Goal: Task Accomplishment & Management: Use online tool/utility

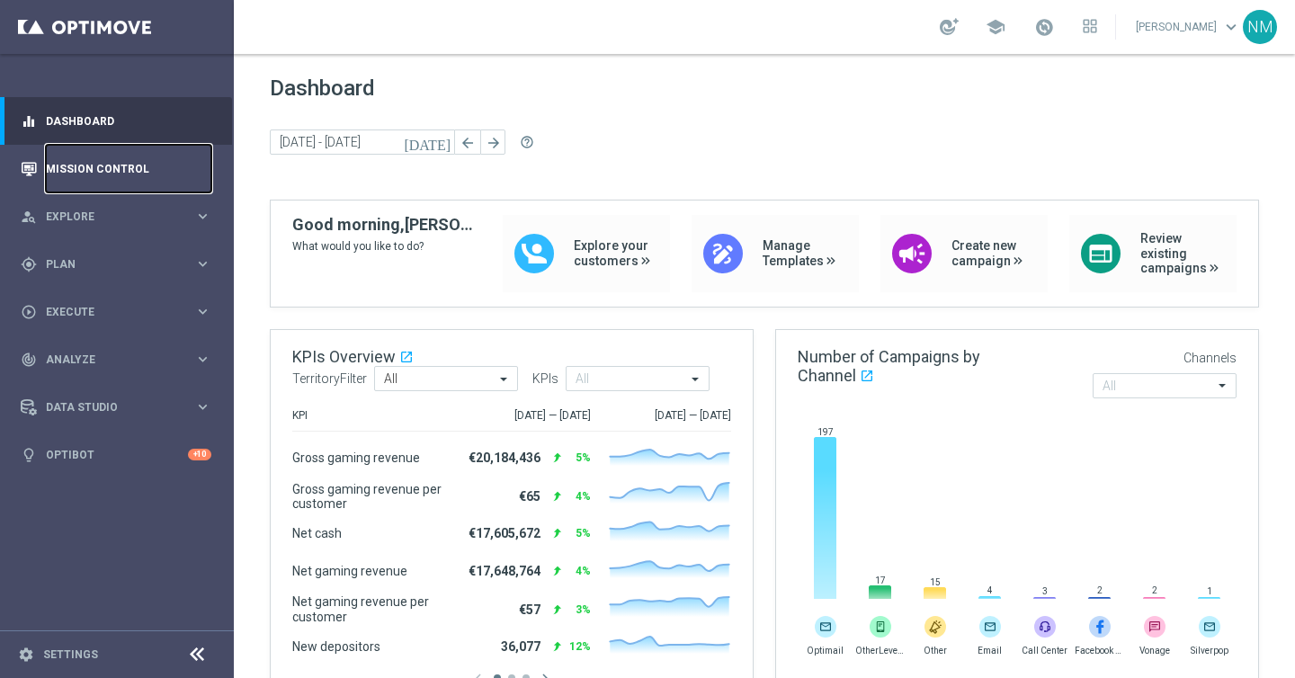
click at [144, 169] on link "Mission Control" at bounding box center [128, 169] width 165 height 48
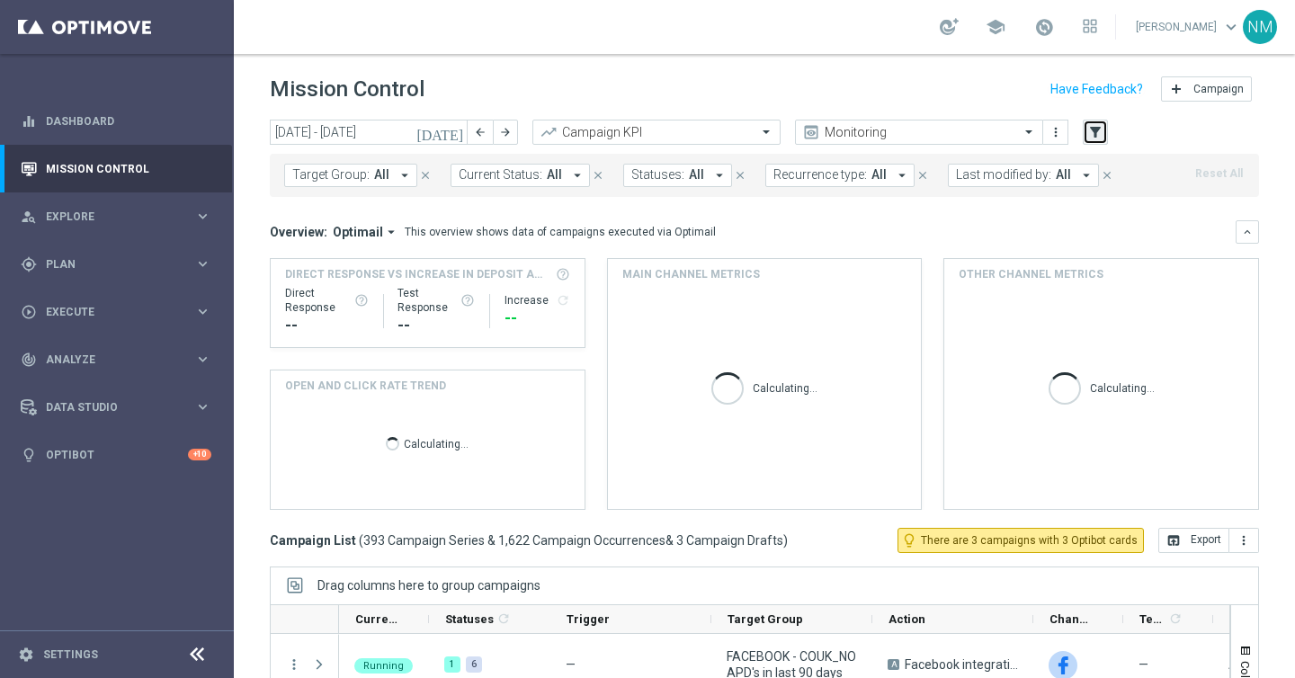
click at [1105, 136] on button "filter_alt" at bounding box center [1095, 132] width 25 height 25
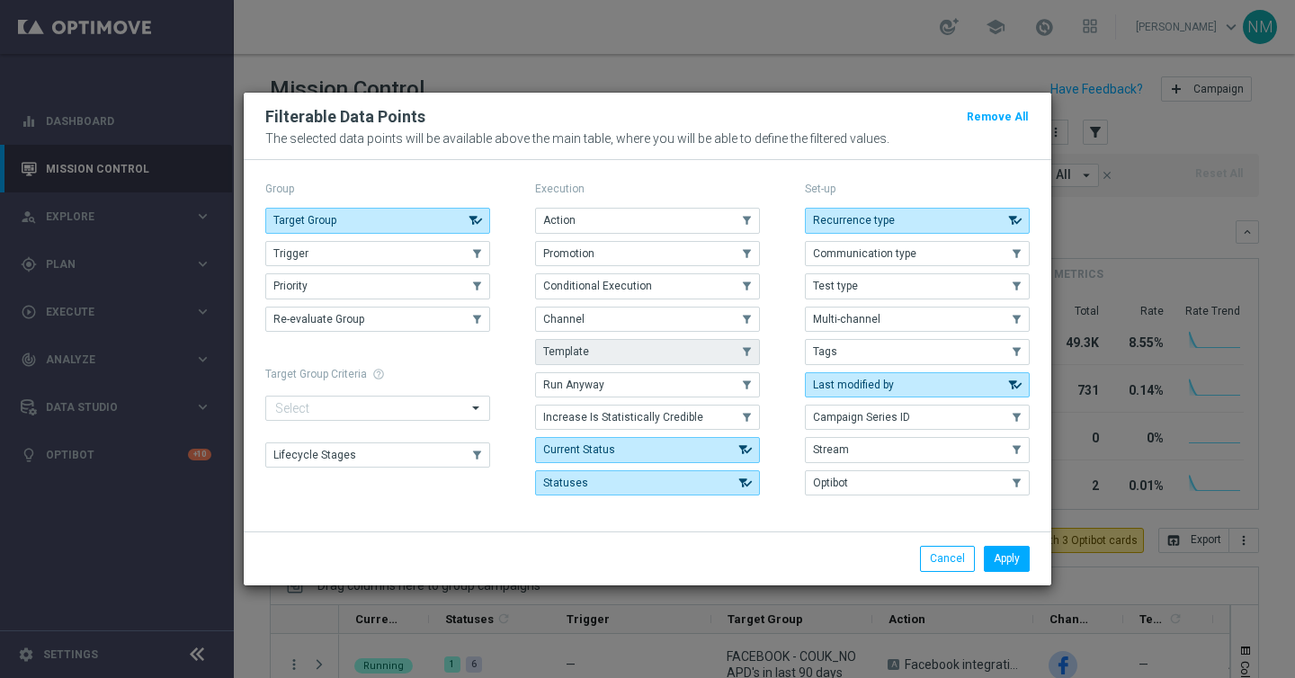
click at [602, 348] on button "Template" at bounding box center [647, 351] width 225 height 25
click at [1007, 556] on button "Apply" at bounding box center [1007, 558] width 46 height 25
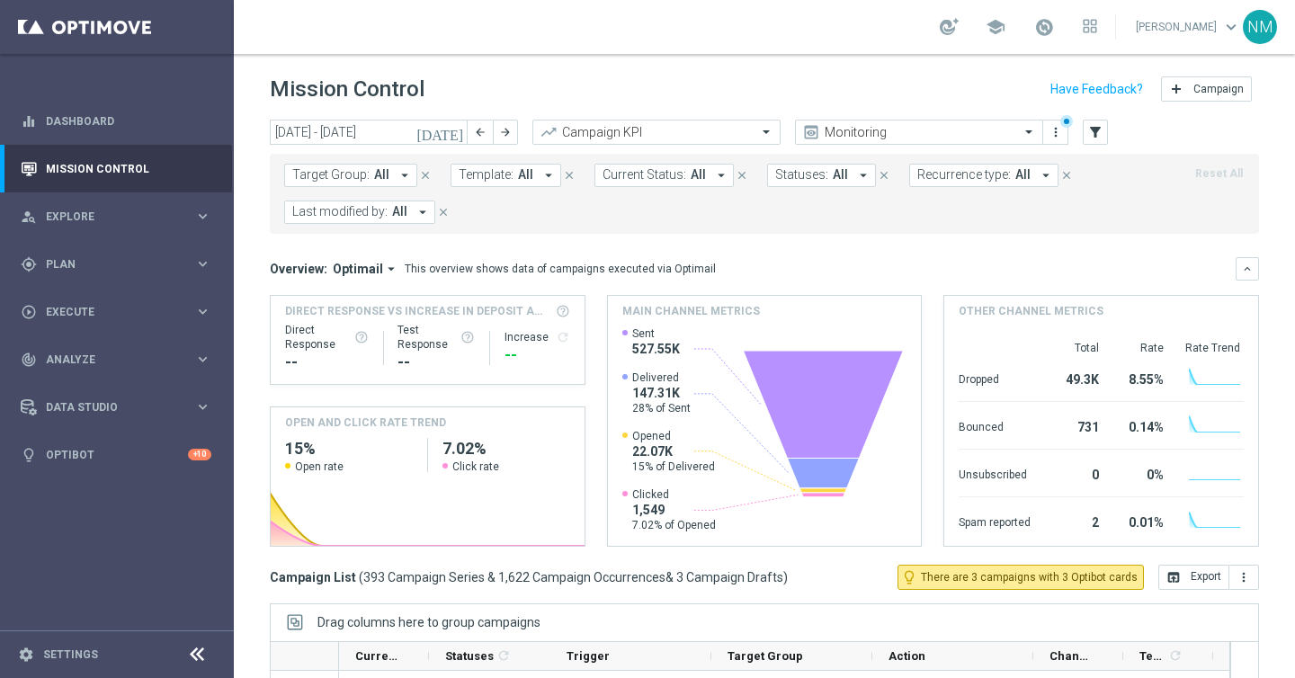
click at [546, 176] on icon "arrow_drop_down" at bounding box center [549, 175] width 16 height 16
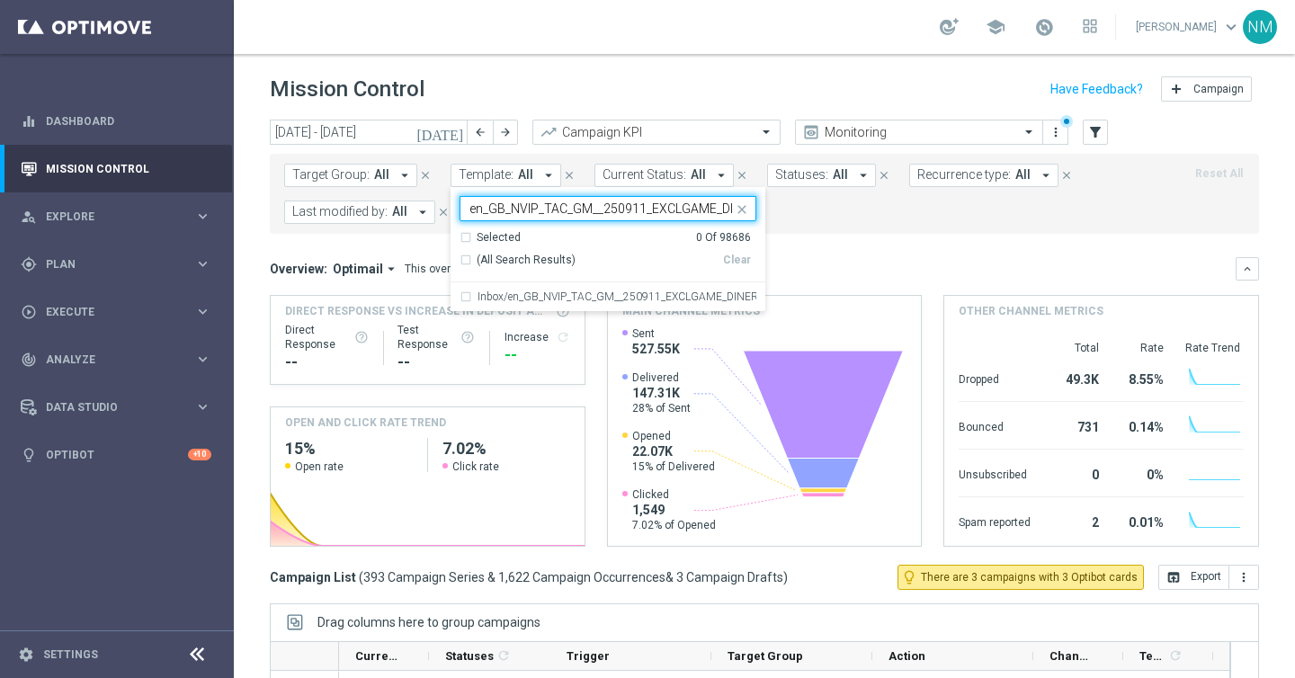
scroll to position [0, 159]
click at [507, 293] on label "Inbox/en_GB_NVIP_TAC_GM__250911_EXCLGAME_DINERO_N_ORO_SUPERBONUS" at bounding box center [617, 296] width 279 height 11
type input "en_GB_NVIP_TAC_GM__250911_EXCLGAME_DINERO_N_ORO_SUPERBONUS"
click at [836, 235] on mini-dashboard "Overview: Optimail arrow_drop_down This overview shows data of campaigns execut…" at bounding box center [764, 399] width 989 height 331
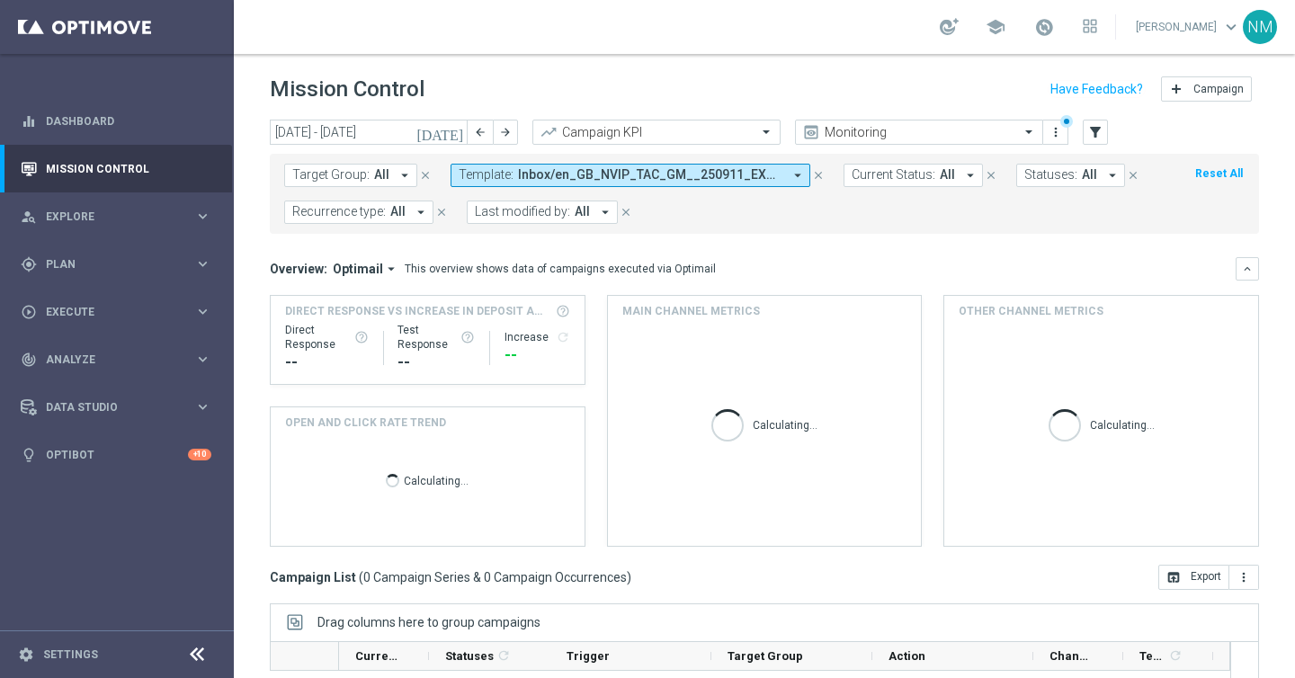
click at [458, 143] on button "[DATE]" at bounding box center [441, 133] width 54 height 27
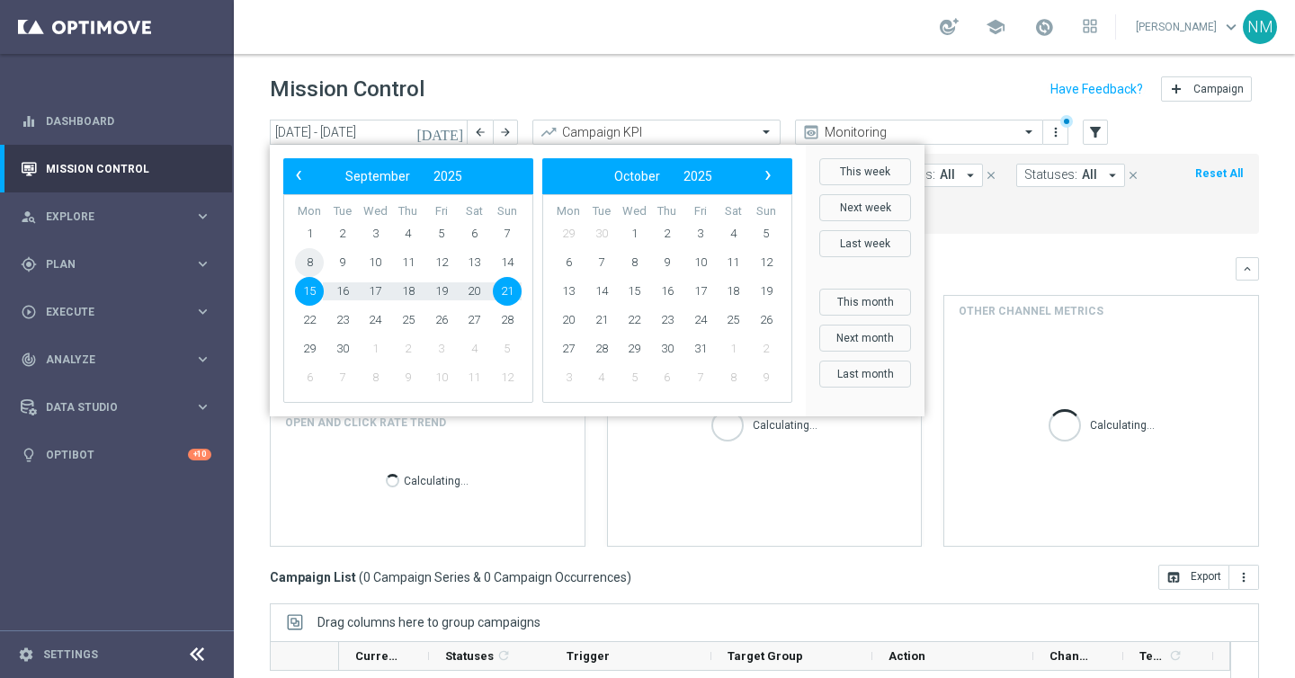
click at [312, 258] on span "8" at bounding box center [309, 262] width 29 height 29
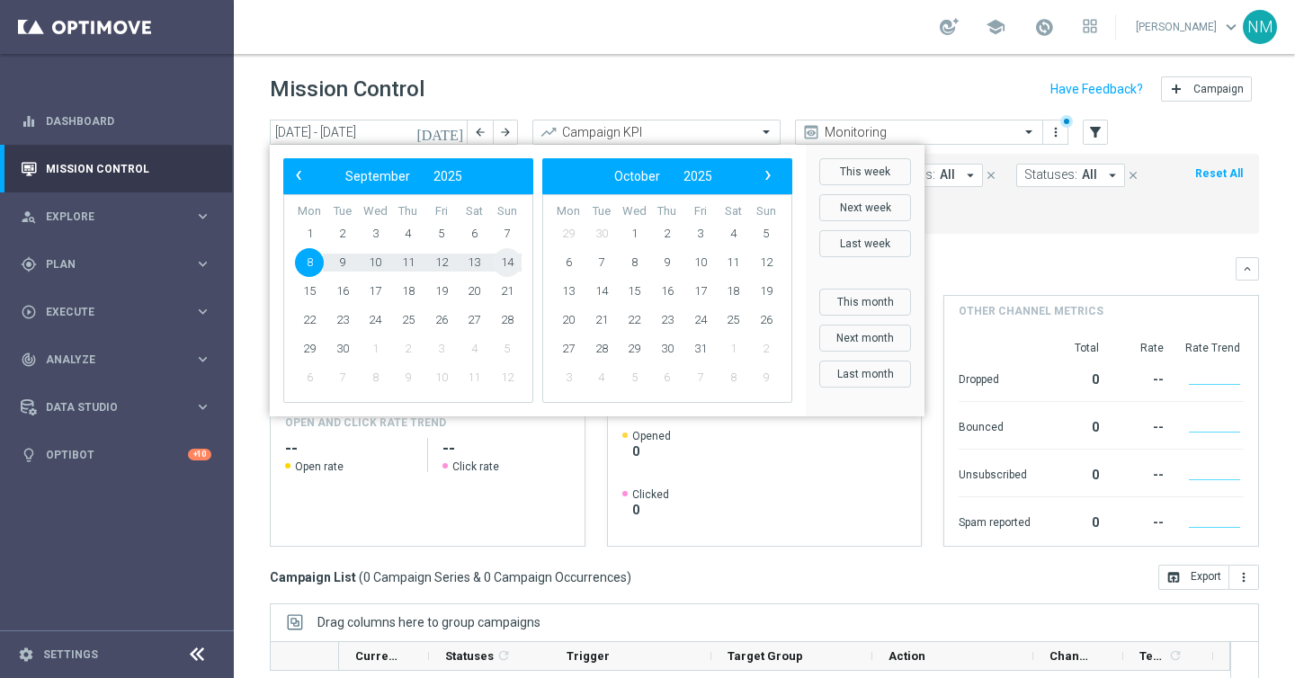
click at [507, 270] on span "14" at bounding box center [507, 262] width 29 height 29
type input "08 Sep 2025 - 14 Sep 2025"
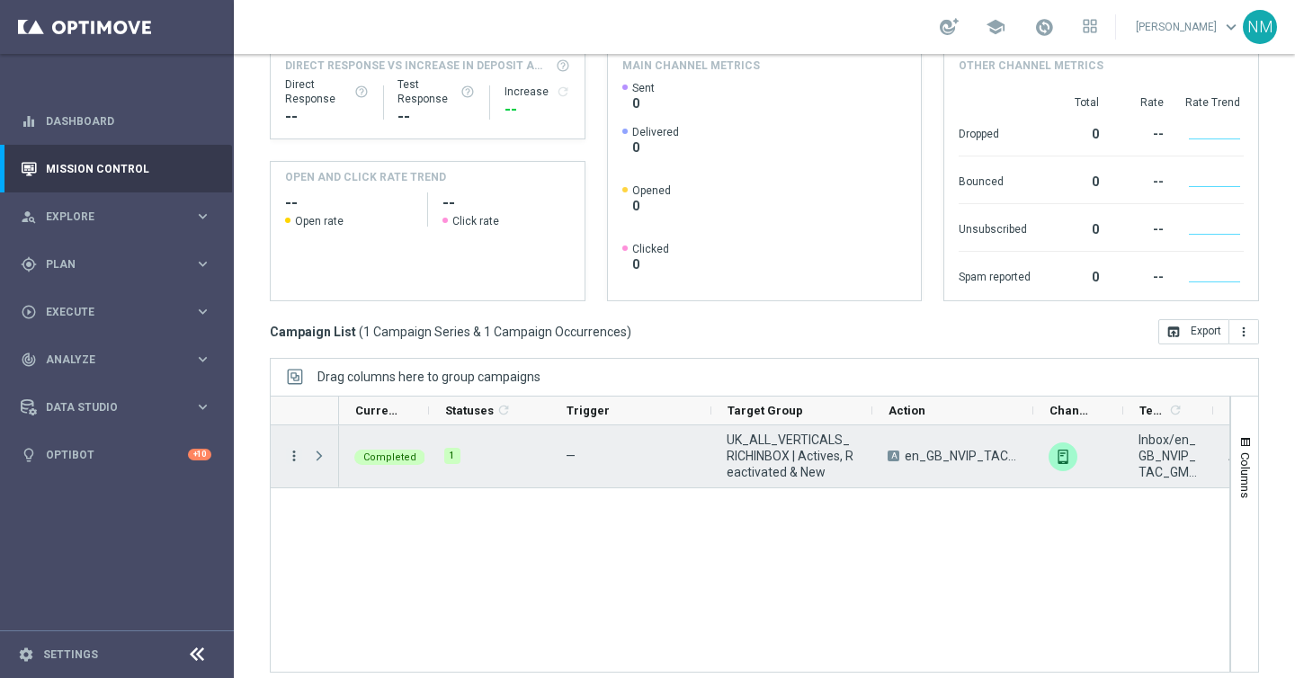
click at [298, 457] on icon "more_vert" at bounding box center [294, 456] width 16 height 16
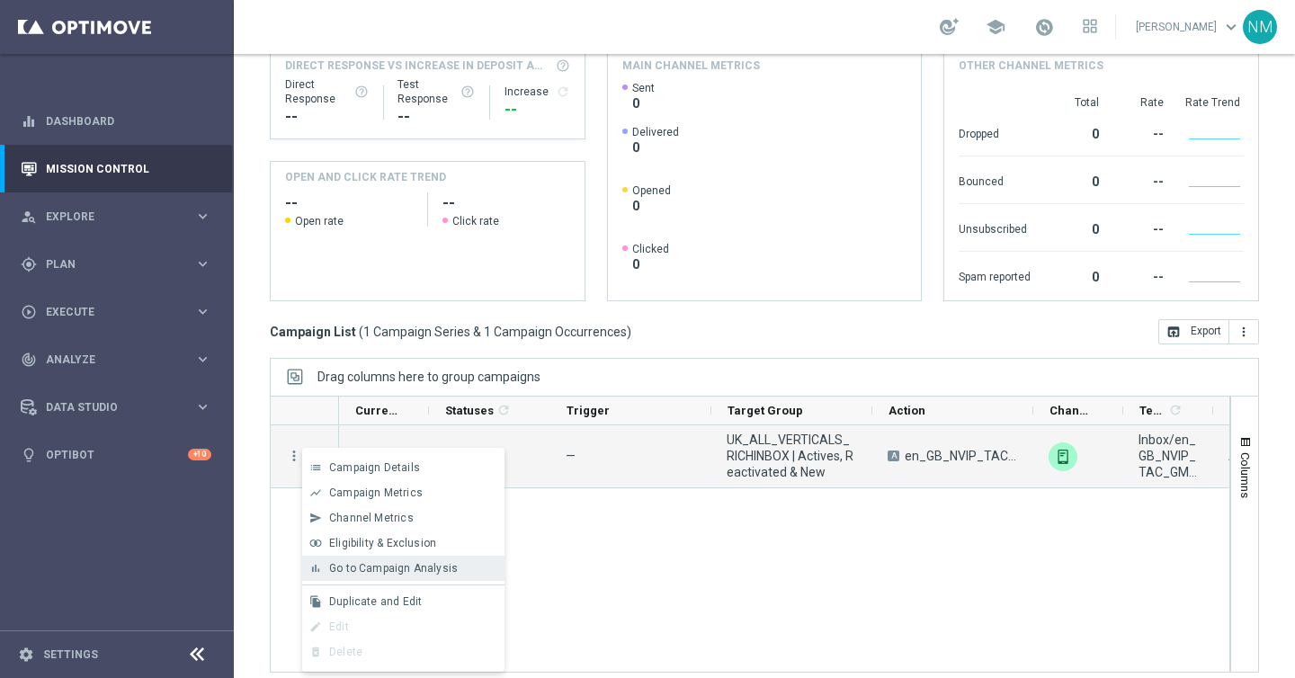
click at [362, 568] on span "Go to Campaign Analysis" at bounding box center [393, 568] width 129 height 13
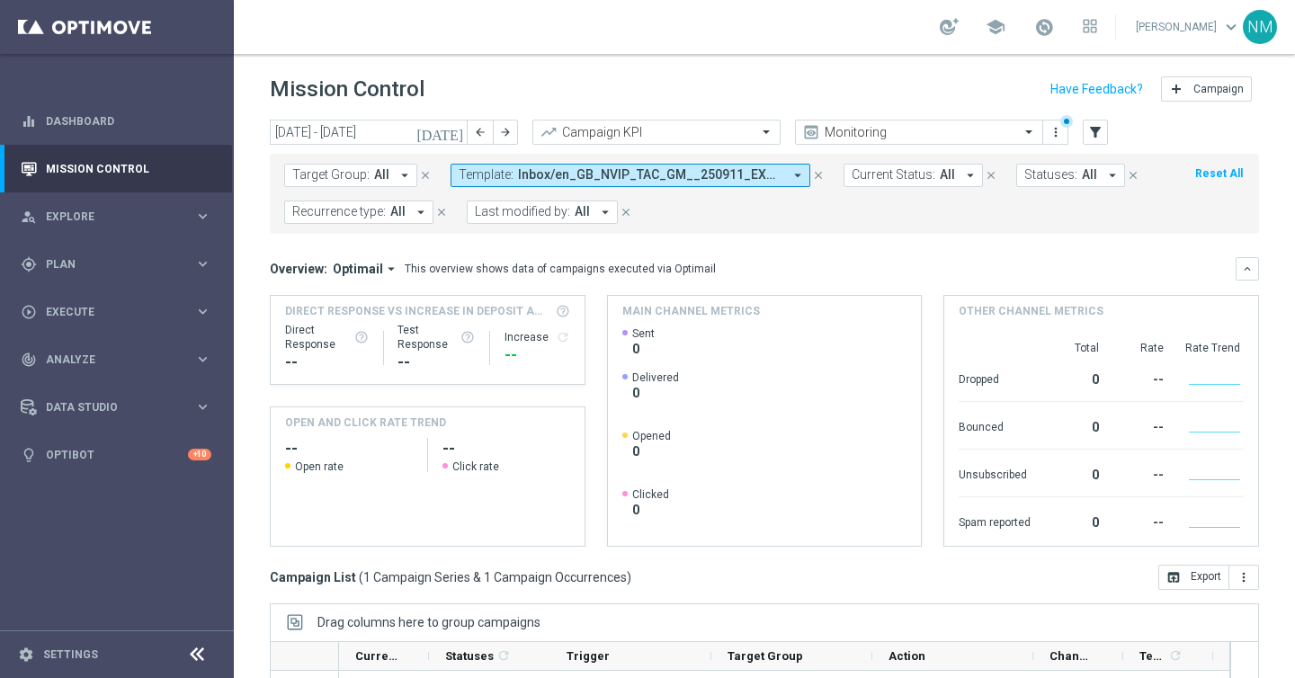
click at [518, 179] on span "Inbox/en_GB_NVIP_TAC_GM__250911_EXCLGAME_DINERO_N_ORO_SUPERBONUS" at bounding box center [650, 174] width 264 height 15
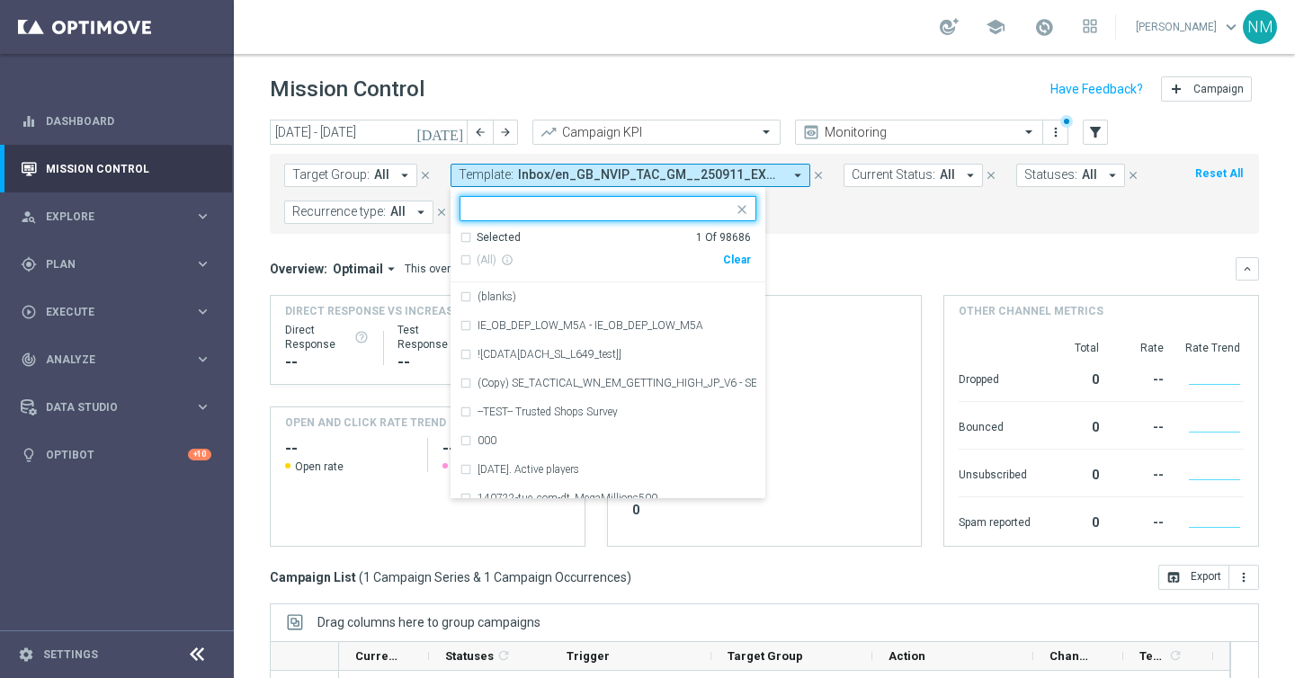
click at [0, 0] on div "Clear" at bounding box center [0, 0] width 0 height 0
click at [664, 210] on input "text" at bounding box center [602, 208] width 264 height 15
paste input "en_GB_NVIP_TAC_GM__250911_EXCLGAME_UNDERWORLD_TEASURE"
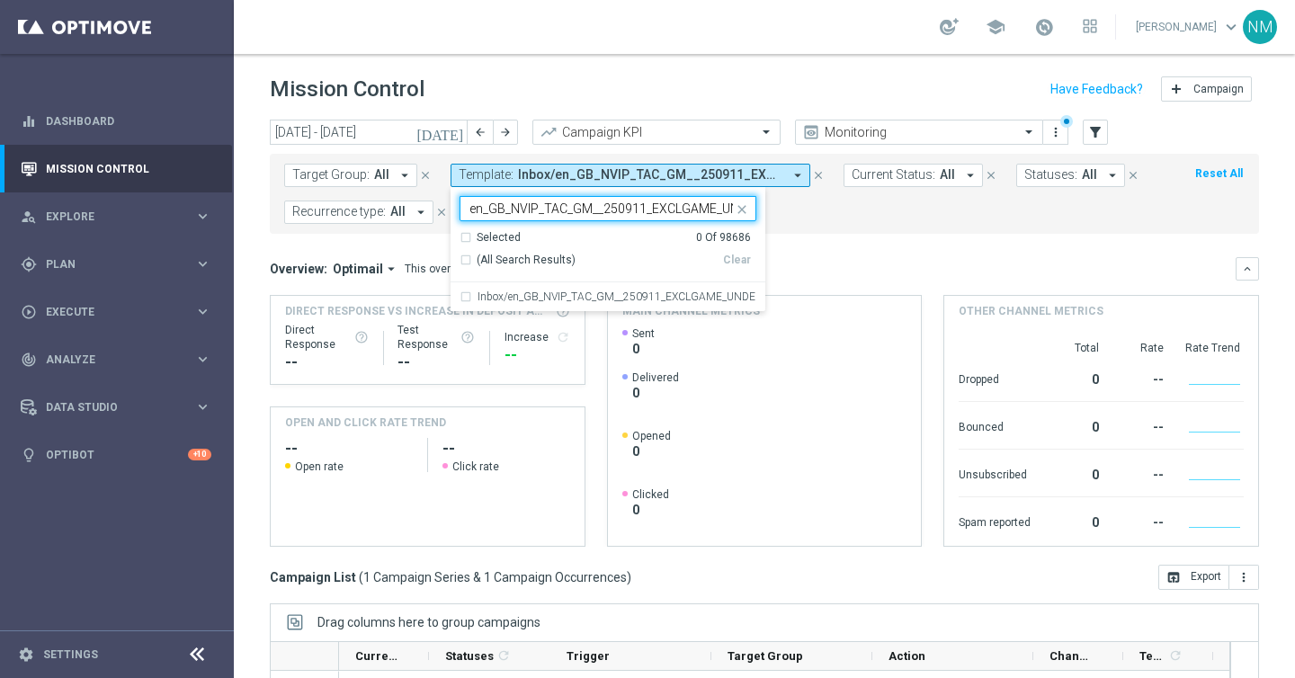
scroll to position [0, 128]
click at [624, 299] on label "Inbox/en_GB_NVIP_TAC_GM__250911_EXCLGAME_UNDERWORLD_TEASURE" at bounding box center [617, 296] width 279 height 11
type input "en_GB_NVIP_TAC_GM__250911_EXCLGAME_UNDERWORLD_TEASURE"
click at [903, 208] on form "Target Group: All arrow_drop_down close Template: Inbox/en_GB_NVIP_TAC_GM__2509…" at bounding box center [724, 194] width 881 height 60
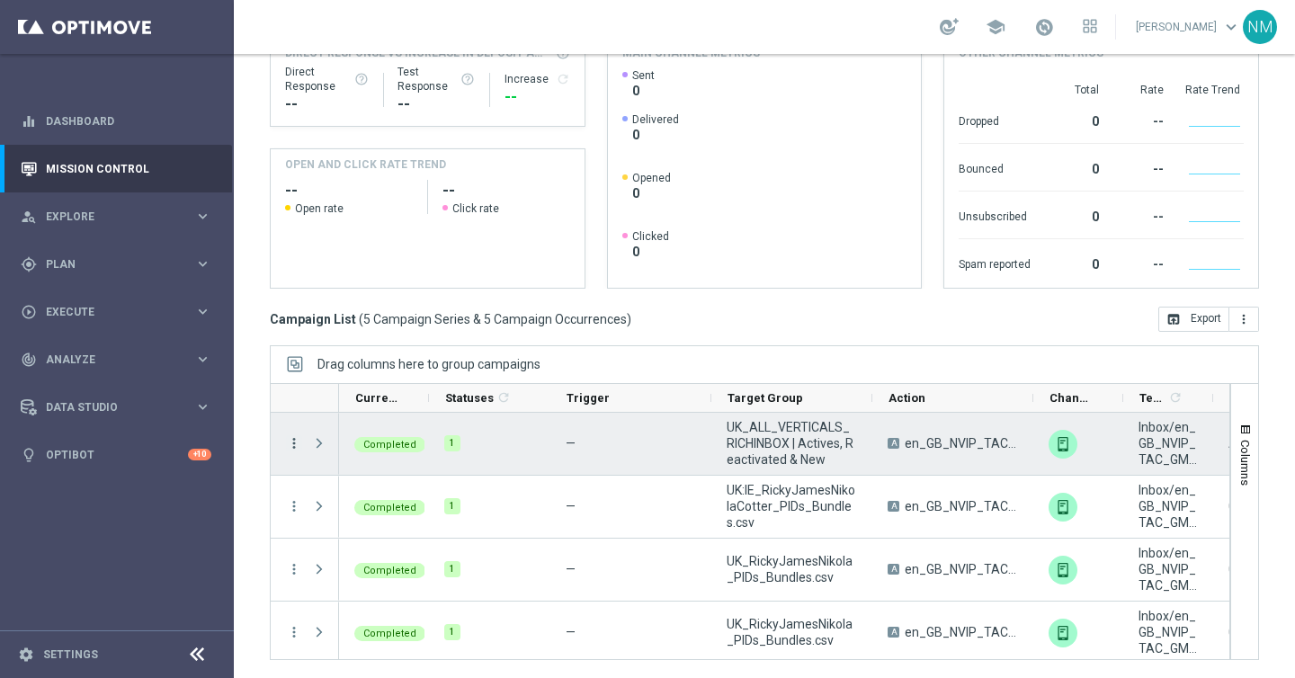
click at [293, 443] on icon "more_vert" at bounding box center [294, 443] width 16 height 16
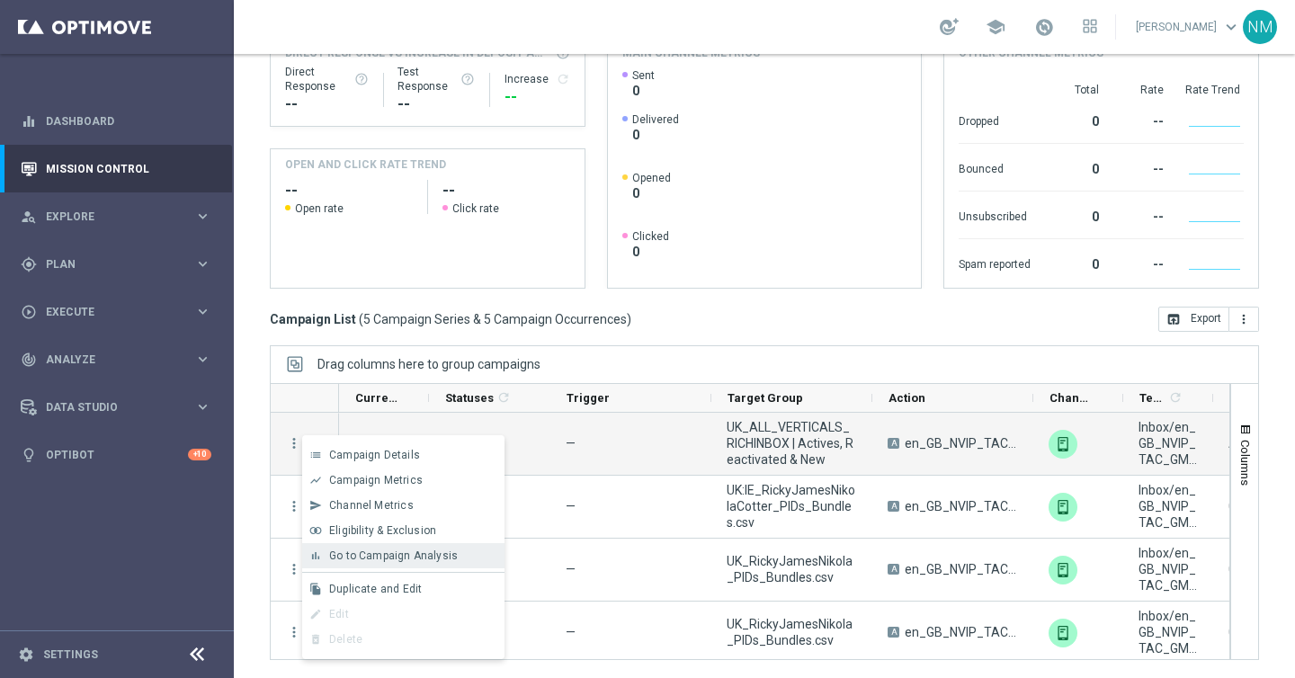
click at [336, 552] on span "Go to Campaign Analysis" at bounding box center [393, 556] width 129 height 13
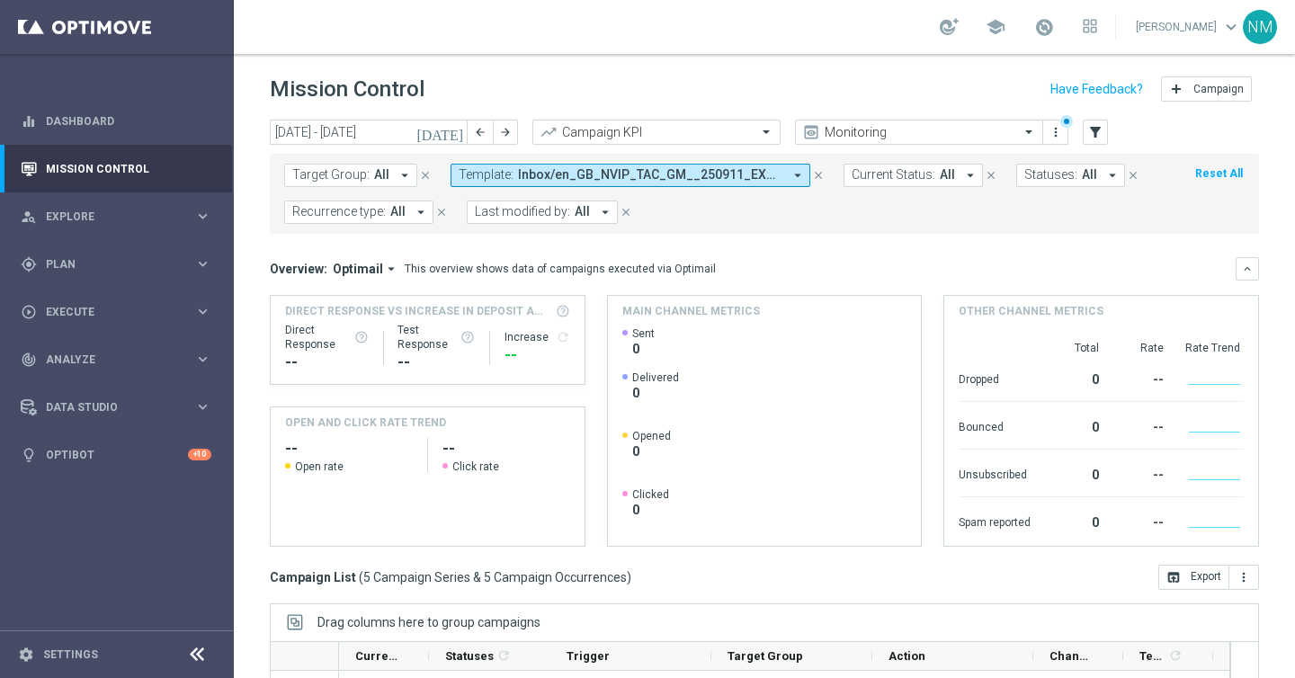
click at [792, 174] on icon "arrow_drop_down" at bounding box center [798, 175] width 16 height 16
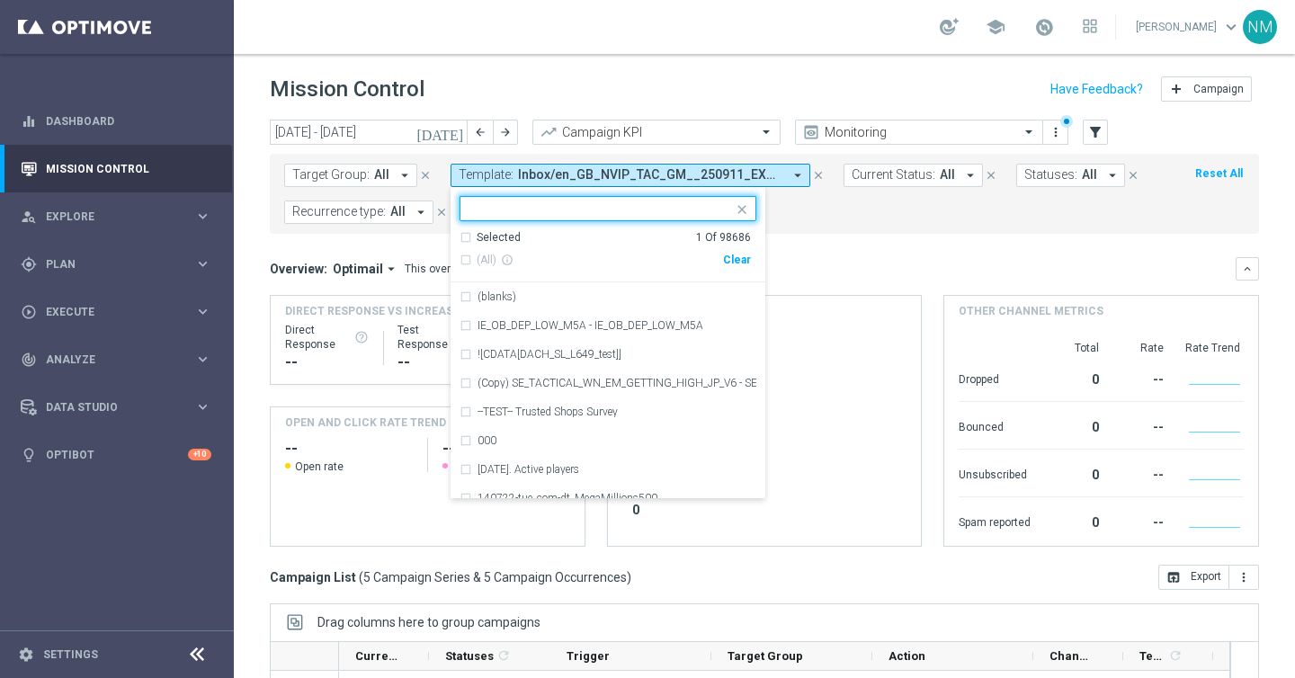
click at [0, 0] on div "Clear" at bounding box center [0, 0] width 0 height 0
click at [660, 202] on input "text" at bounding box center [602, 208] width 264 height 15
paste input "en_GB__DESKTOP_BRAND_REFRESH_SURVEY__NVIP_EMA_SER_MIX_W37"
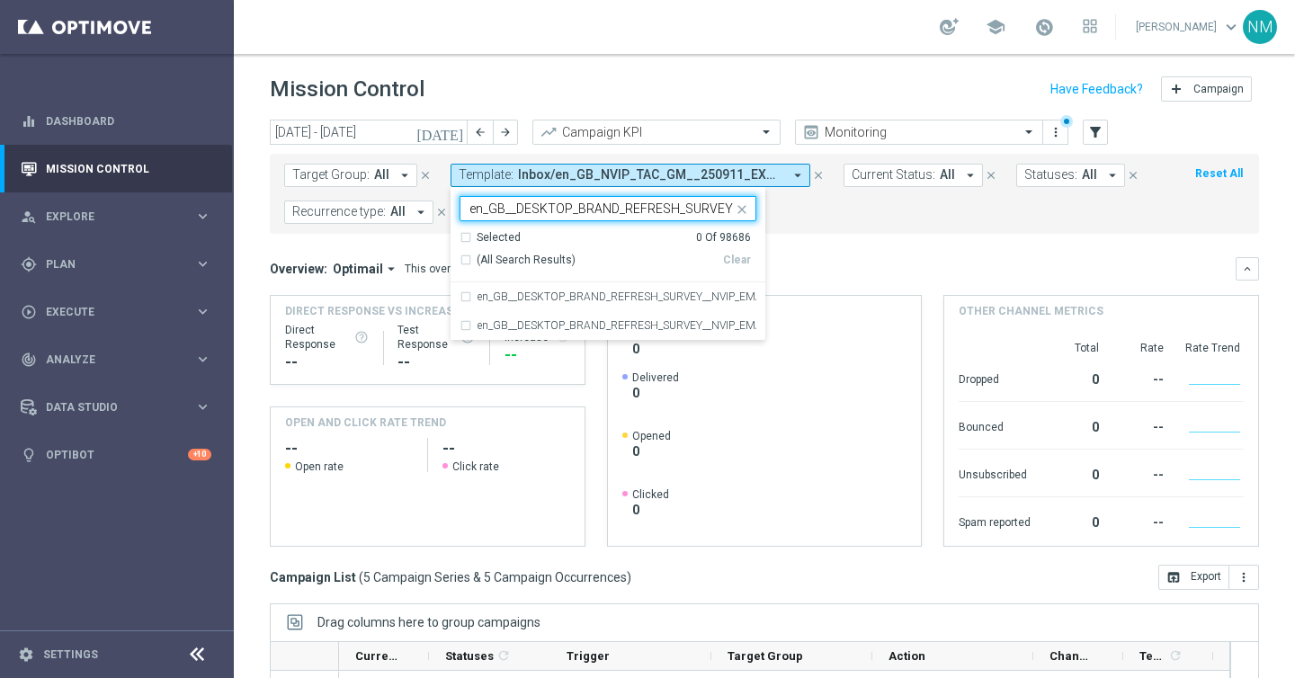
scroll to position [0, 150]
type input "en_GB__DESKTOP_BRAND_REFRESH_SURVEY__NVIP_EMA_SER_MIX_W37"
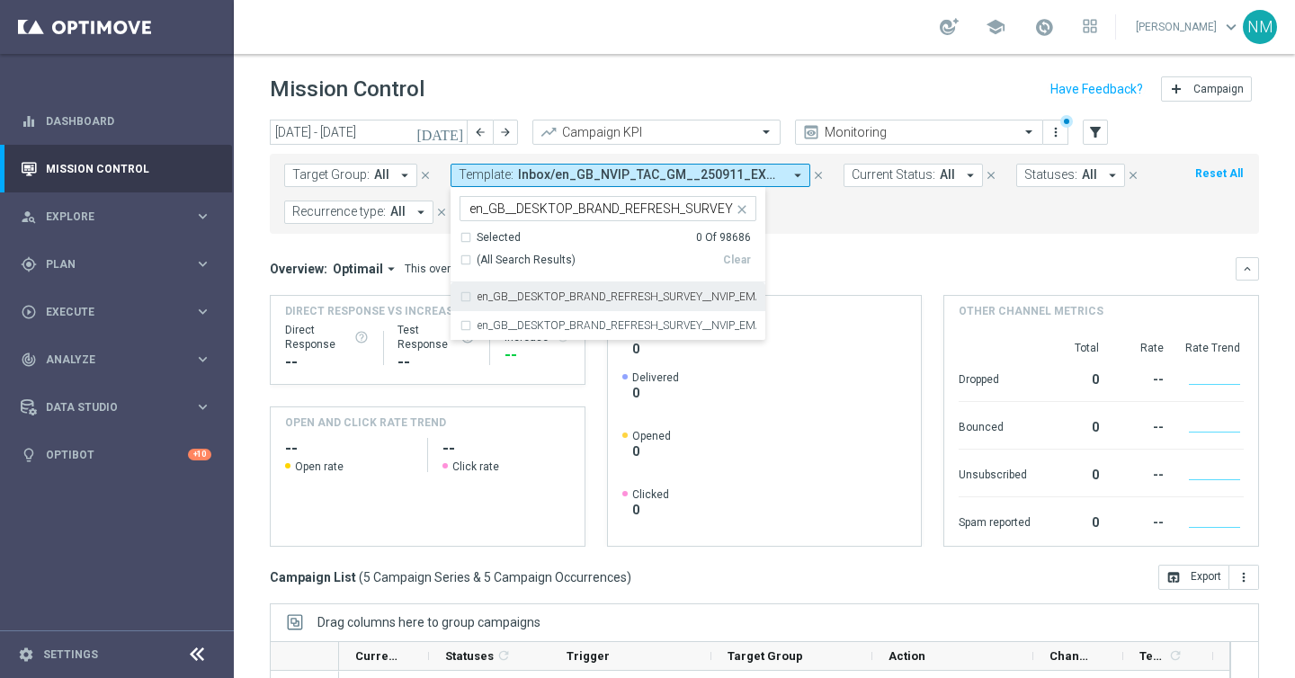
click at [720, 300] on label "en_GB__DESKTOP_BRAND_REFRESH_SURVEY__NVIP_EMA_SER_MIX_W37" at bounding box center [617, 296] width 279 height 11
click at [845, 214] on form "Target Group: All arrow_drop_down close Template: Inbox/en_GB_NVIP_TAC_GM__2509…" at bounding box center [724, 194] width 881 height 60
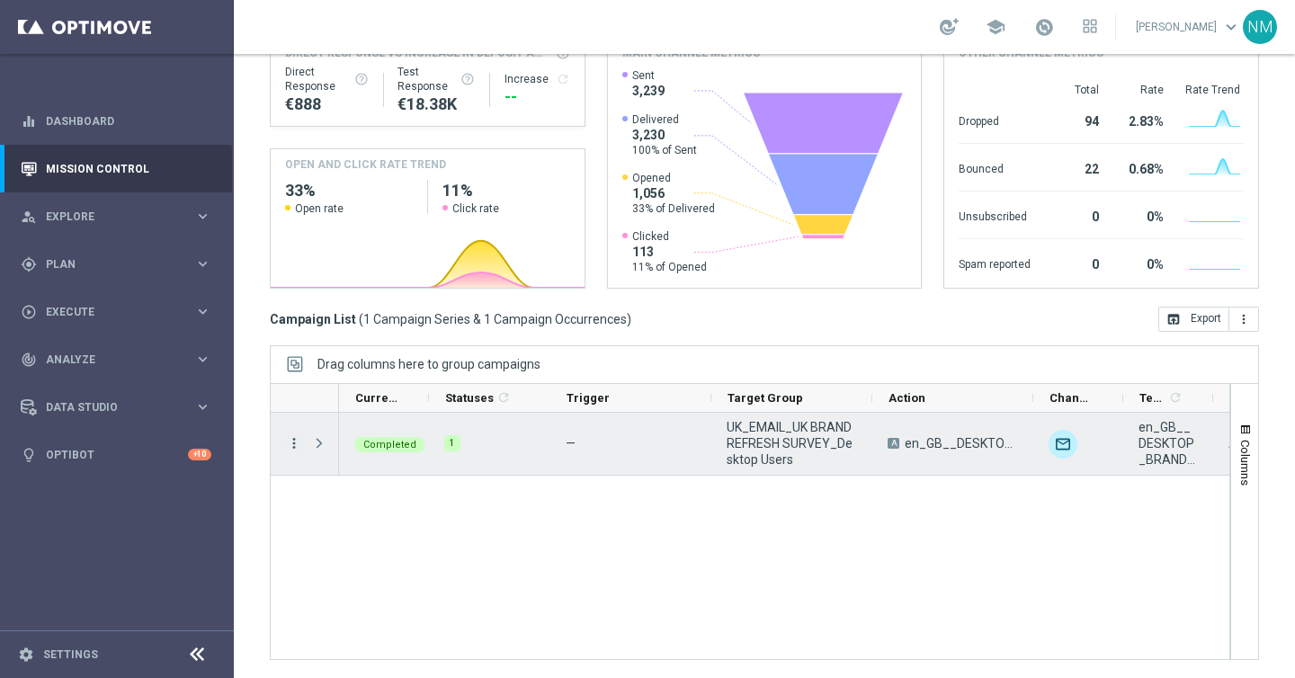
click at [291, 443] on icon "more_vert" at bounding box center [294, 443] width 16 height 16
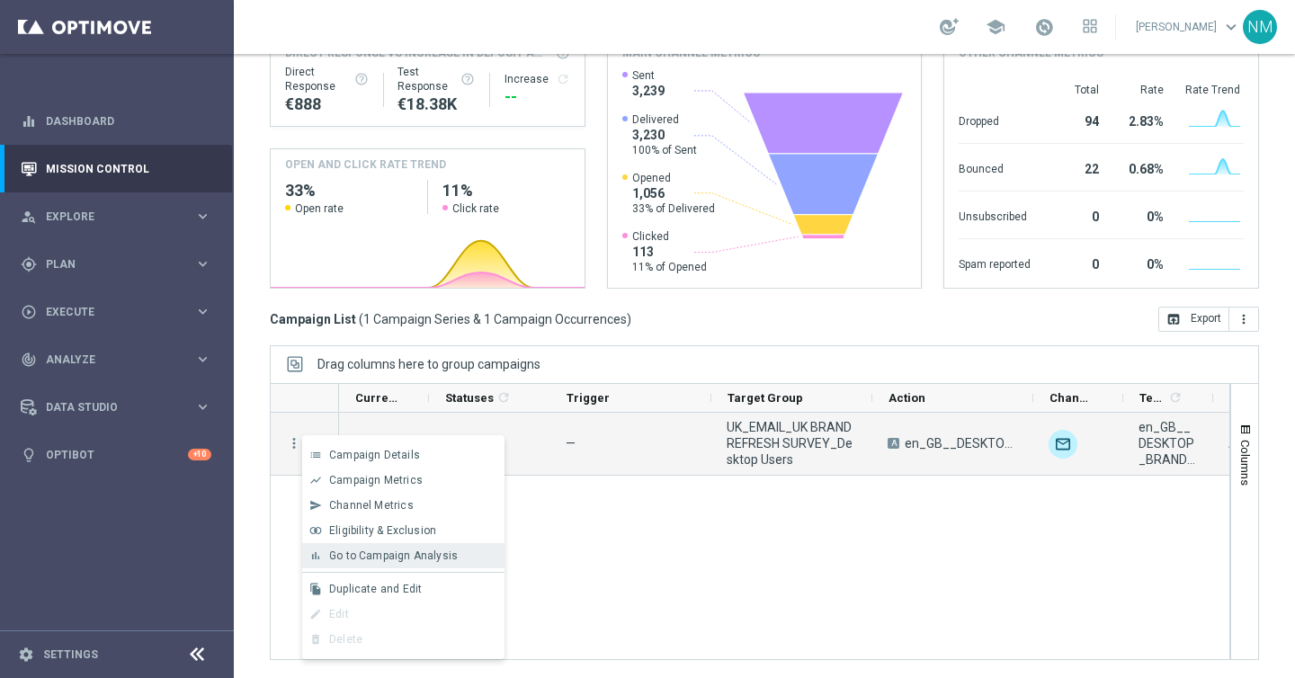
click at [348, 551] on span "Go to Campaign Analysis" at bounding box center [393, 556] width 129 height 13
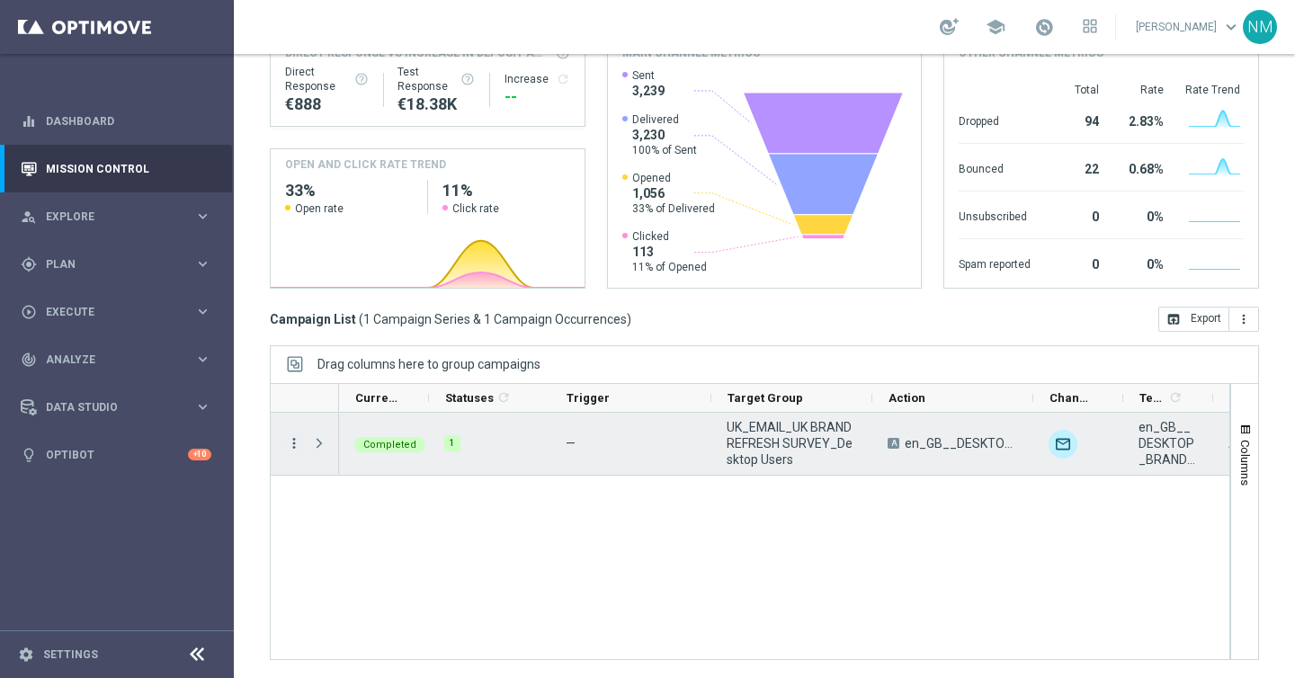
click at [292, 443] on icon "more_vert" at bounding box center [294, 443] width 16 height 16
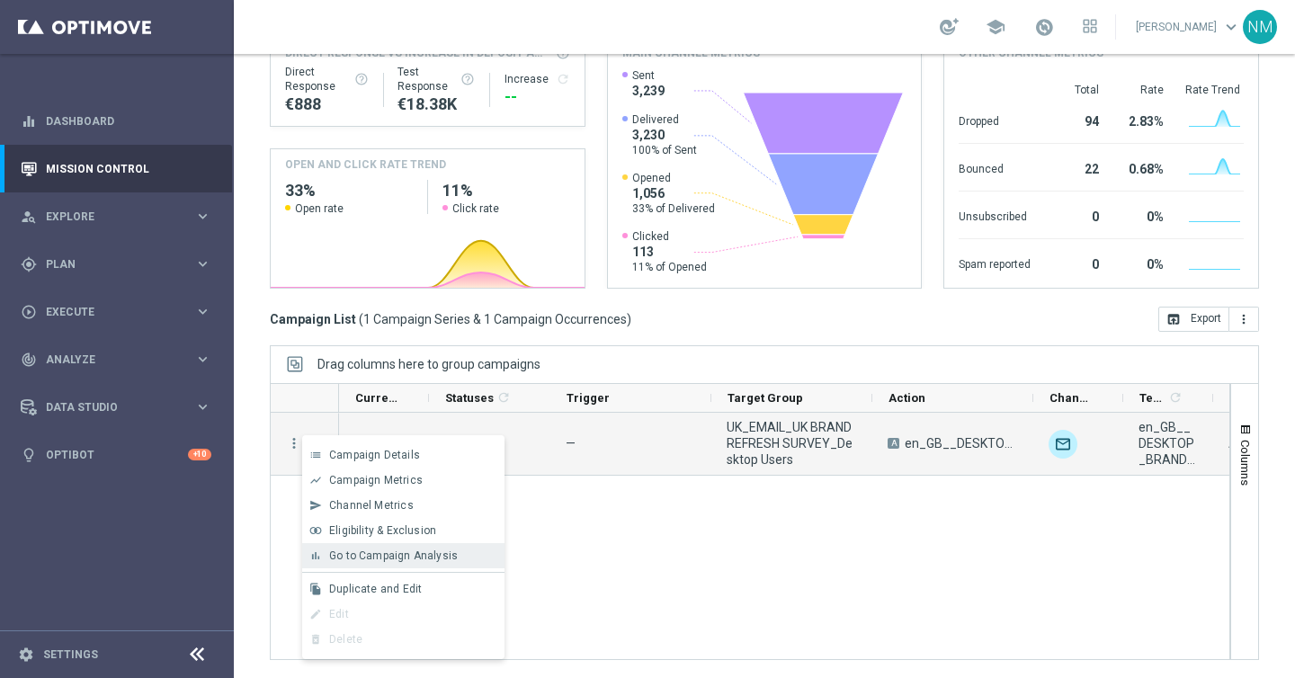
click at [359, 553] on span "Go to Campaign Analysis" at bounding box center [393, 556] width 129 height 13
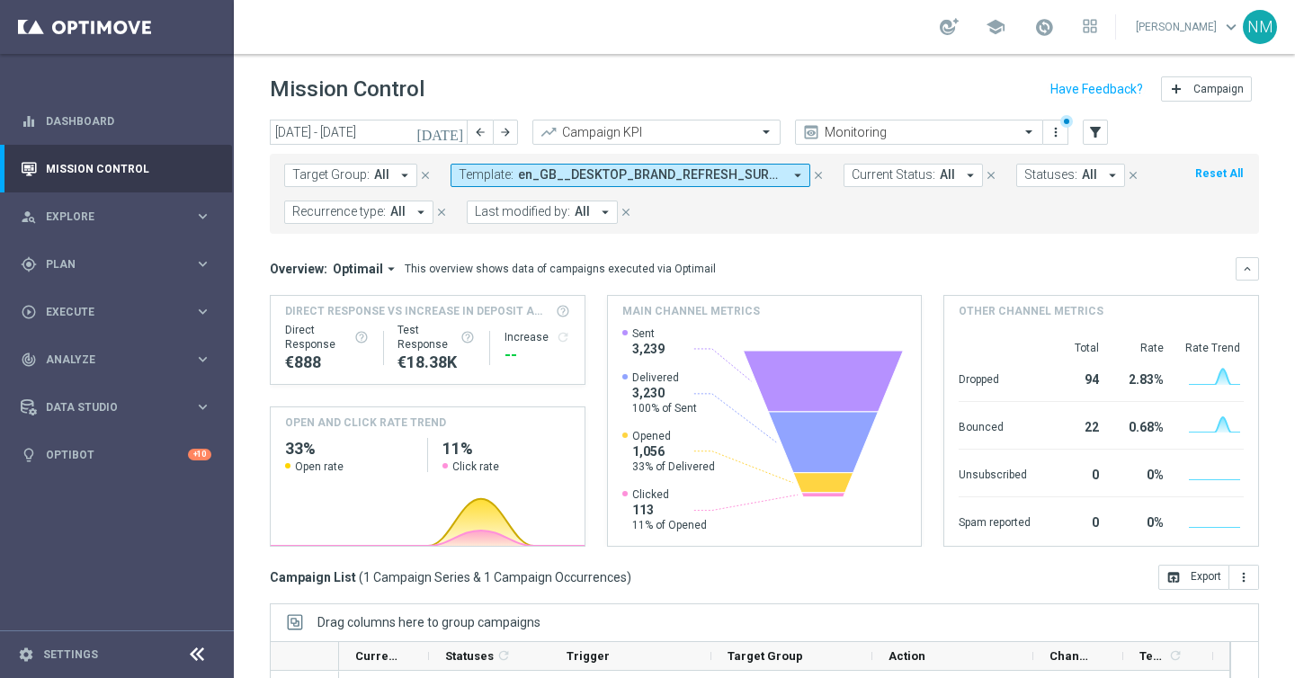
click at [485, 175] on span "Template:" at bounding box center [486, 174] width 55 height 15
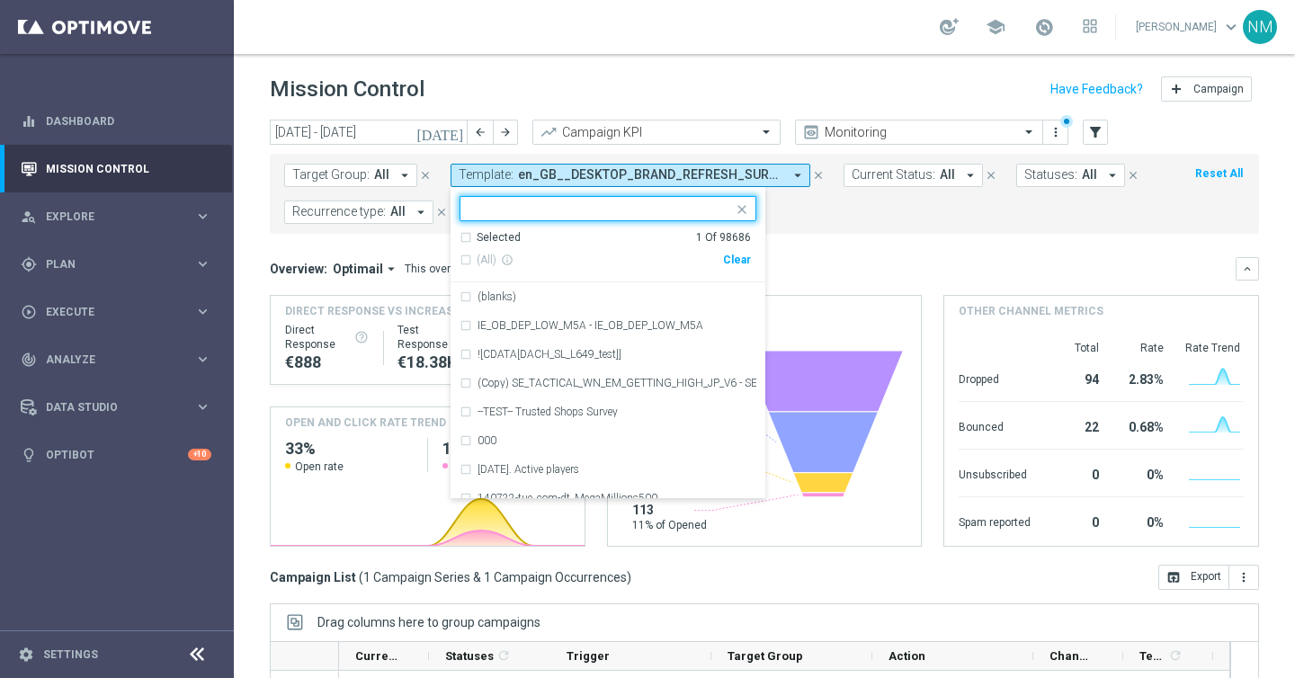
click at [0, 0] on div "Clear" at bounding box center [0, 0] width 0 height 0
click at [669, 205] on input "text" at bounding box center [602, 208] width 264 height 15
paste input "en_GB__MOBILE_WEB_BRAND_REFRESH_SURVEY__NVIP_EMA_SER_MIX_W37"
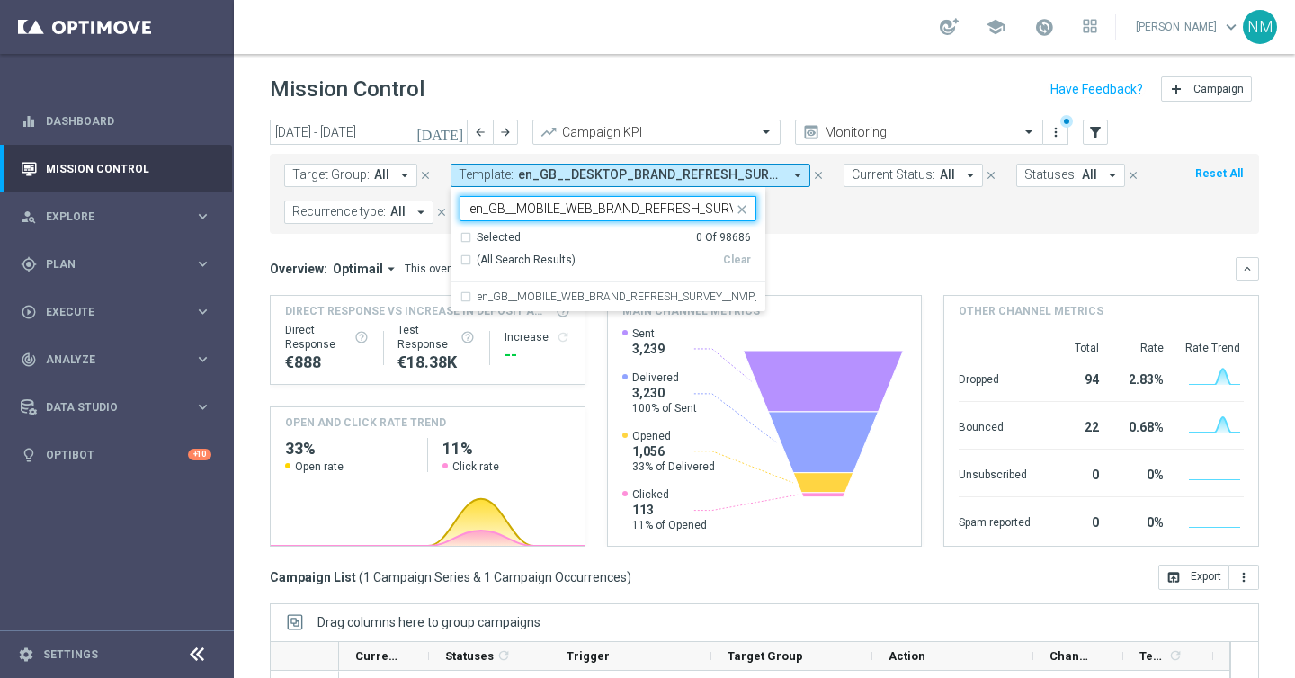
scroll to position [0, 172]
click at [636, 291] on div "en_GB__MOBILE_WEB_BRAND_REFRESH_SURVEY__NVIP_EMA_SER_MIX_W37" at bounding box center [608, 296] width 297 height 29
type input "en_GB__MOBILE_WEB_BRAND_REFRESH_SURVEY__NVIP_EMA_SER_MIX_W37"
click at [850, 274] on div "Overview: Optimail arrow_drop_down This overview shows data of campaigns execut…" at bounding box center [753, 269] width 966 height 16
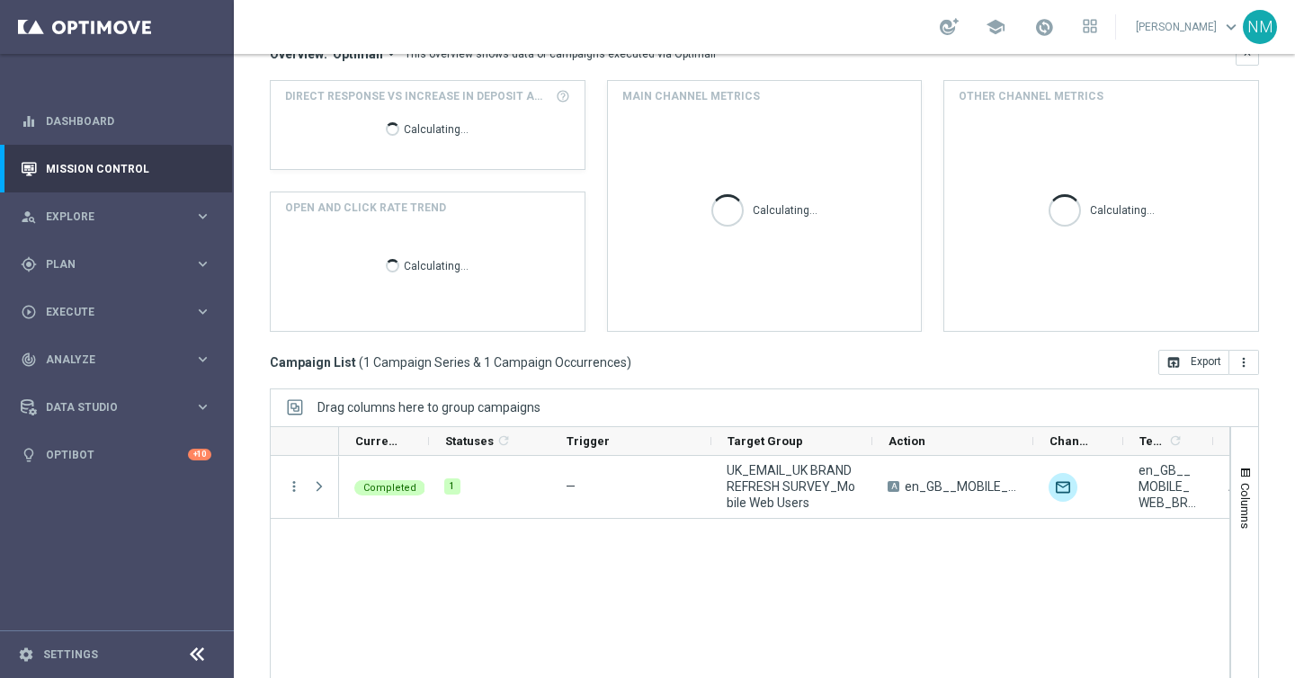
scroll to position [258, 0]
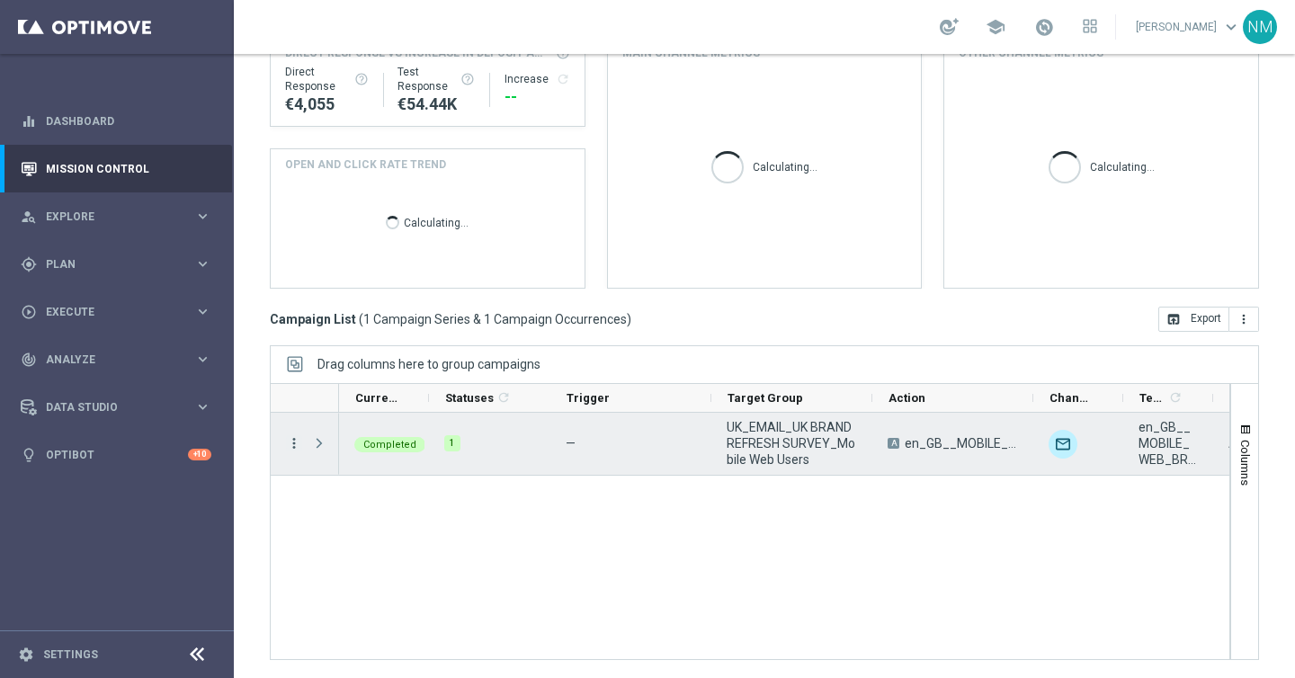
click at [292, 443] on icon "more_vert" at bounding box center [294, 443] width 16 height 16
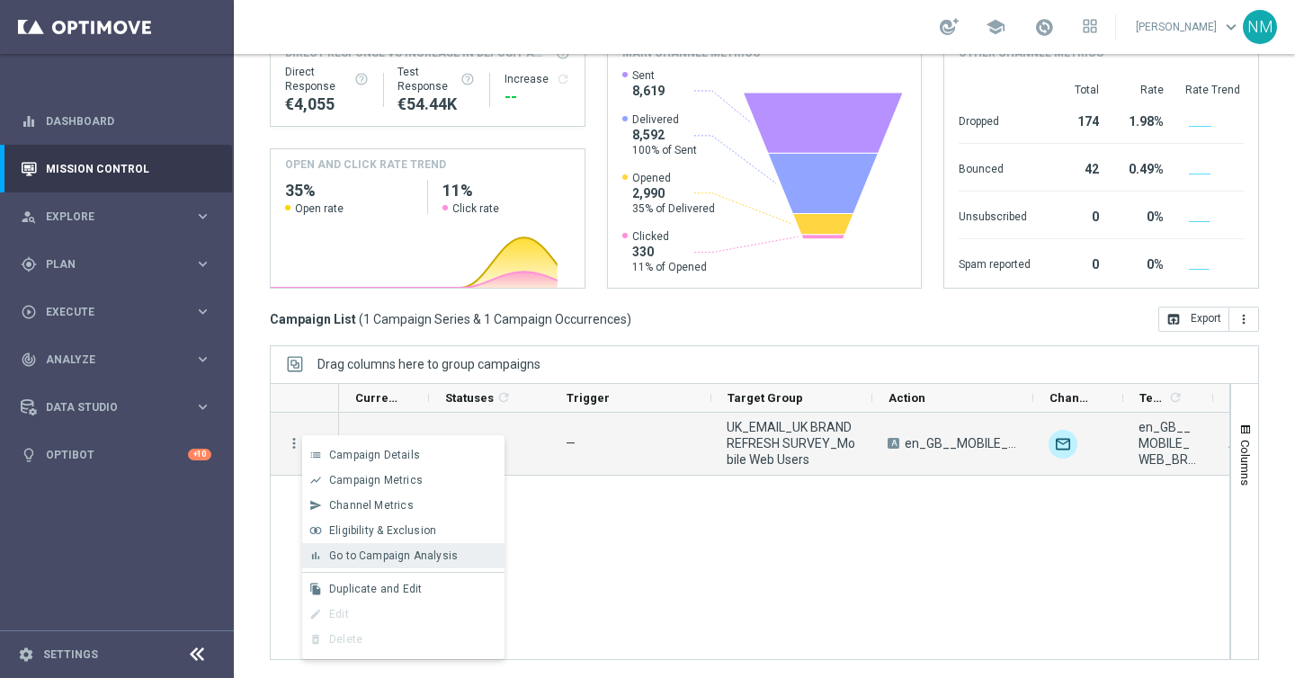
click at [366, 560] on span "Go to Campaign Analysis" at bounding box center [393, 556] width 129 height 13
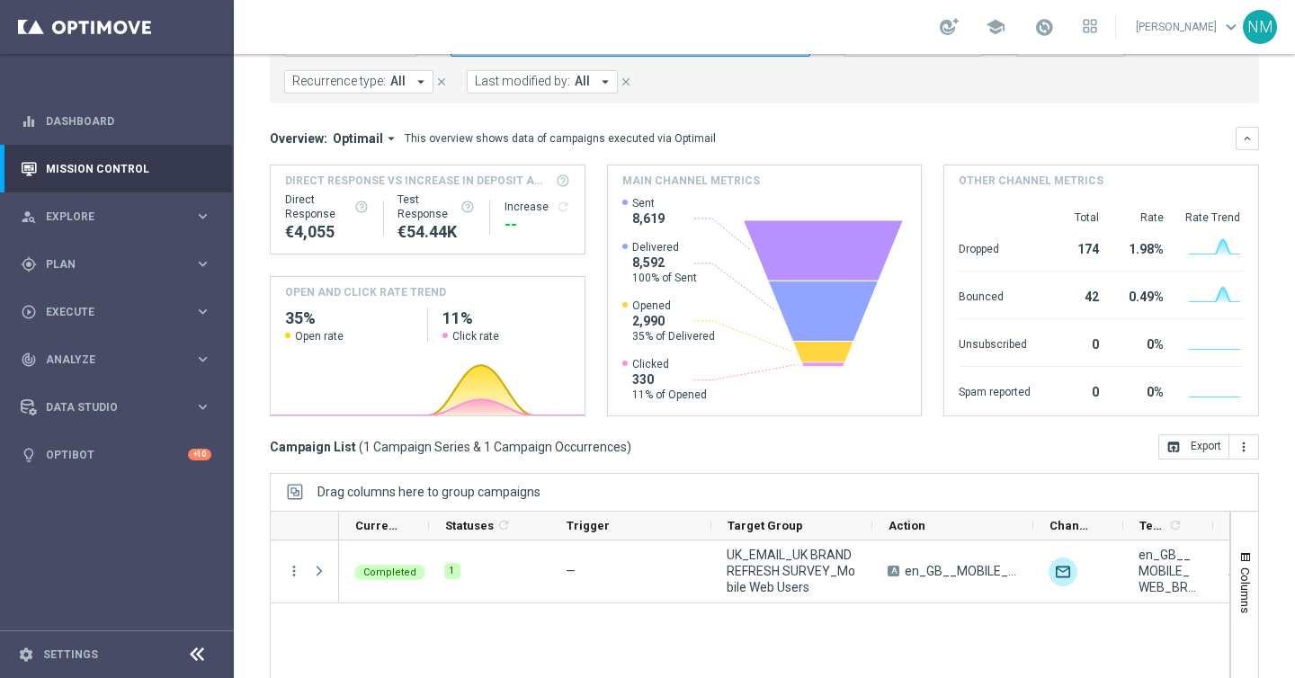
scroll to position [0, 0]
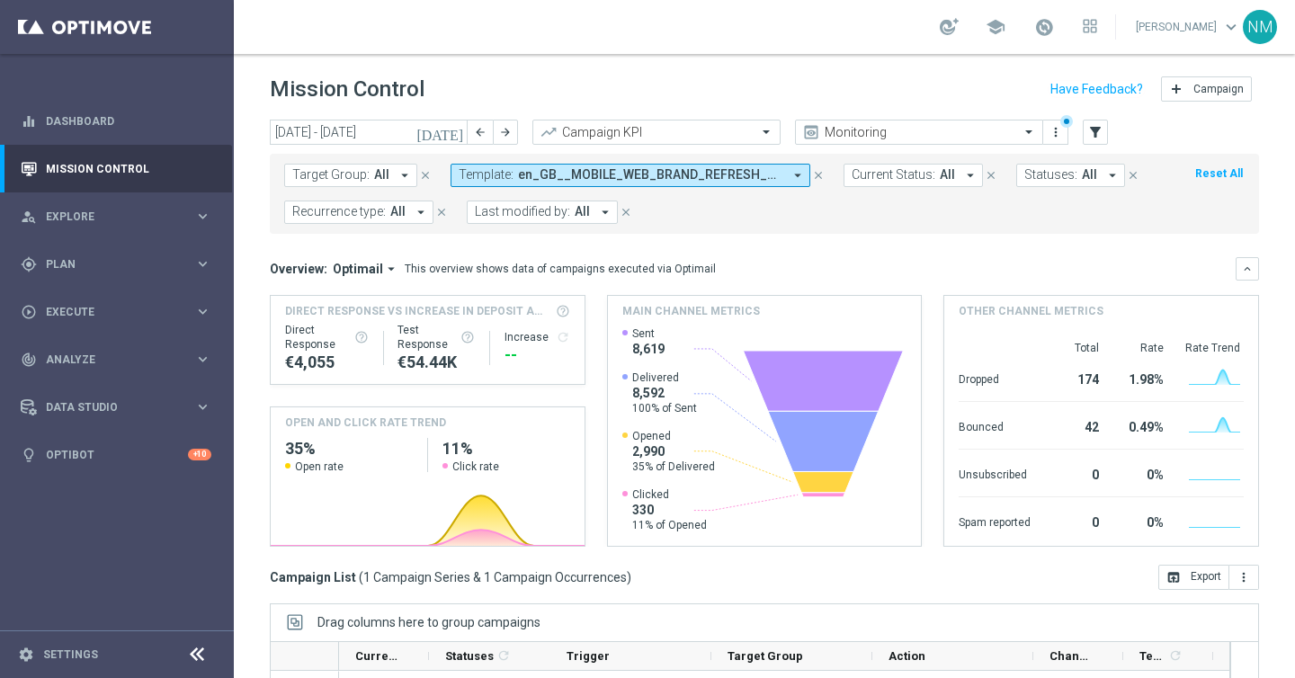
click at [518, 171] on span "en_GB__MOBILE_WEB_BRAND_REFRESH_SURVEY__NVIP_EMA_SER_MIX_W37" at bounding box center [650, 174] width 264 height 15
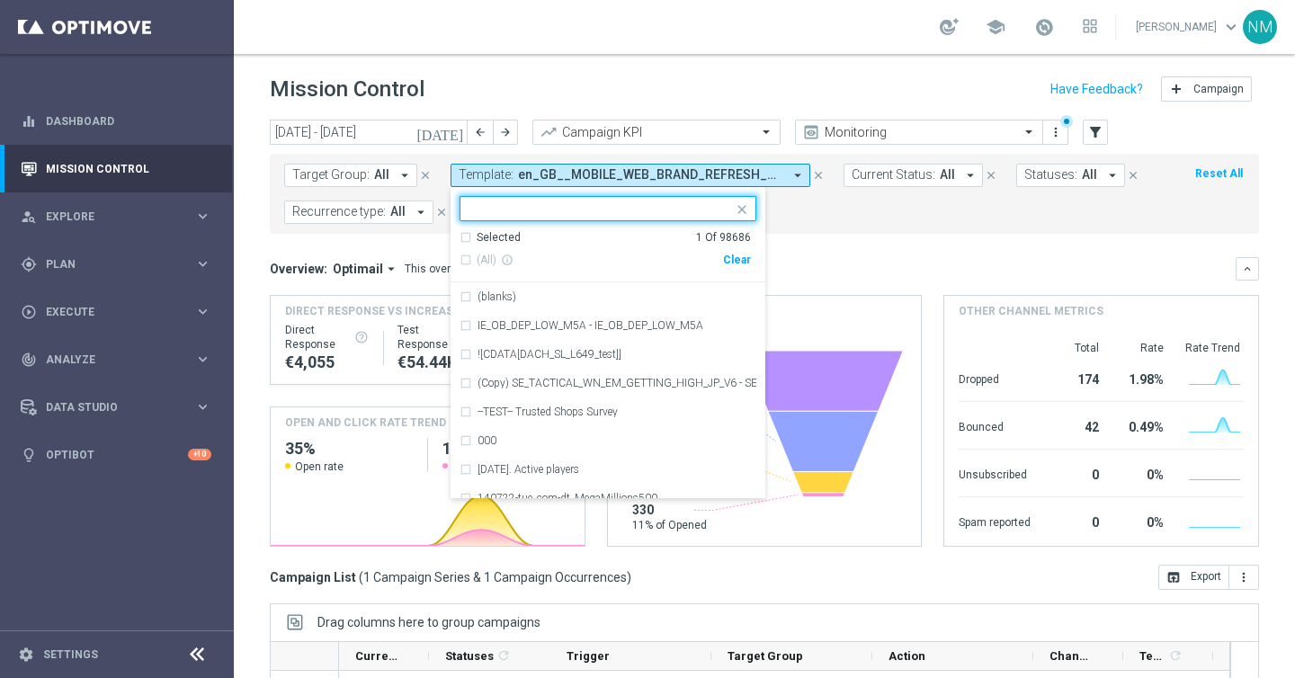
click at [0, 0] on div "Clear" at bounding box center [0, 0] width 0 height 0
click at [683, 207] on input "text" at bounding box center [602, 208] width 264 height 15
paste input "en_GB__DESKTOP_BRAND_REFRESH_SURVEY__NVIP_EMA_SER_MIX_W37"
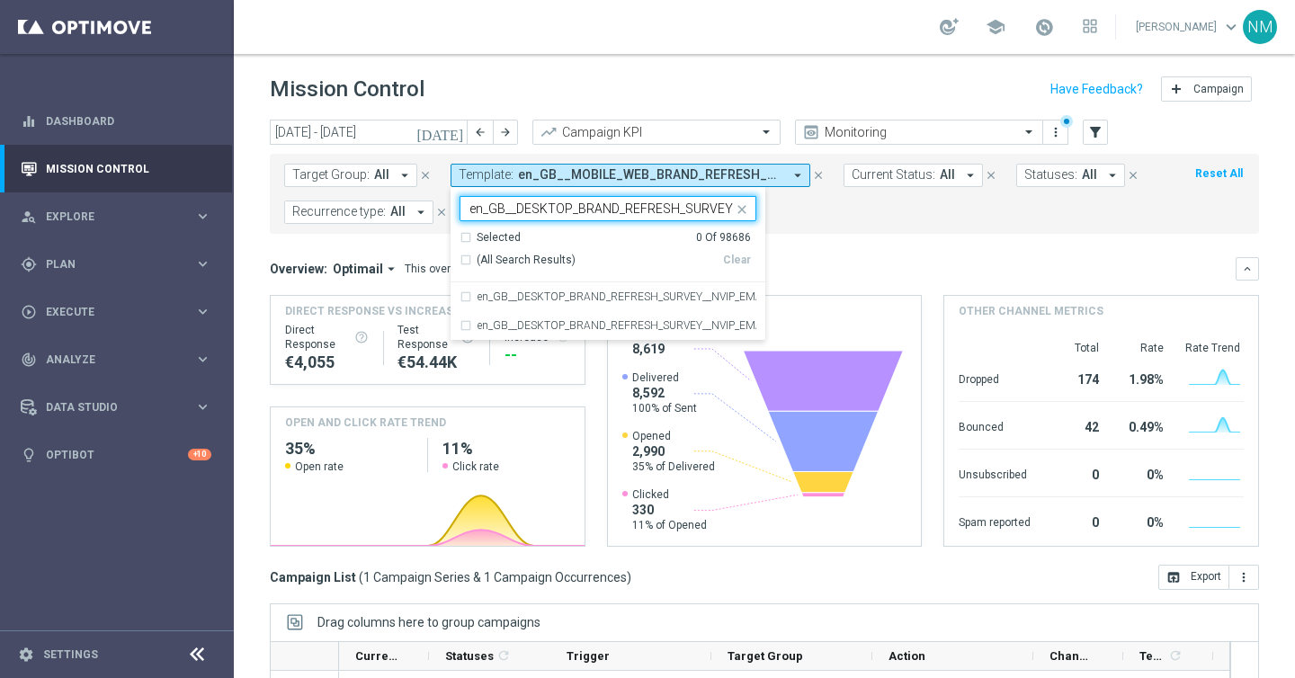
scroll to position [0, 150]
click at [690, 299] on label "en_GB__DESKTOP_BRAND_REFRESH_SURVEY__NVIP_EMA_SER_MIX_W37" at bounding box center [617, 296] width 279 height 11
type input "en_GB__DESKTOP_BRAND_REFRESH_SURVEY__NVIP_EMA_SER_MIX_W37"
click at [846, 250] on mini-dashboard "Overview: Optimail arrow_drop_down This overview shows data of campaigns execut…" at bounding box center [764, 399] width 989 height 331
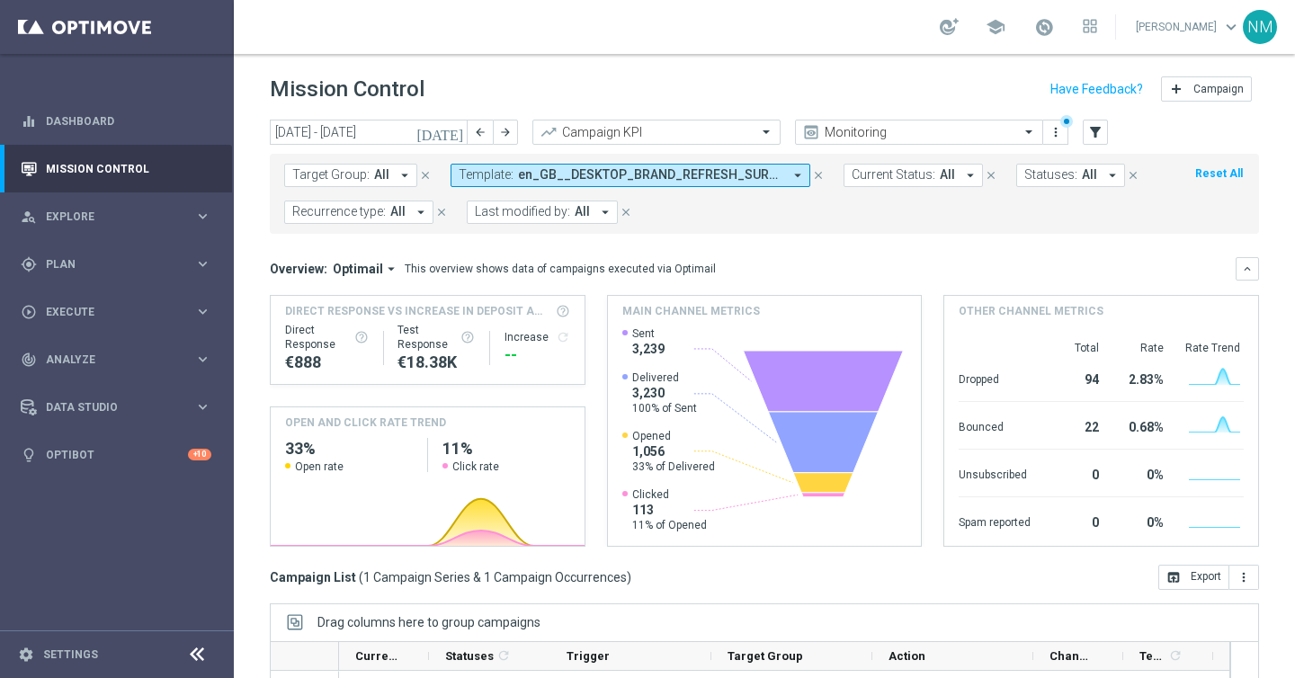
click at [550, 174] on span "en_GB__DESKTOP_BRAND_REFRESH_SURVEY__NVIP_EMA_SER_MIX_W37" at bounding box center [650, 174] width 264 height 15
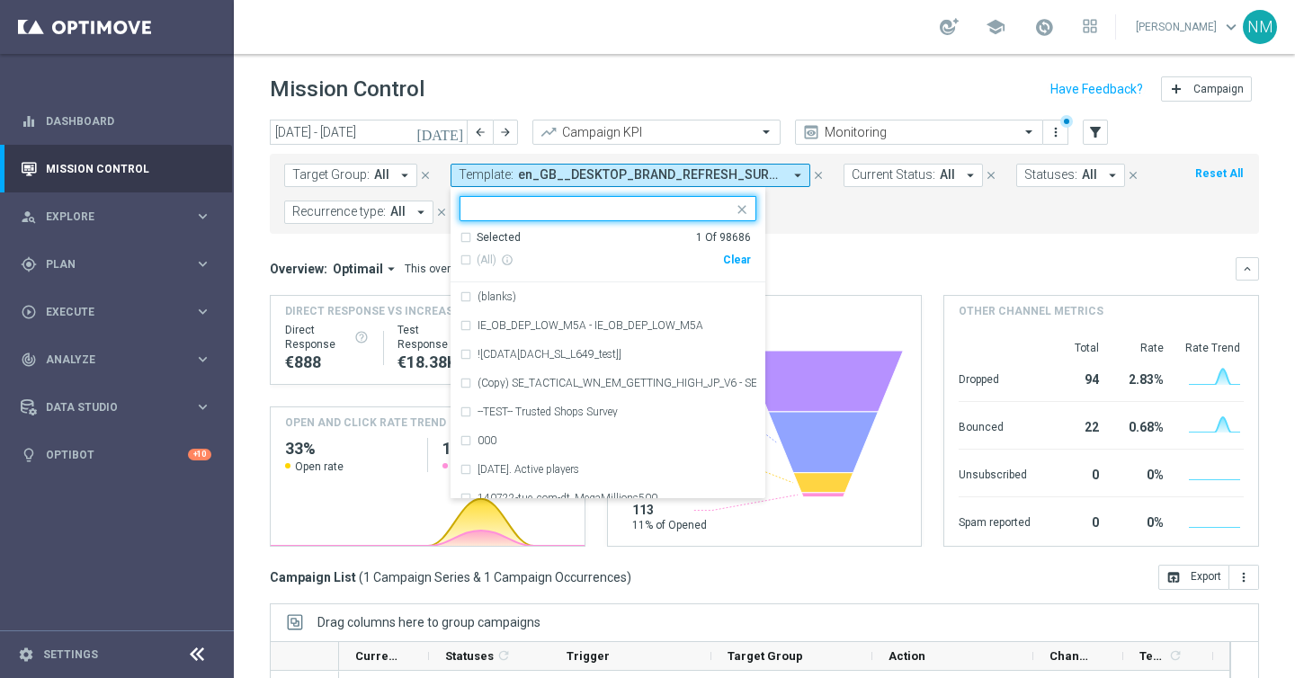
click at [0, 0] on div "Clear" at bounding box center [0, 0] width 0 height 0
click at [693, 202] on input "text" at bounding box center [602, 208] width 264 height 15
paste input "en_GB__MOBILE_WEB_BRAND_REFRESH_SURVEY__NVIP_EMA_SER_MIX_W37"
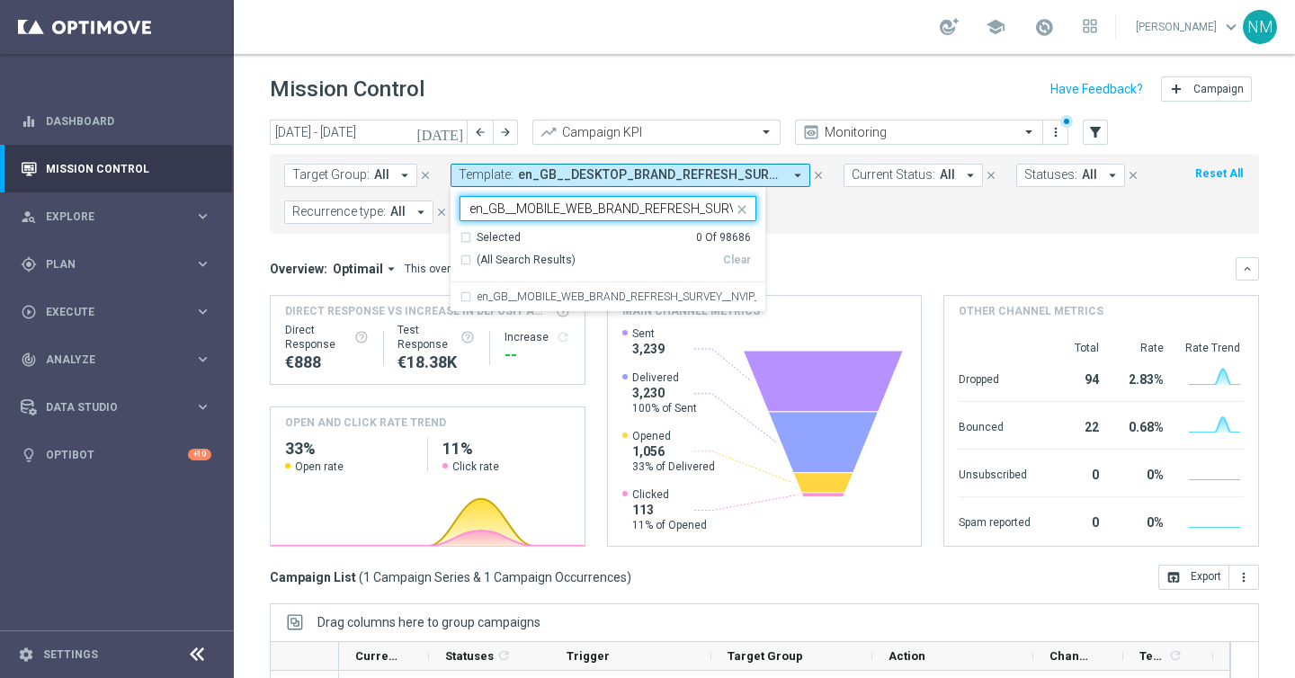
scroll to position [0, 172]
click at [688, 293] on label "en_GB__MOBILE_WEB_BRAND_REFRESH_SURVEY__NVIP_EMA_SER_MIX_W37" at bounding box center [617, 296] width 279 height 11
type input "en_GB__MOBILE_WEB_BRAND_REFRESH_SURVEY__NVIP_EMA_SER_MIX_W37"
click at [840, 265] on div "Overview: Optimail arrow_drop_down This overview shows data of campaigns execut…" at bounding box center [753, 269] width 966 height 16
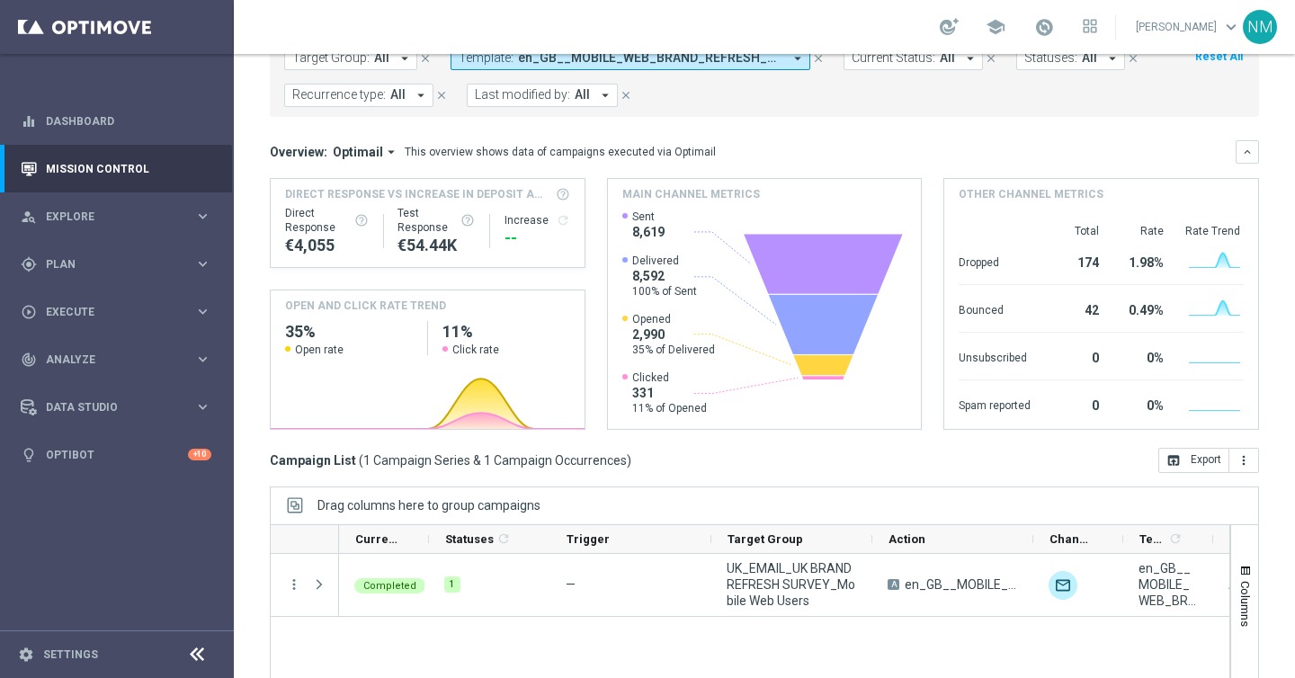
scroll to position [60, 0]
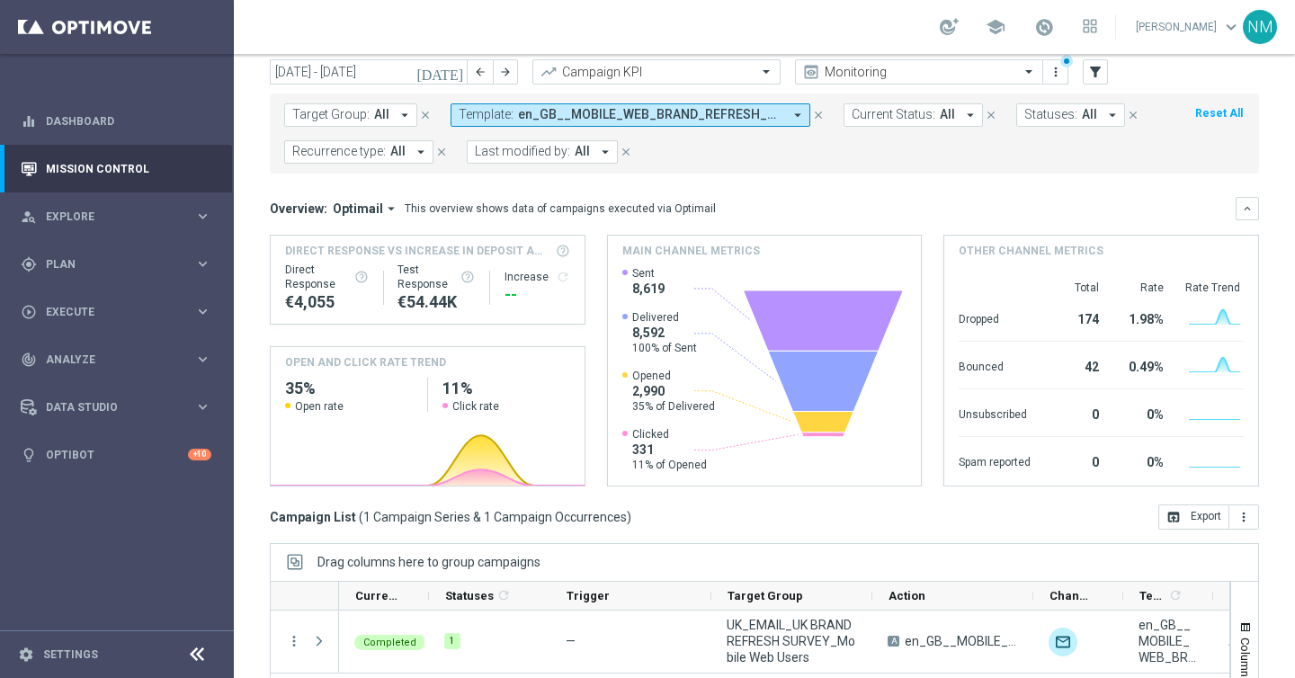
click at [508, 111] on span "Template:" at bounding box center [486, 114] width 55 height 15
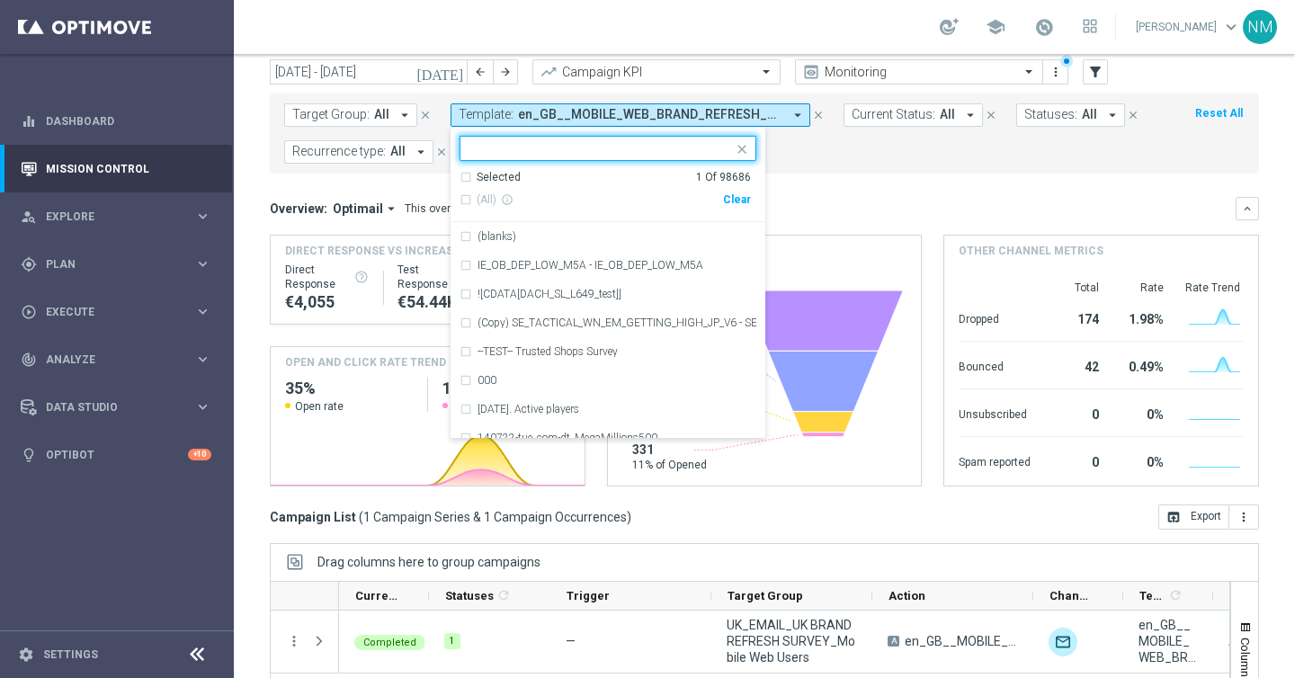
click at [0, 0] on div "Clear" at bounding box center [0, 0] width 0 height 0
click at [684, 153] on input "text" at bounding box center [602, 148] width 264 height 15
paste input "en_GB__MOBILE_APP_BRAND_REFRESH_SURVEY__NVIP_EMA_SER_MIX_W37"
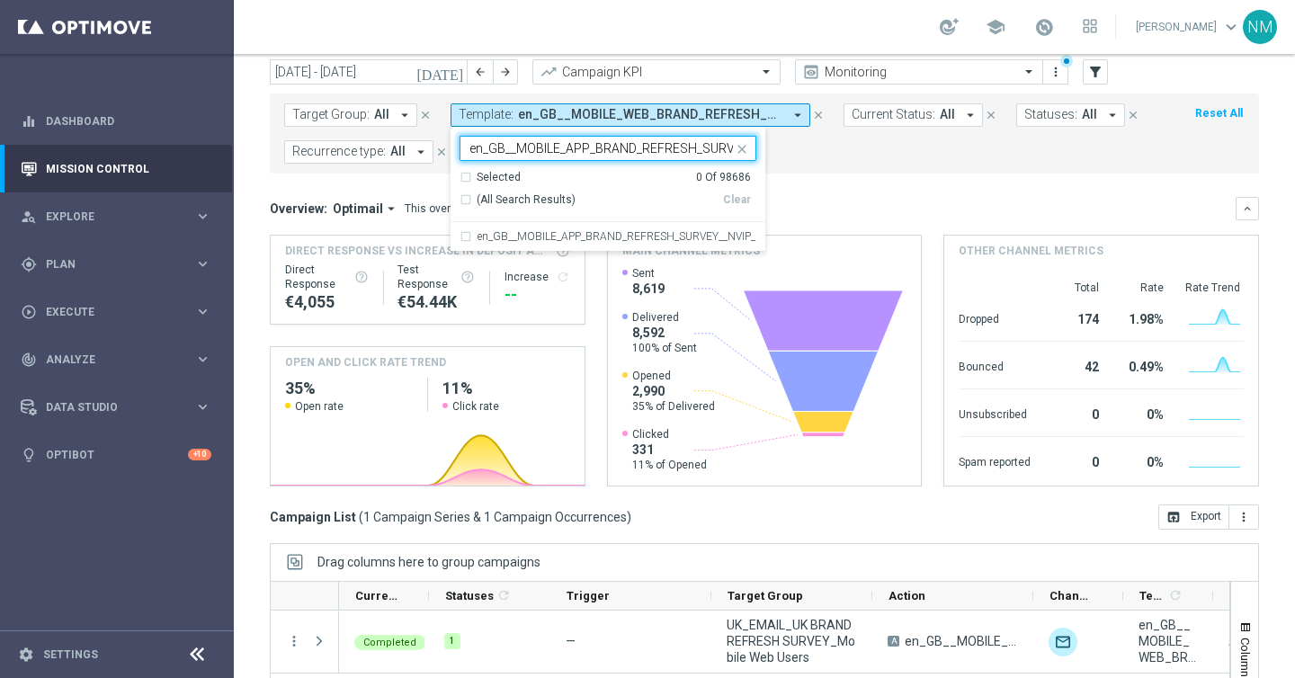
scroll to position [0, 168]
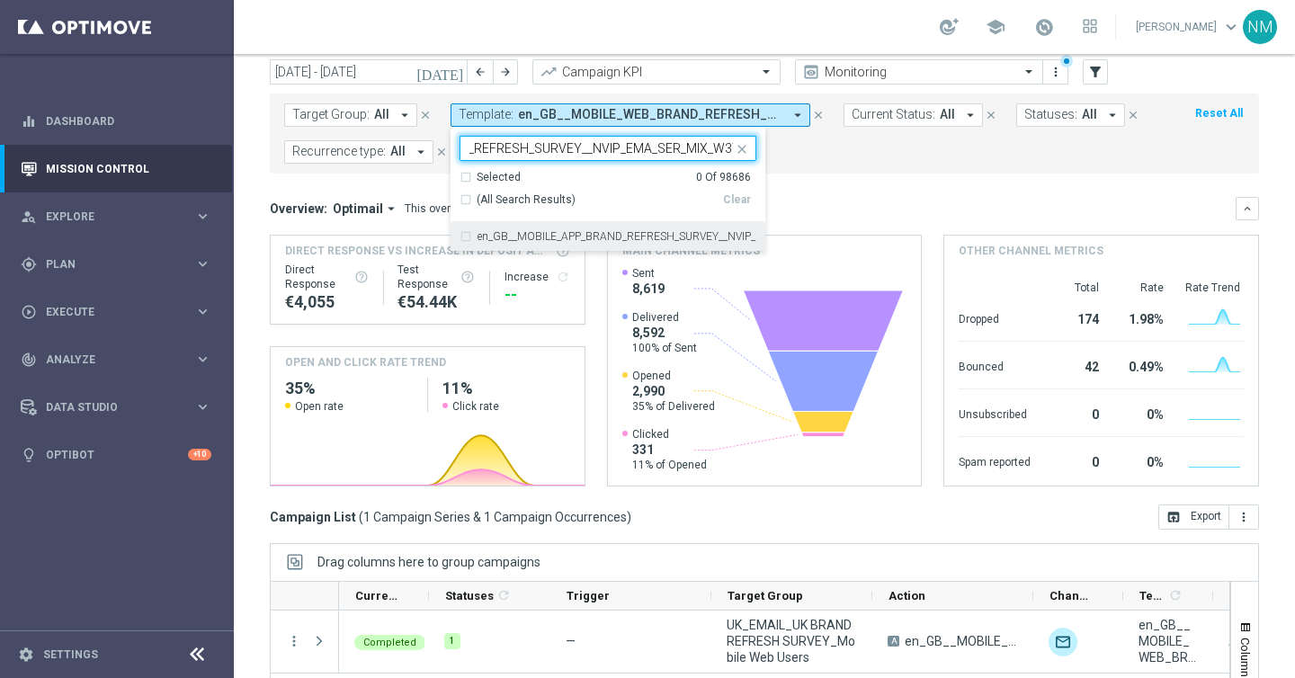
click at [640, 231] on label "en_GB__MOBILE_APP_BRAND_REFRESH_SURVEY__NVIP_EMA_SER_MIX_W37" at bounding box center [617, 236] width 279 height 11
type input "en_GB__MOBILE_APP_BRAND_REFRESH_SURVEY__NVIP_EMA_SER_MIX_W37"
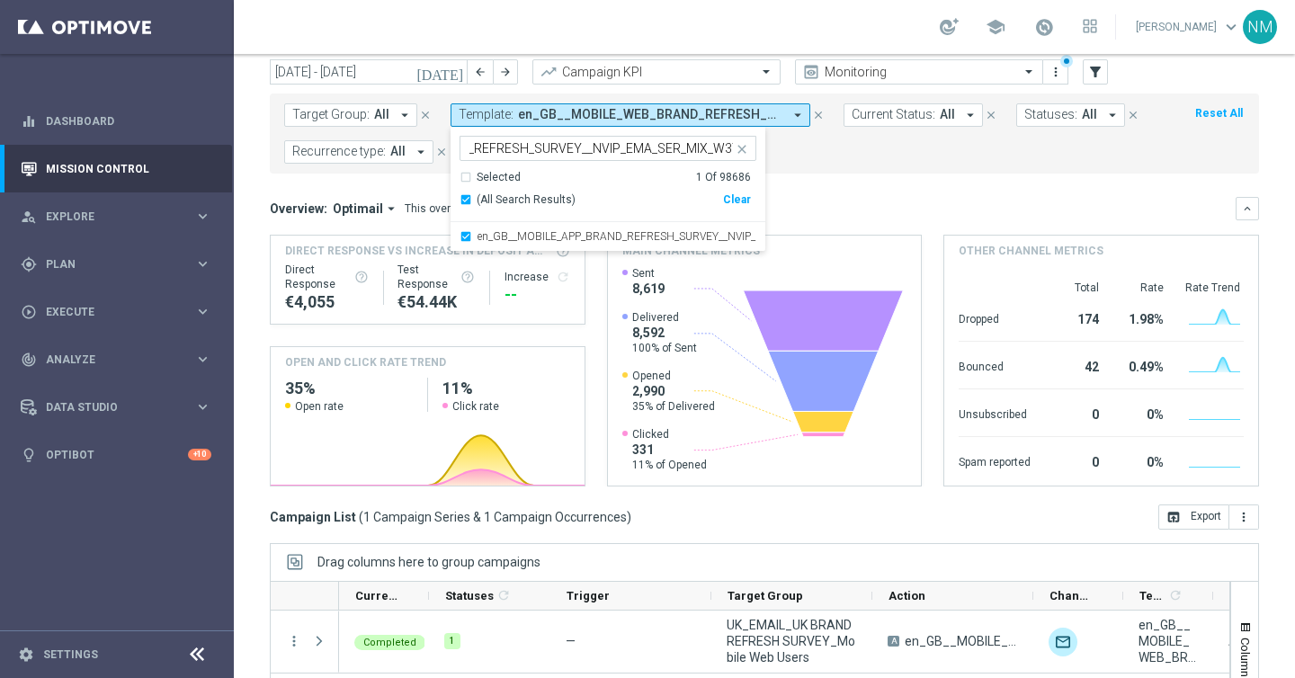
scroll to position [0, 0]
click at [847, 206] on div "Overview: Optimail arrow_drop_down This overview shows data of campaigns execut…" at bounding box center [753, 209] width 966 height 16
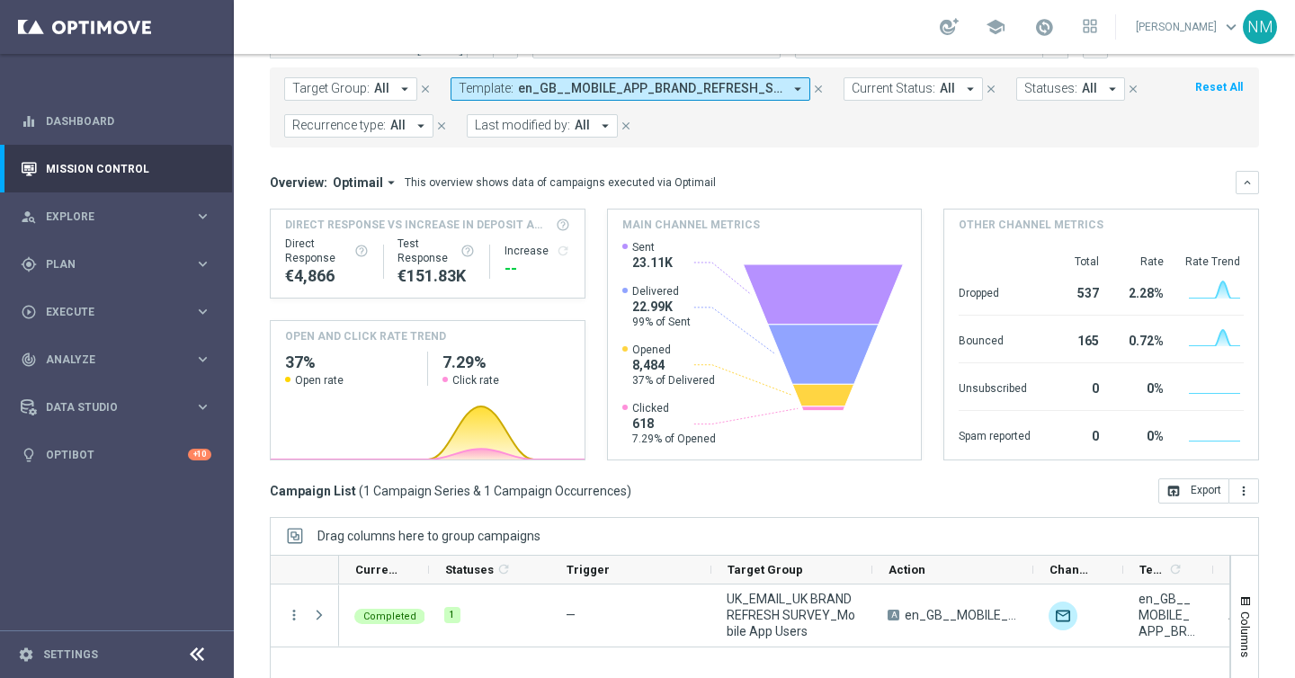
scroll to position [95, 0]
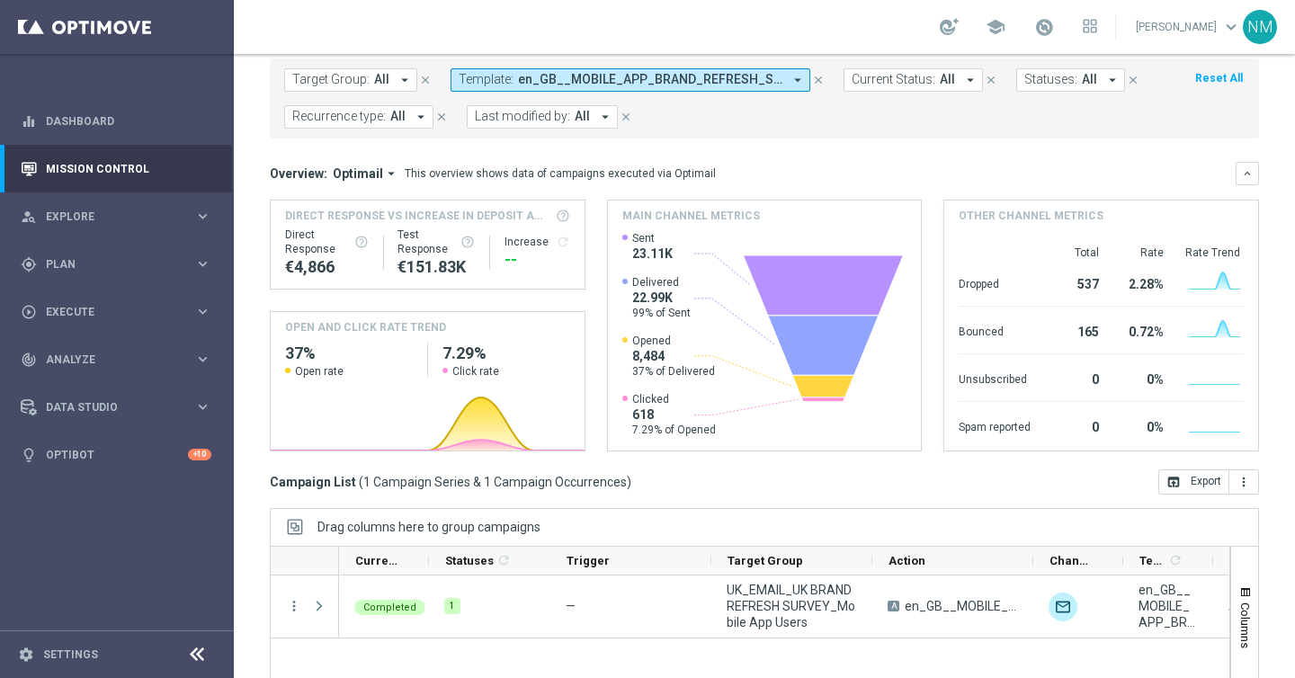
click at [728, 85] on span "en_GB__MOBILE_APP_BRAND_REFRESH_SURVEY__NVIP_EMA_SER_MIX_W37" at bounding box center [650, 79] width 264 height 15
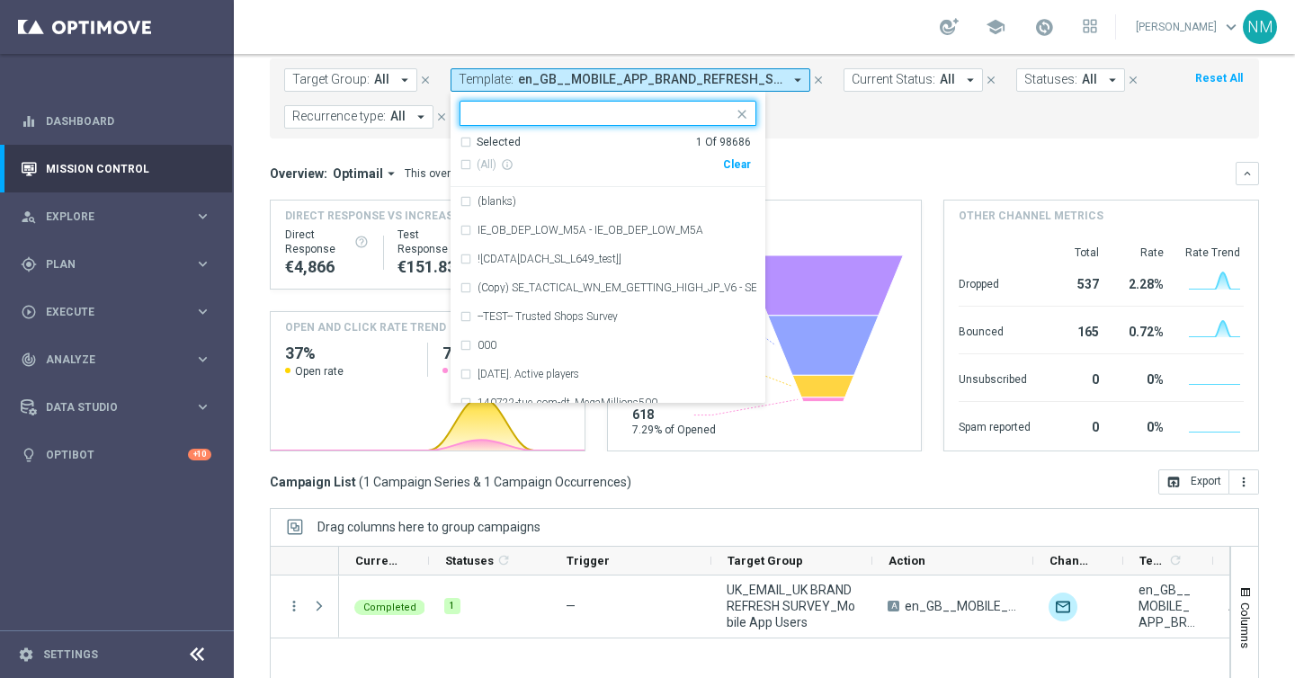
click at [0, 0] on div "Clear" at bounding box center [0, 0] width 0 height 0
click at [699, 111] on input "text" at bounding box center [602, 113] width 264 height 15
paste input "en_GB__TABLET_BRAND_REFRESH_SURVEY__NVIP_EMA_SER_MIX_W37"
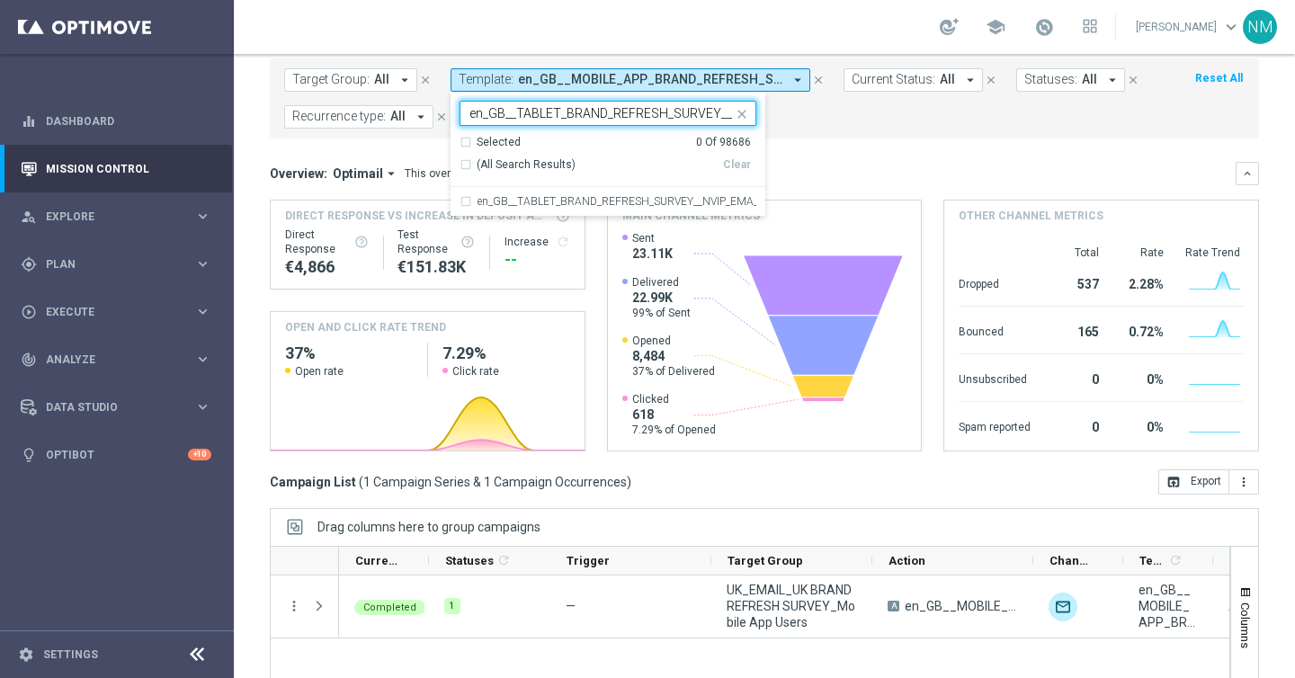
scroll to position [0, 139]
click at [619, 200] on label "en_GB__TABLET_BRAND_REFRESH_SURVEY__NVIP_EMA_SER_MIX_W37" at bounding box center [617, 201] width 279 height 11
type input "en_GB__TABLET_BRAND_REFRESH_SURVEY__NVIP_EMA_SER_MIX_W37"
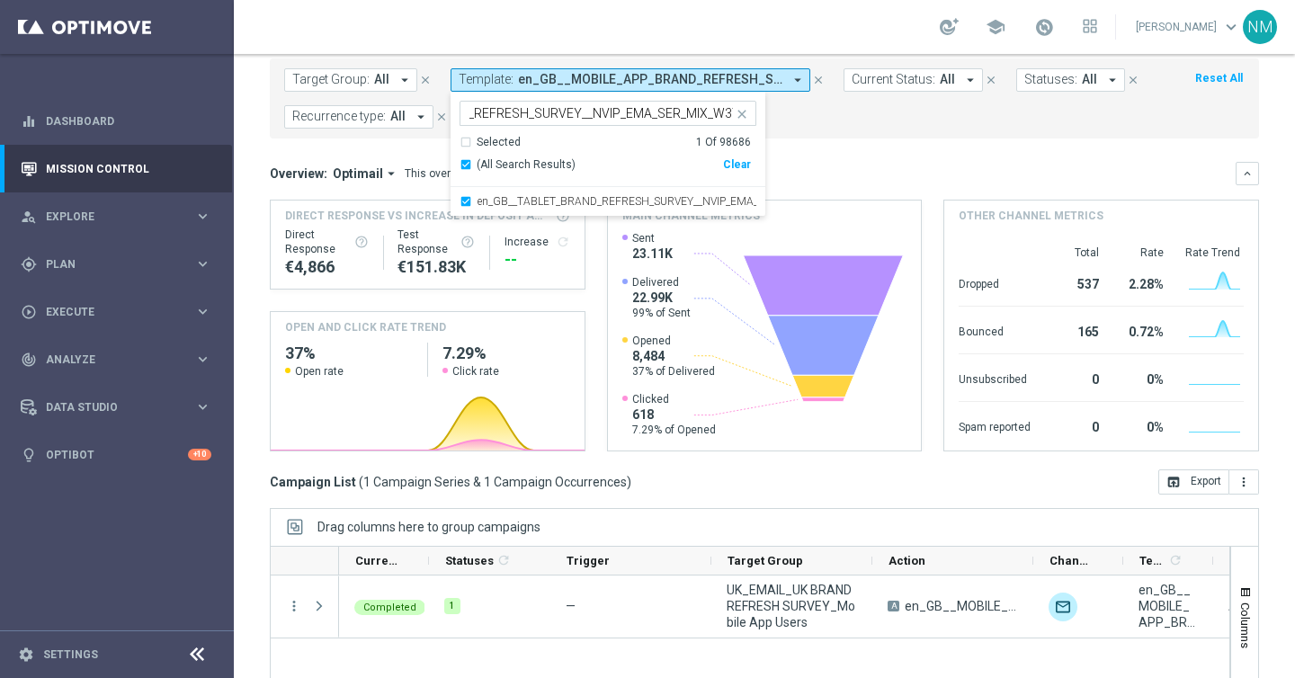
scroll to position [0, 0]
click at [836, 164] on div "Overview: Optimail arrow_drop_down This overview shows data of campaigns execut…" at bounding box center [764, 173] width 989 height 23
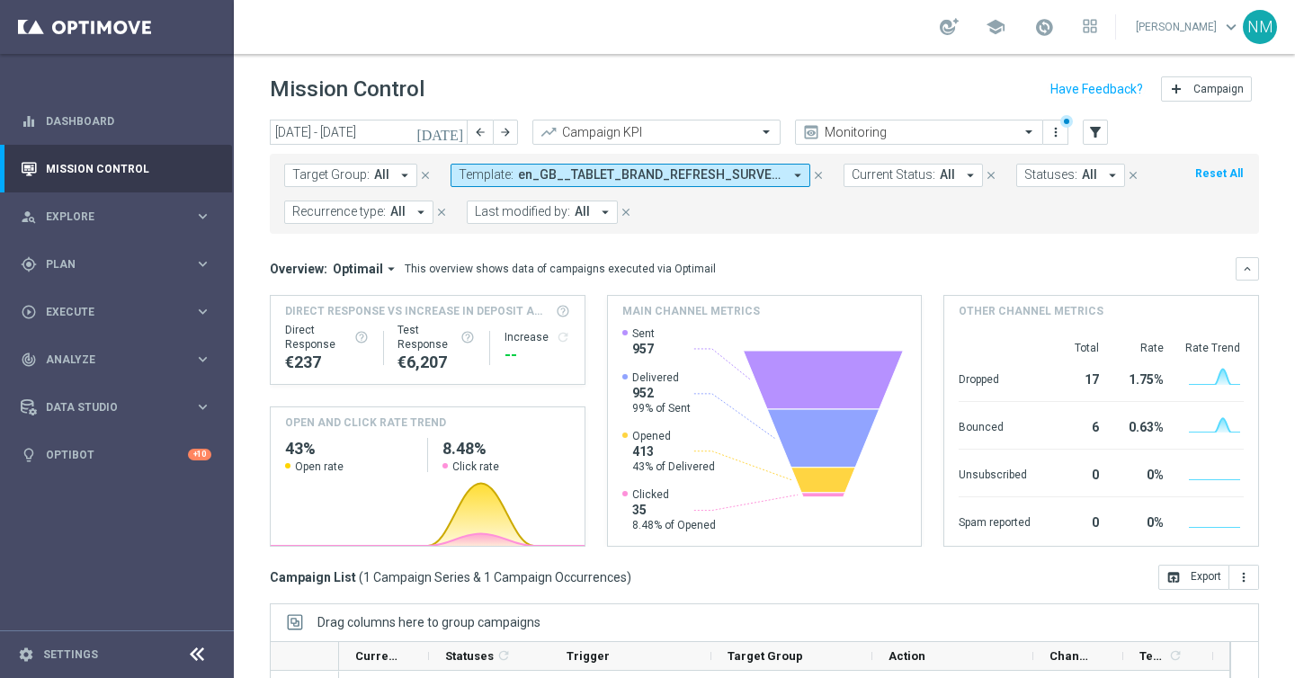
click at [575, 180] on span "en_GB__TABLET_BRAND_REFRESH_SURVEY__NVIP_EMA_SER_MIX_W37" at bounding box center [650, 174] width 264 height 15
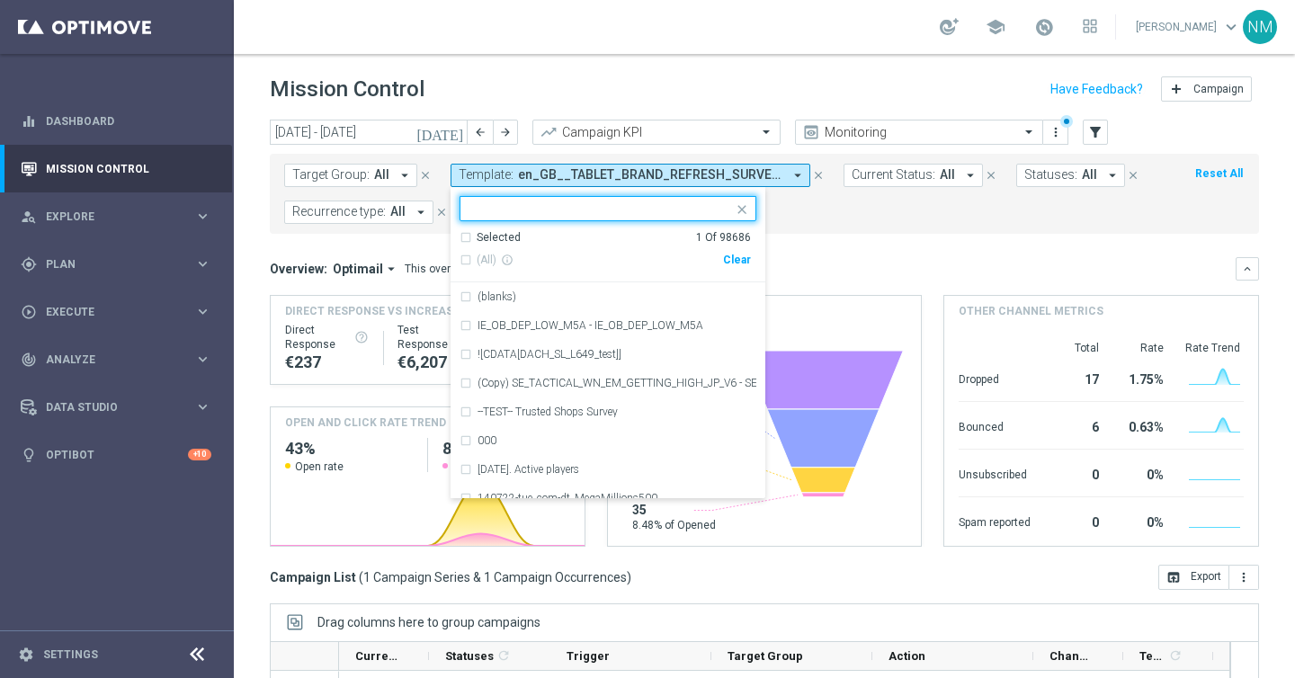
click at [0, 0] on div "Clear" at bounding box center [0, 0] width 0 height 0
click at [643, 205] on input "text" at bounding box center [602, 208] width 264 height 15
paste input "en_GB_EMT_NVIP_EM_TAC_GM__WK37_2025_GAMESREACT_FIRE_TOAD2"
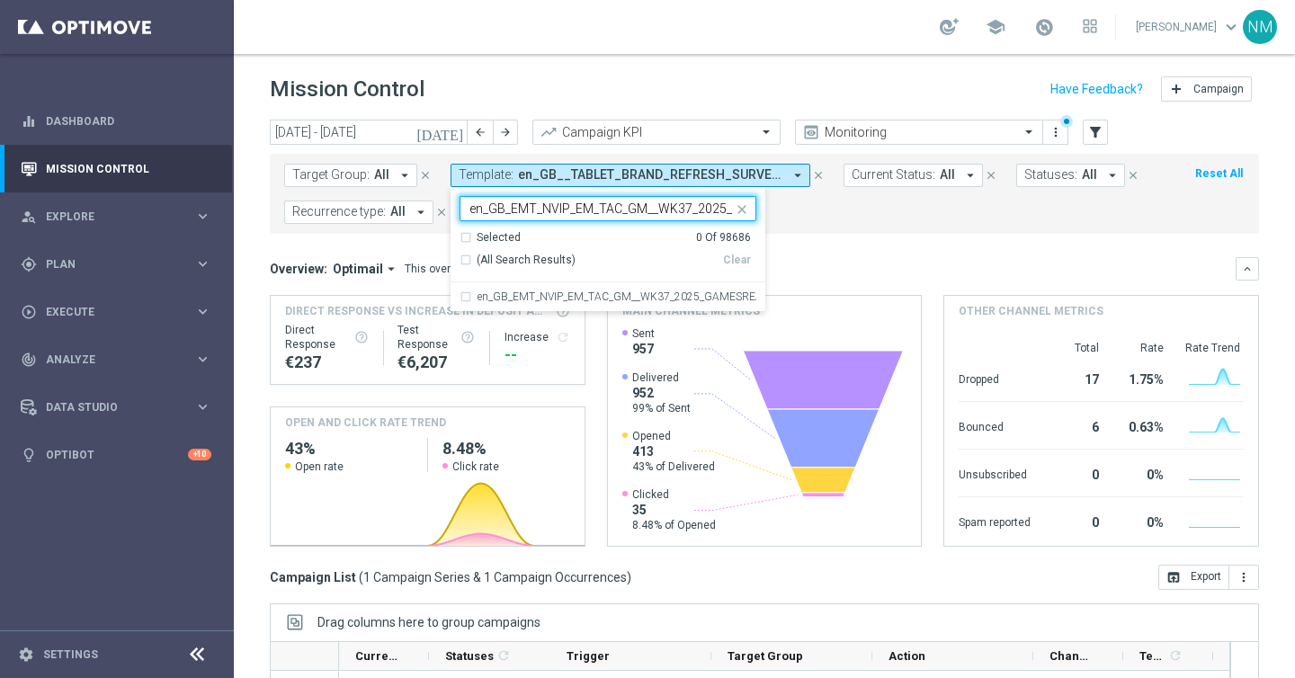
scroll to position [0, 151]
click at [604, 296] on label "en_GB_EMT_NVIP_EM_TAC_GM__WK37_2025_GAMESREACT_FIRE_TOAD2" at bounding box center [617, 296] width 279 height 11
type input "en_GB_EMT_NVIP_EM_TAC_GM__WK37_2025_GAMESREACT_FIRE_TOAD2"
click at [811, 244] on mini-dashboard "Overview: Optimail arrow_drop_down This overview shows data of campaigns execut…" at bounding box center [764, 399] width 989 height 331
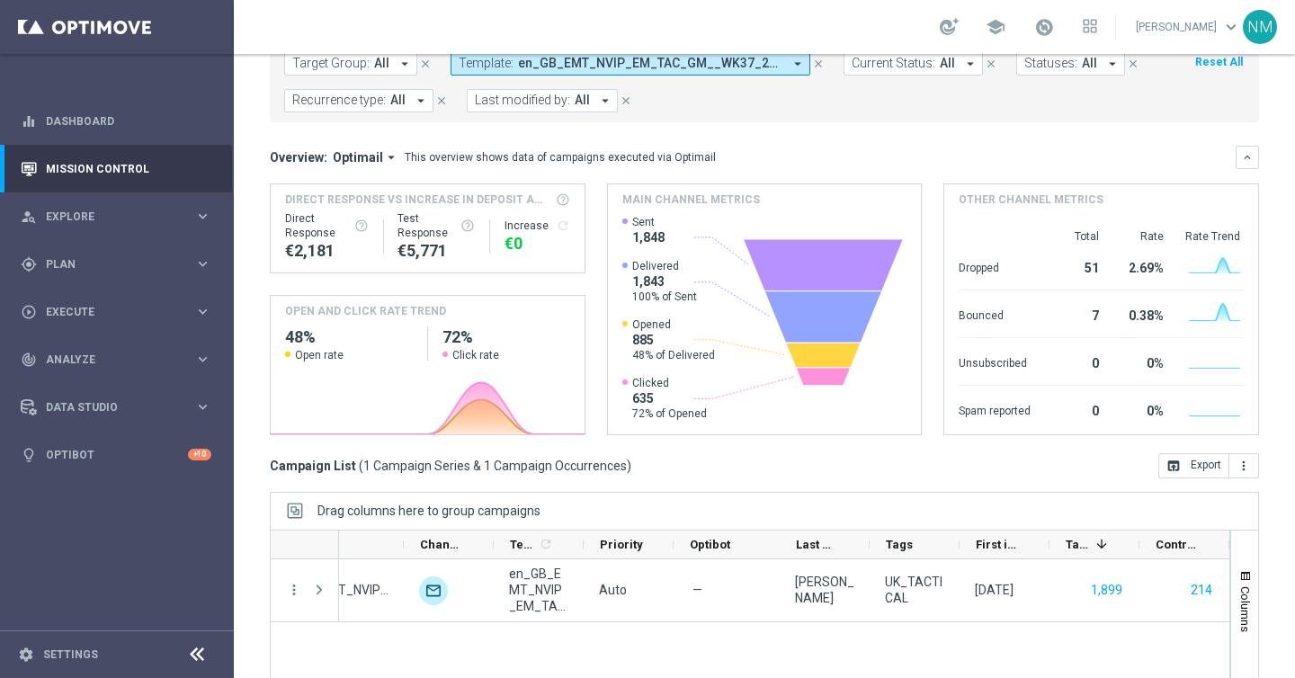
scroll to position [49, 0]
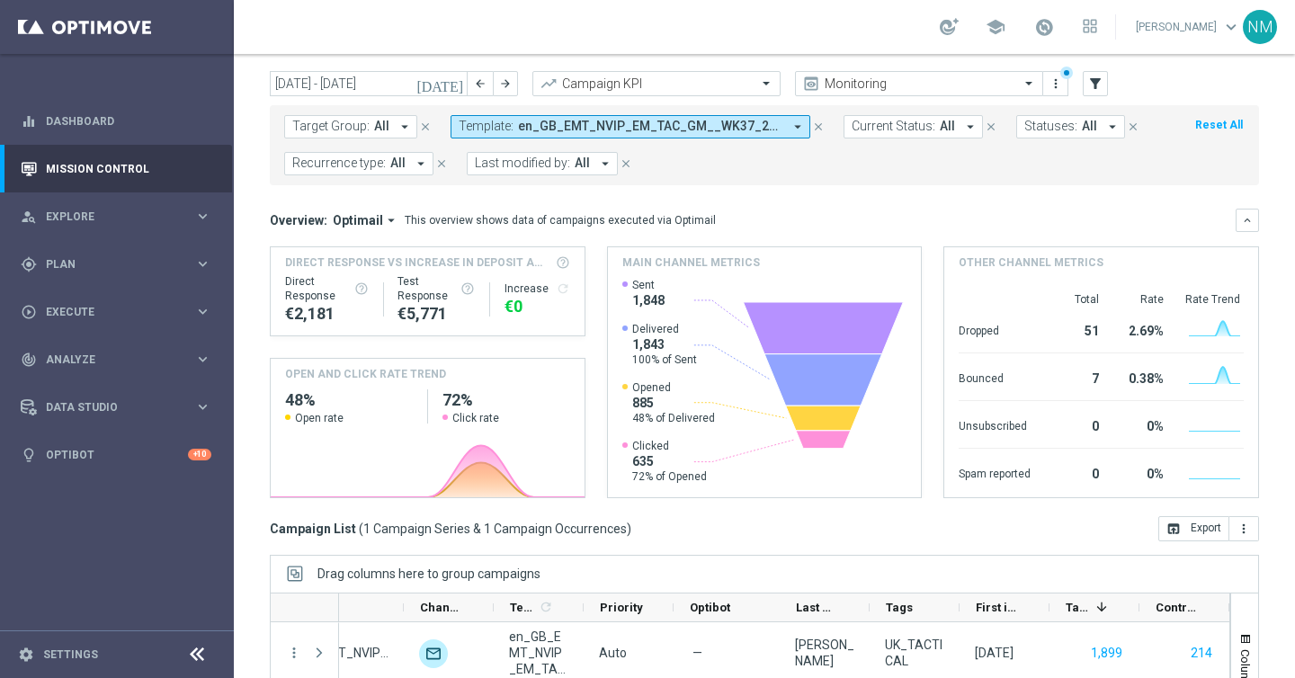
click at [658, 130] on span "en_GB_EMT_NVIP_EM_TAC_GM__WK37_2025_GAMESREACT_FIRE_TOAD2" at bounding box center [650, 126] width 264 height 15
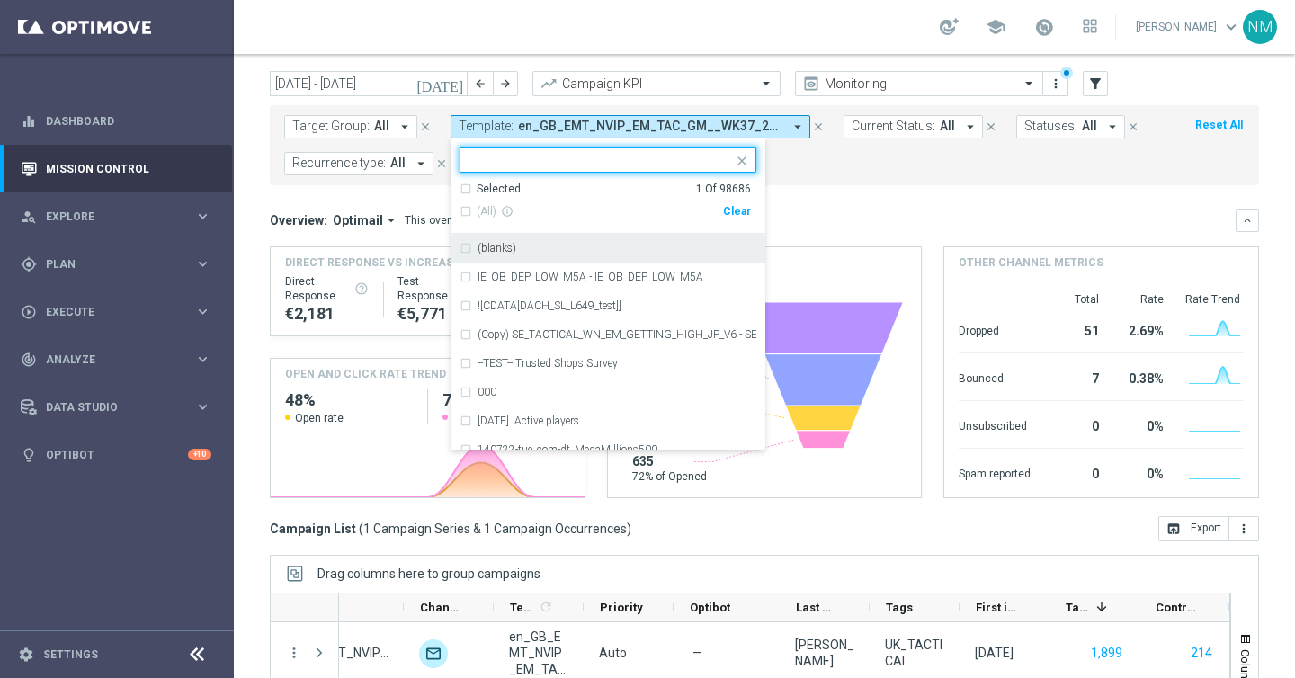
click at [0, 0] on div "Clear" at bounding box center [0, 0] width 0 height 0
click at [682, 153] on input "text" at bounding box center [602, 160] width 264 height 15
paste input "en_GB__GAMES_REACT_W37__NVIP_APP_TAC_GM"
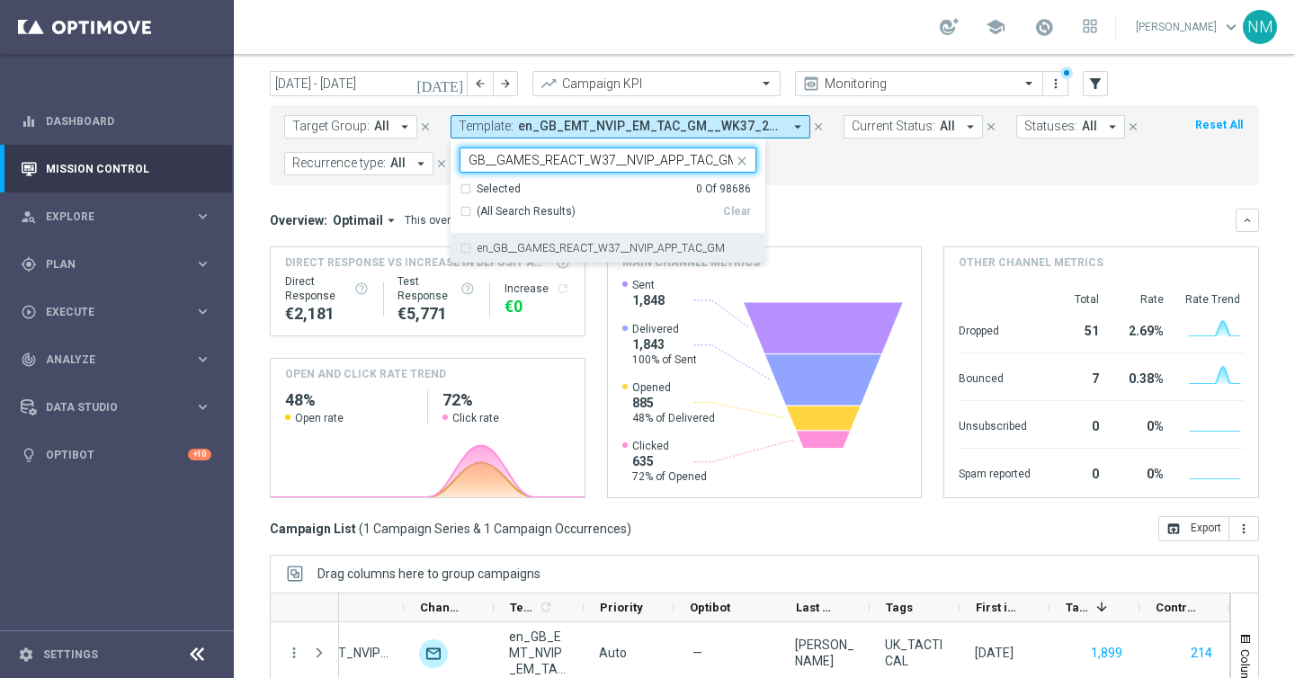
click at [639, 244] on label "en_GB__GAMES_REACT_W37__NVIP_APP_TAC_GM" at bounding box center [601, 248] width 247 height 11
type input "en_GB__GAMES_REACT_W37__NVIP_APP_TAC_GM"
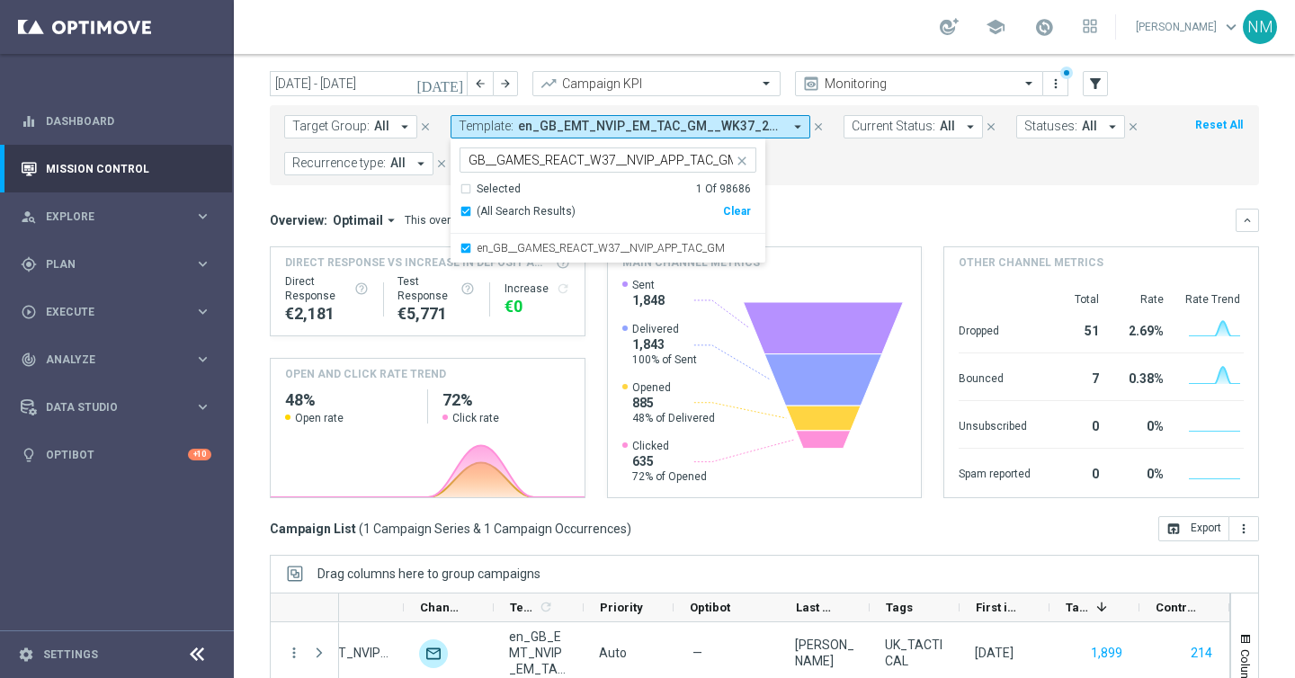
scroll to position [0, 0]
click at [846, 224] on div "Overview: Optimail arrow_drop_down This overview shows data of campaigns execut…" at bounding box center [753, 220] width 966 height 16
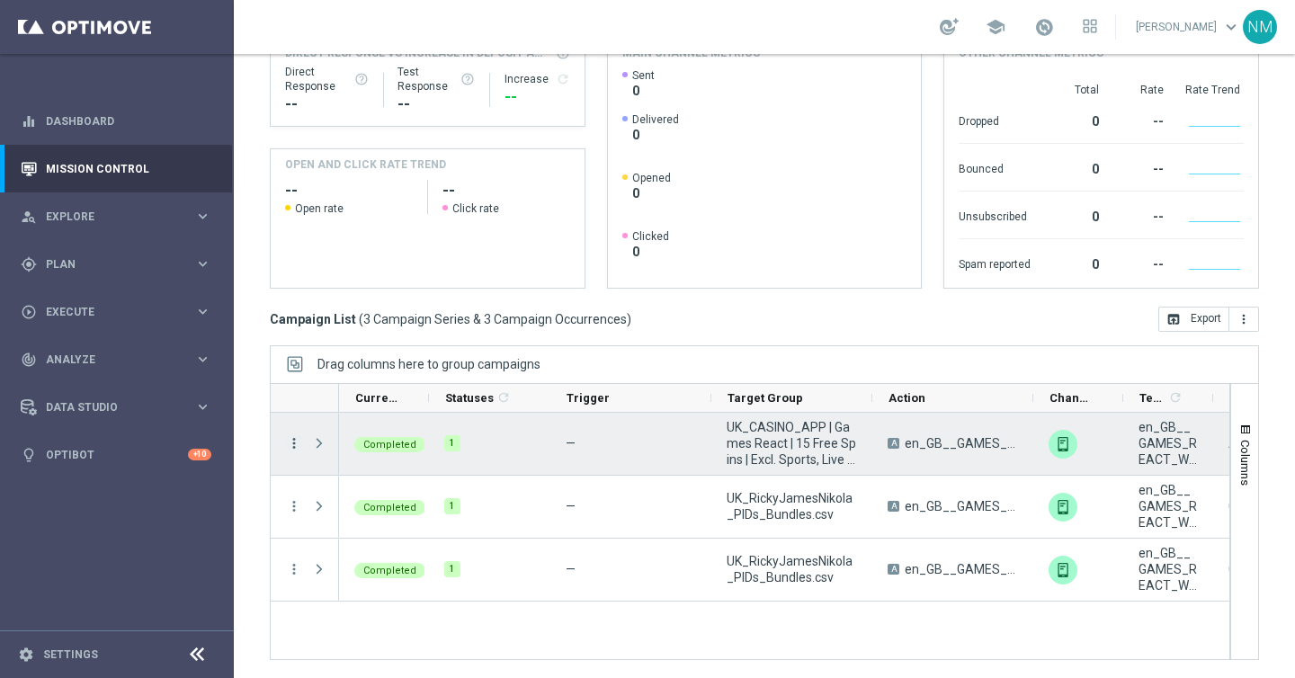
click at [294, 444] on icon "more_vert" at bounding box center [294, 443] width 16 height 16
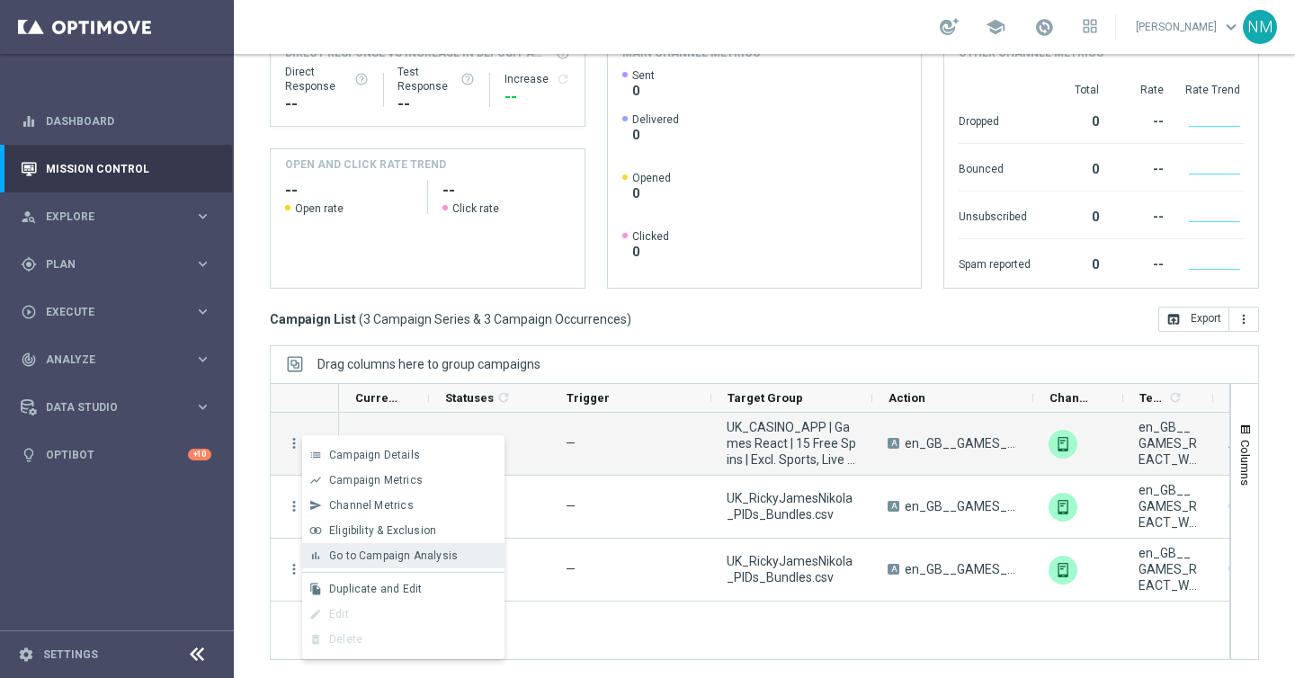
click at [351, 551] on span "Go to Campaign Analysis" at bounding box center [393, 556] width 129 height 13
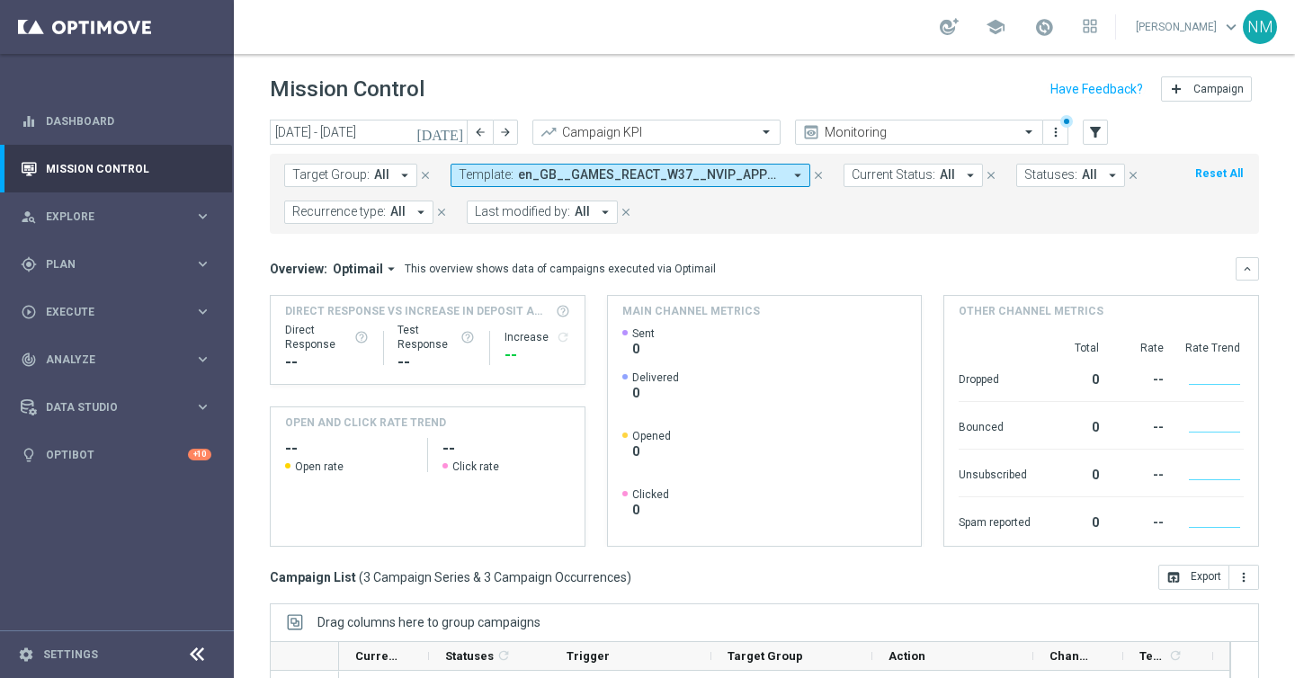
click at [451, 130] on icon "[DATE]" at bounding box center [440, 132] width 49 height 16
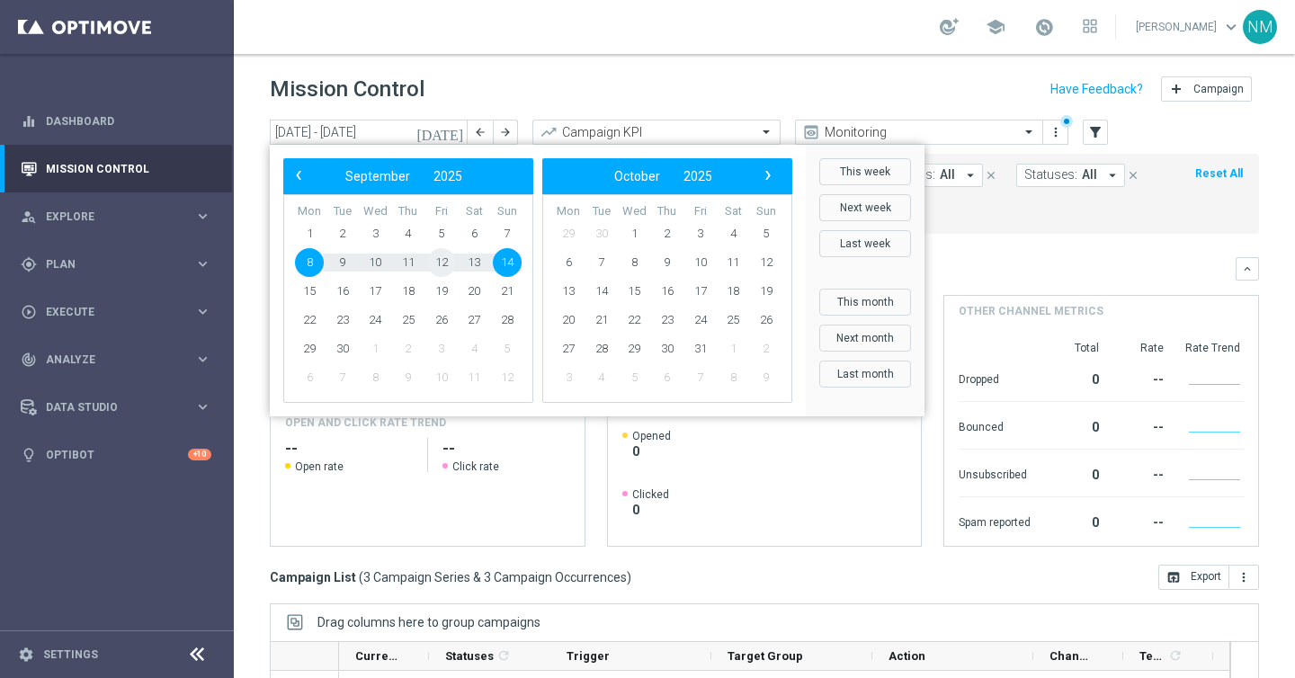
click at [443, 263] on span "12" at bounding box center [441, 262] width 29 height 29
type input "12 Sep 2025 - 12 Sep 2025"
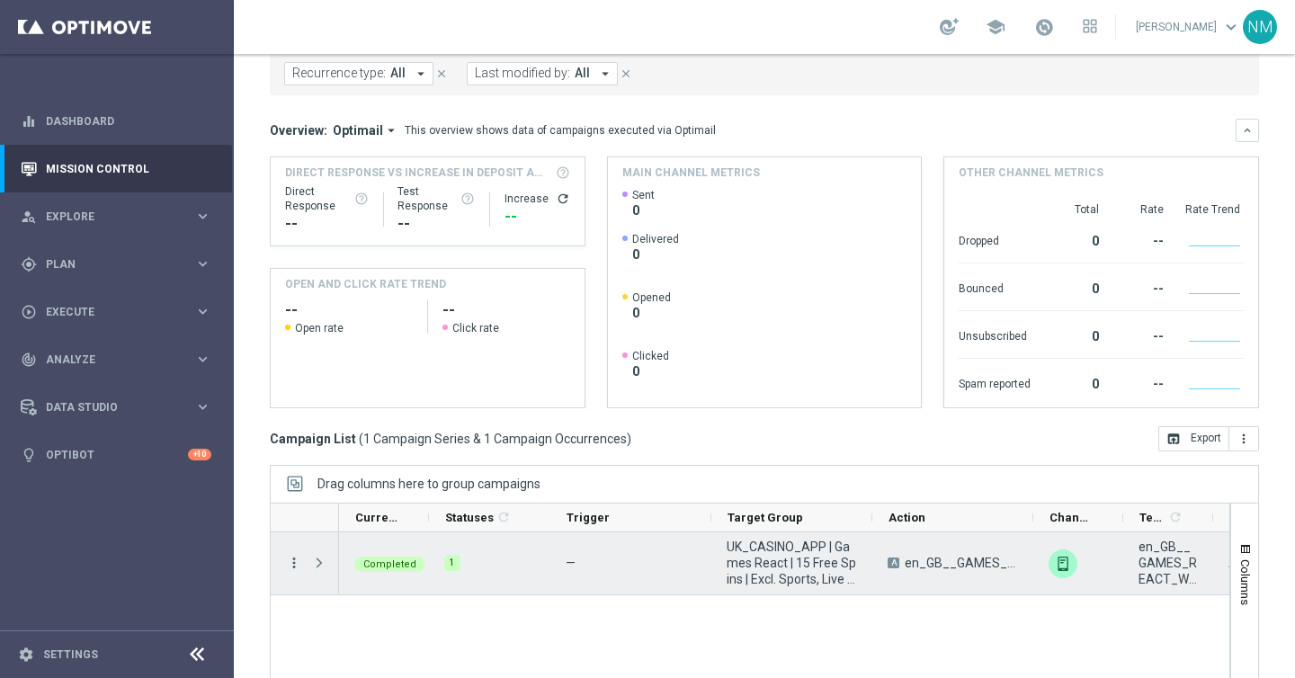
click at [292, 560] on icon "more_vert" at bounding box center [294, 563] width 16 height 16
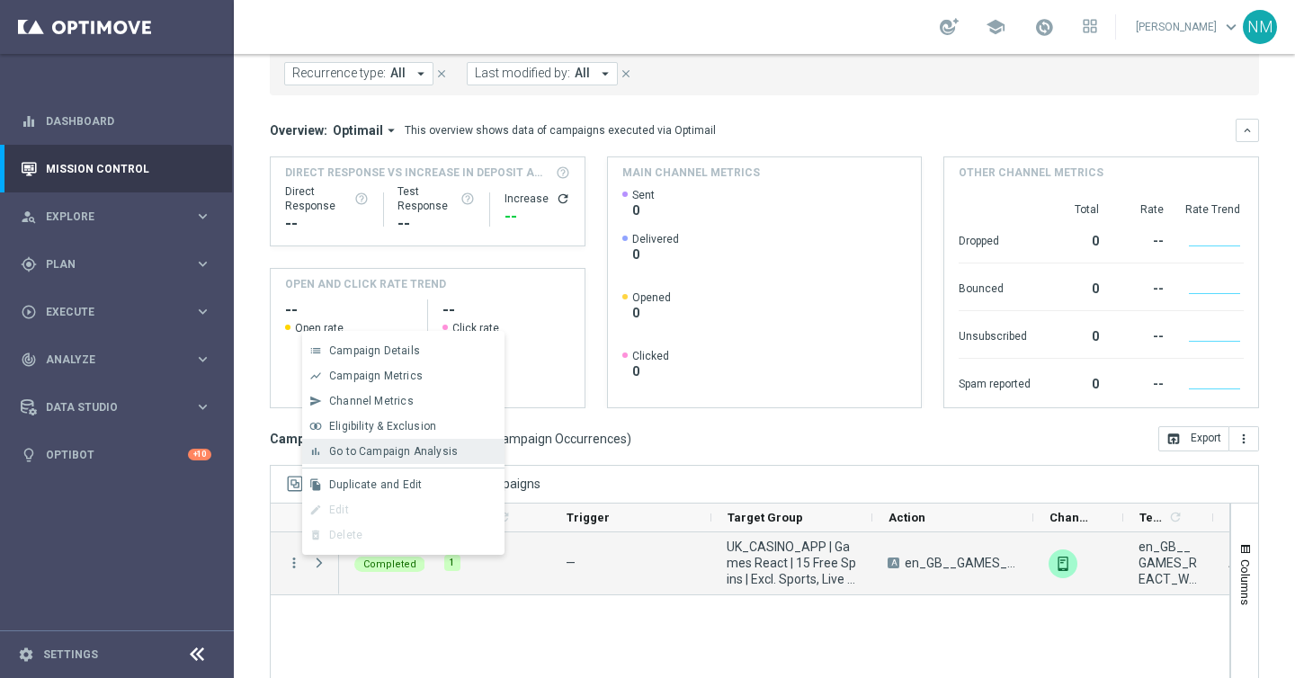
click at [377, 451] on span "Go to Campaign Analysis" at bounding box center [393, 451] width 129 height 13
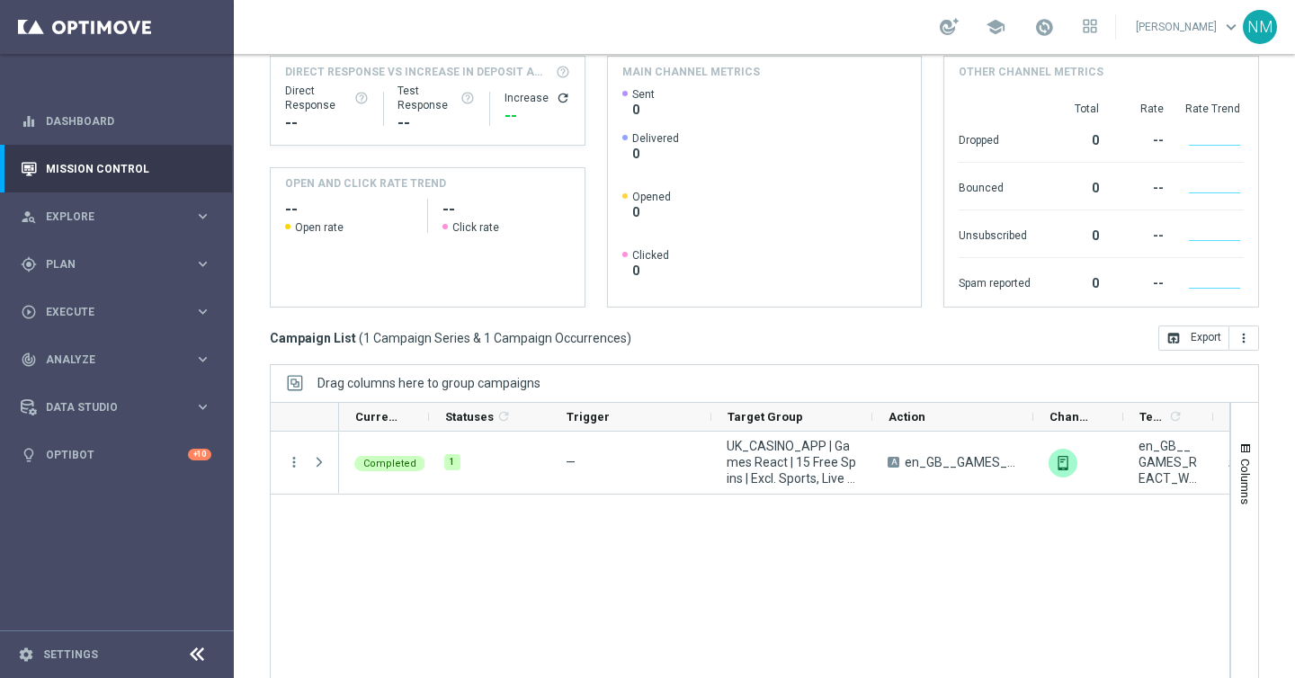
scroll to position [258, 0]
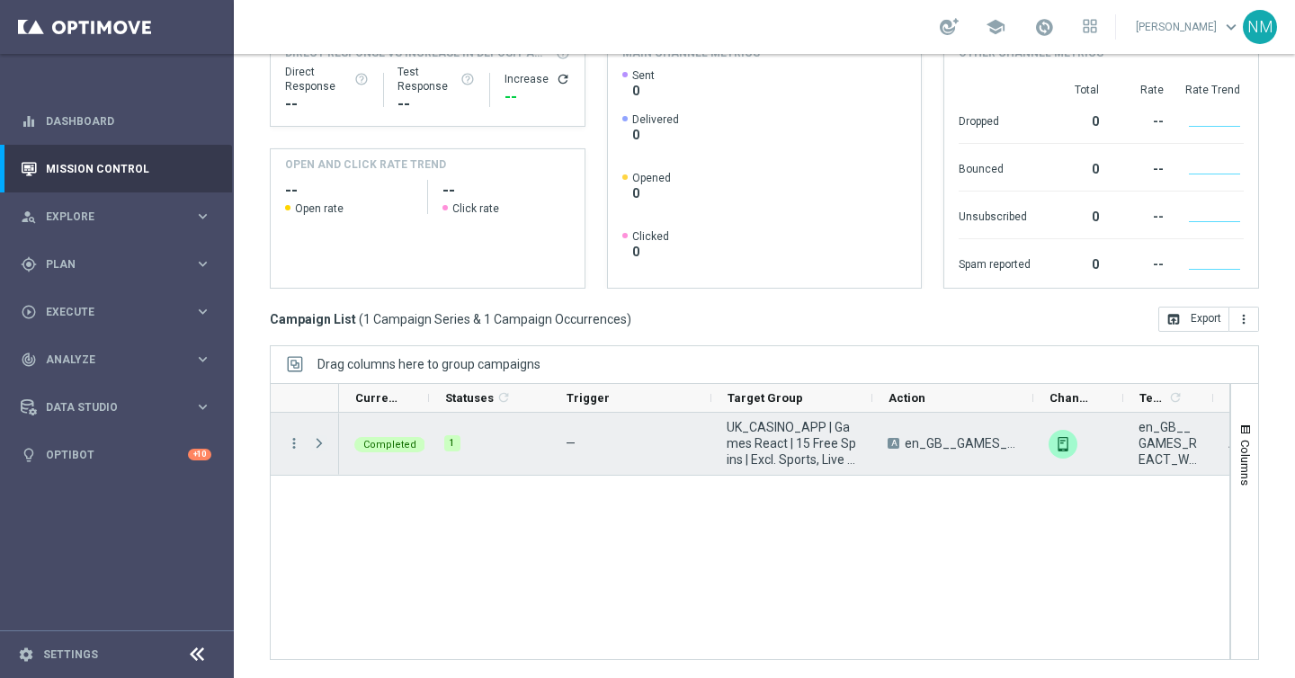
click at [318, 443] on span "Press SPACE to select this row." at bounding box center [319, 443] width 16 height 14
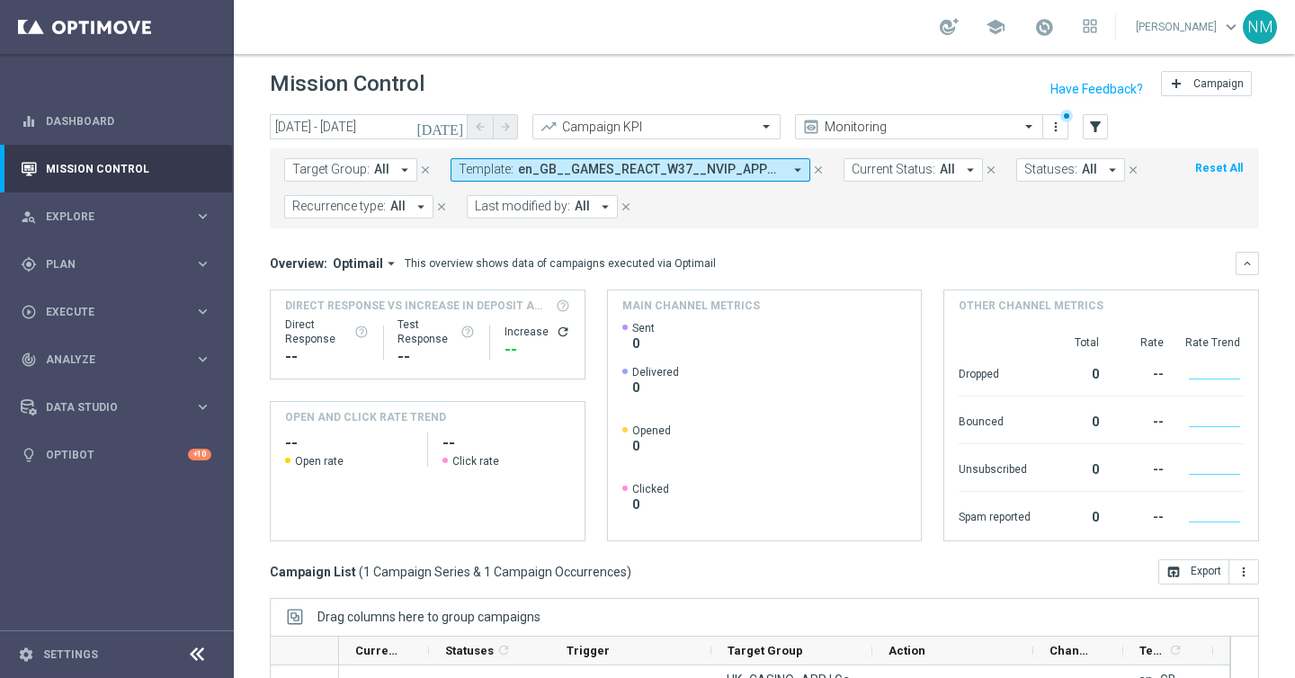
scroll to position [0, 0]
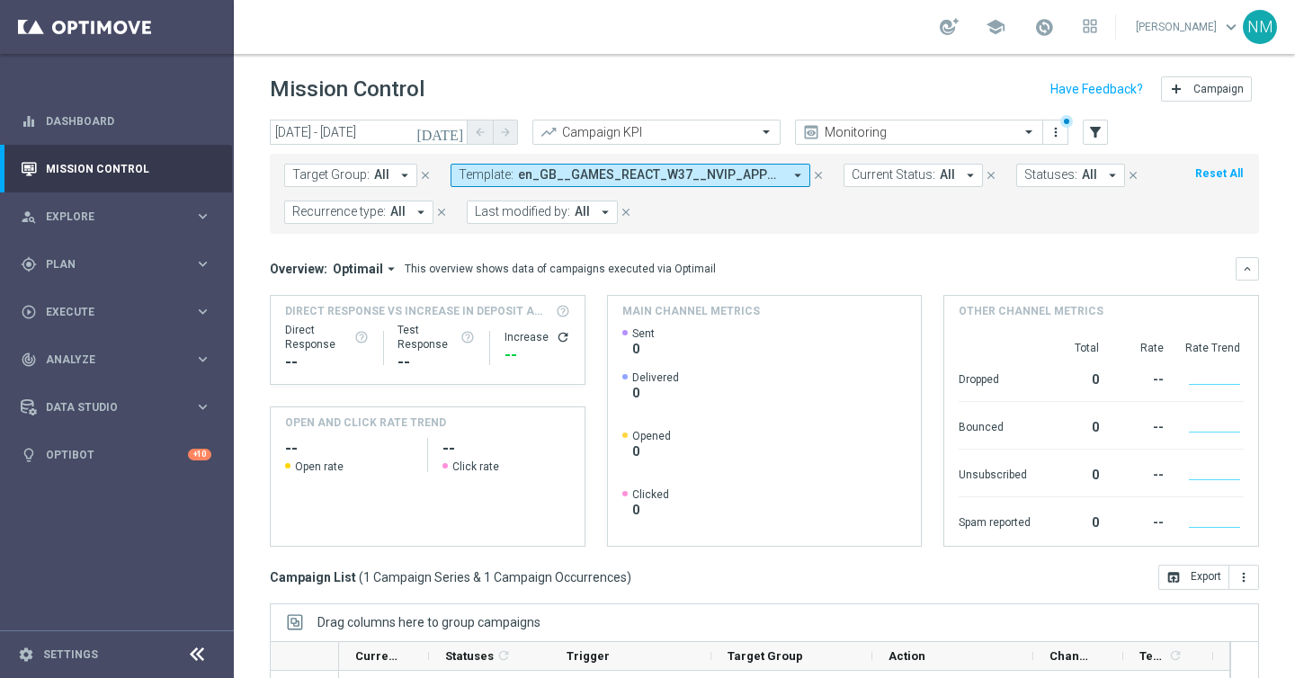
click at [712, 372] on rect at bounding box center [764, 435] width 285 height 219
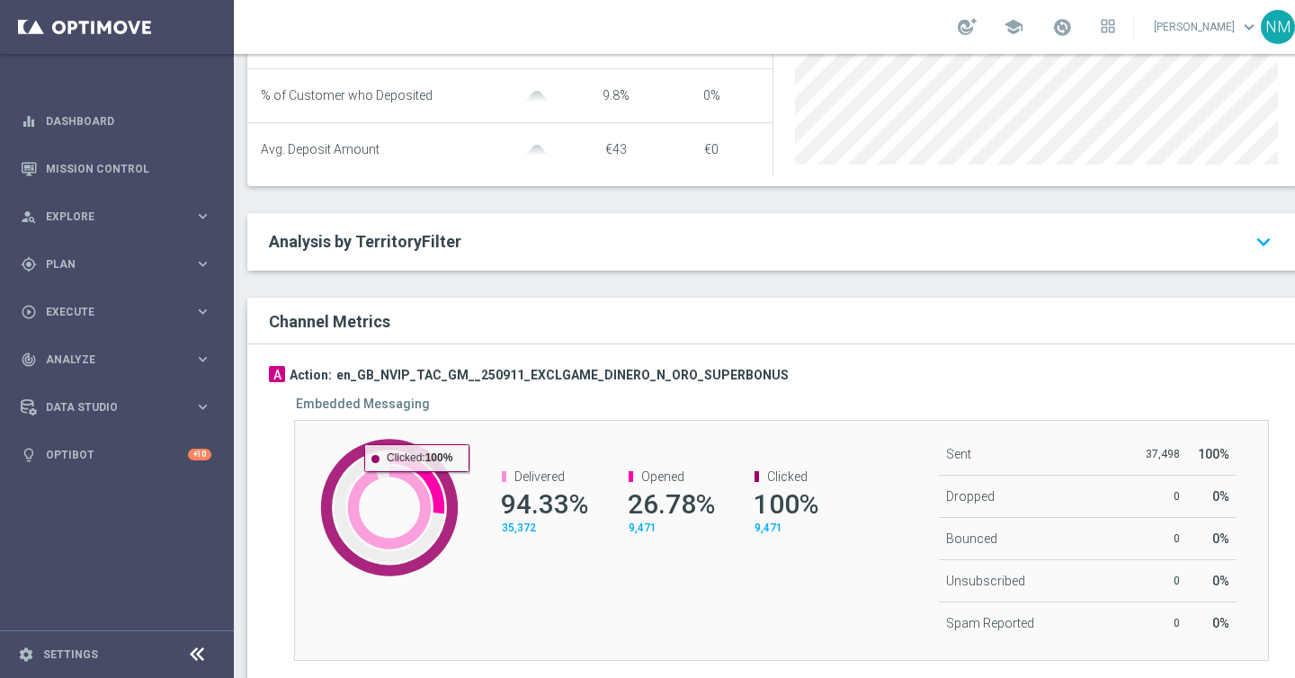
scroll to position [850, 0]
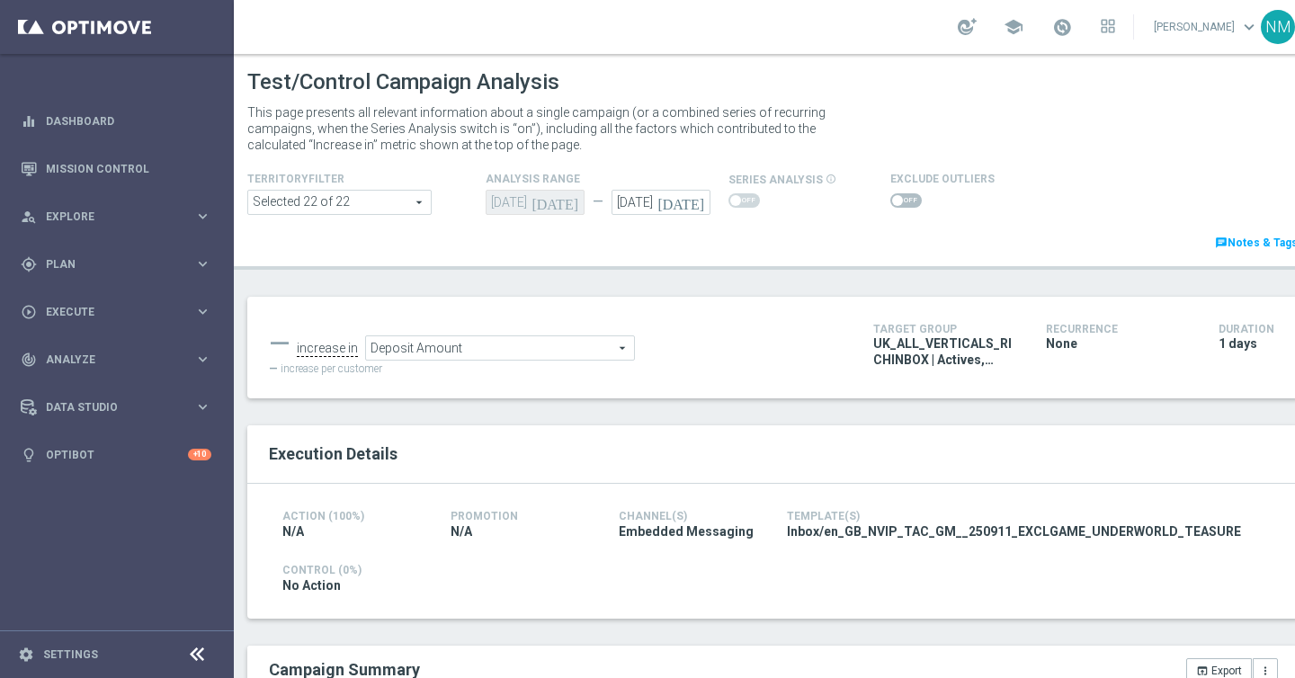
scroll to position [850, 0]
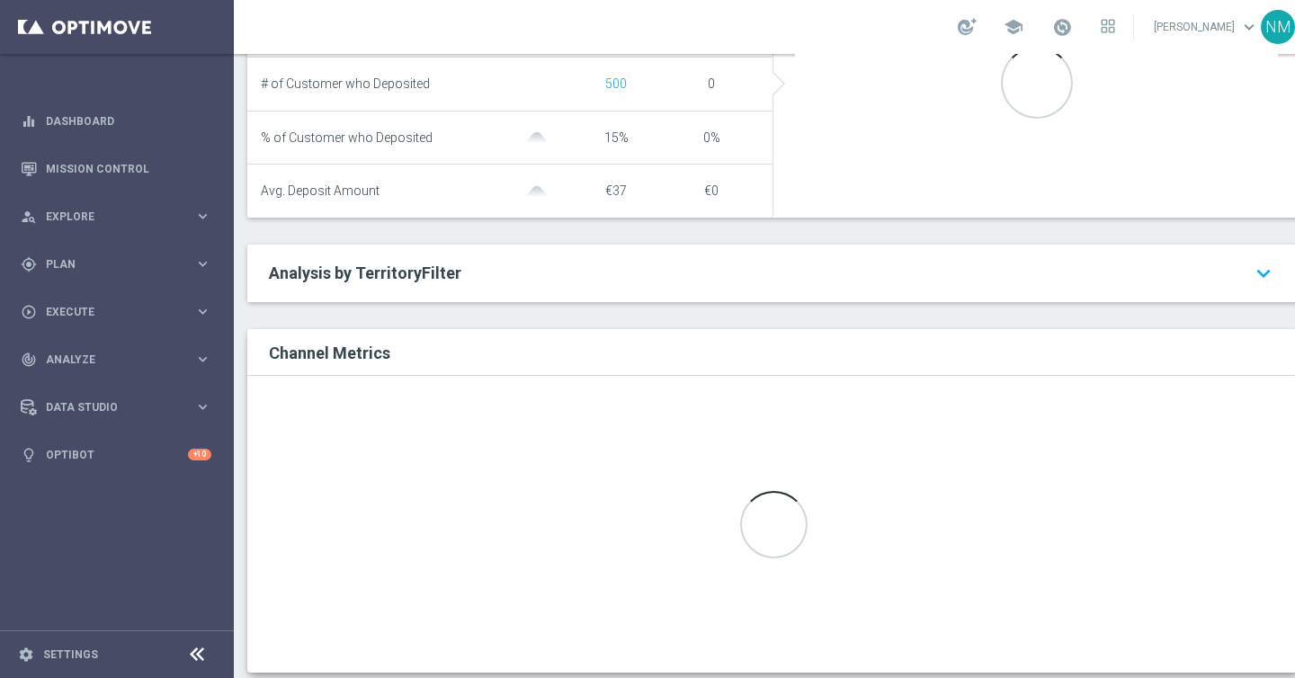
scroll to position [827, 0]
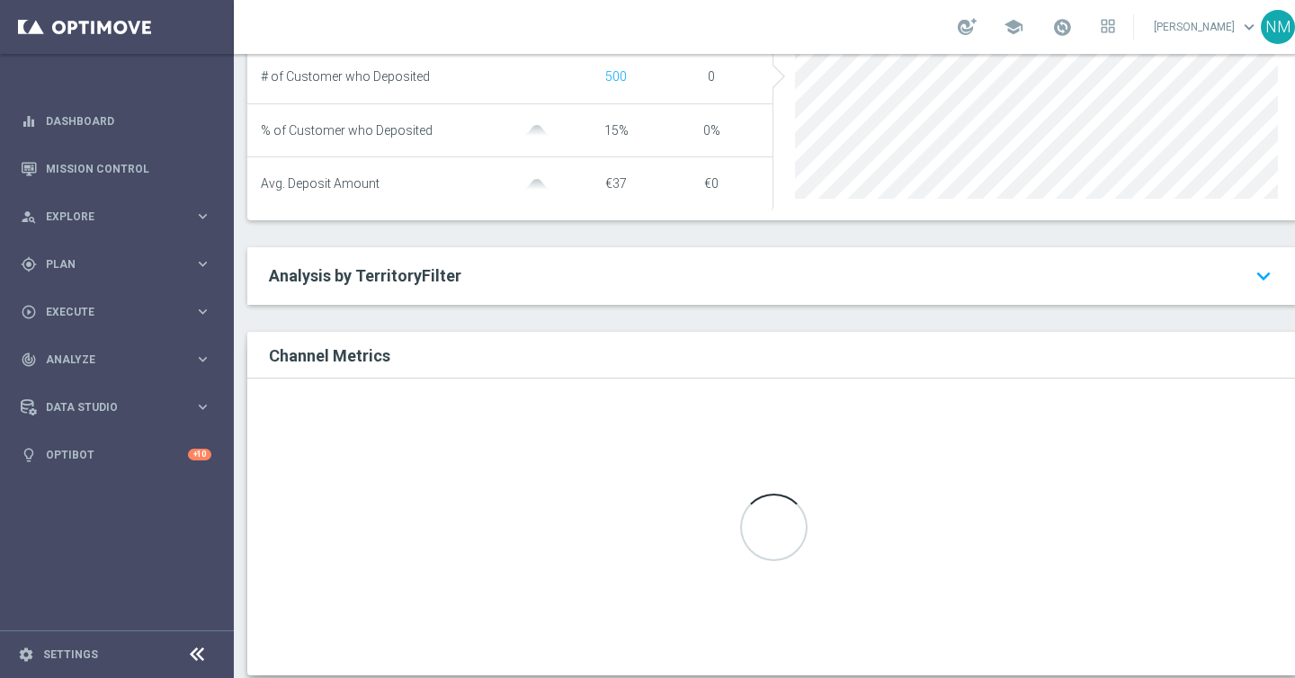
drag, startPoint x: 537, startPoint y: 434, endPoint x: 537, endPoint y: 371, distance: 63.9
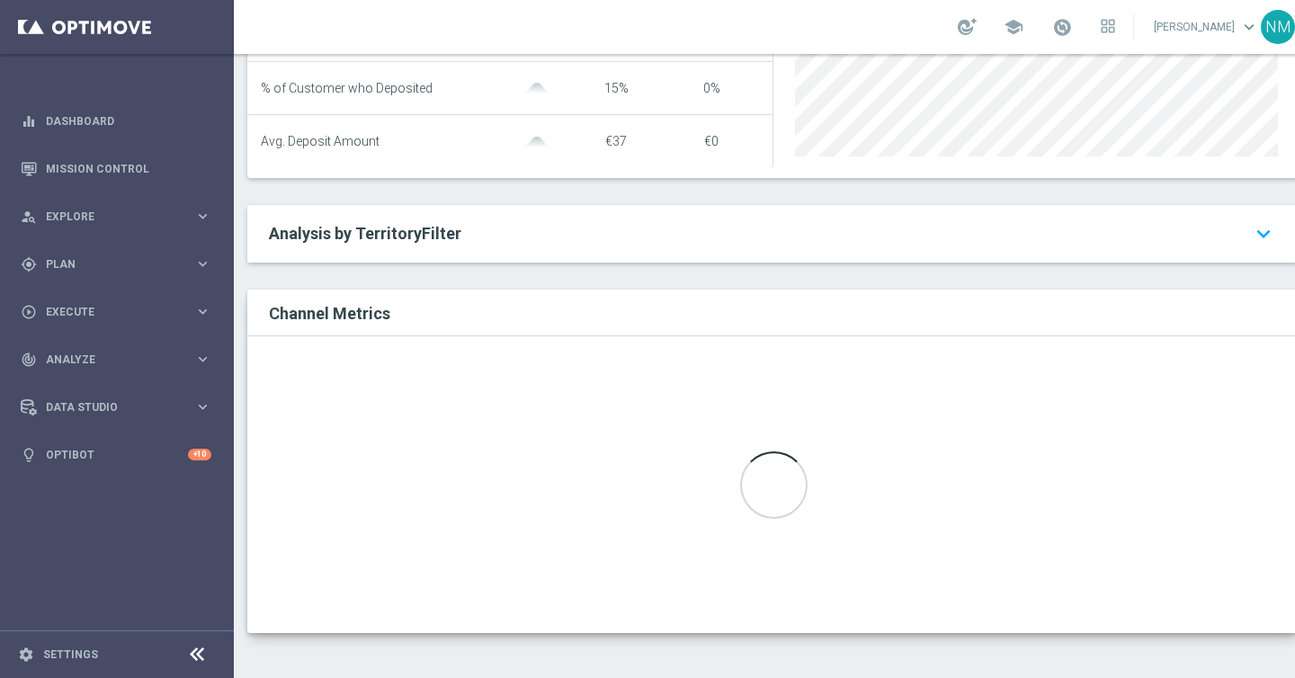
scroll to position [0, 0]
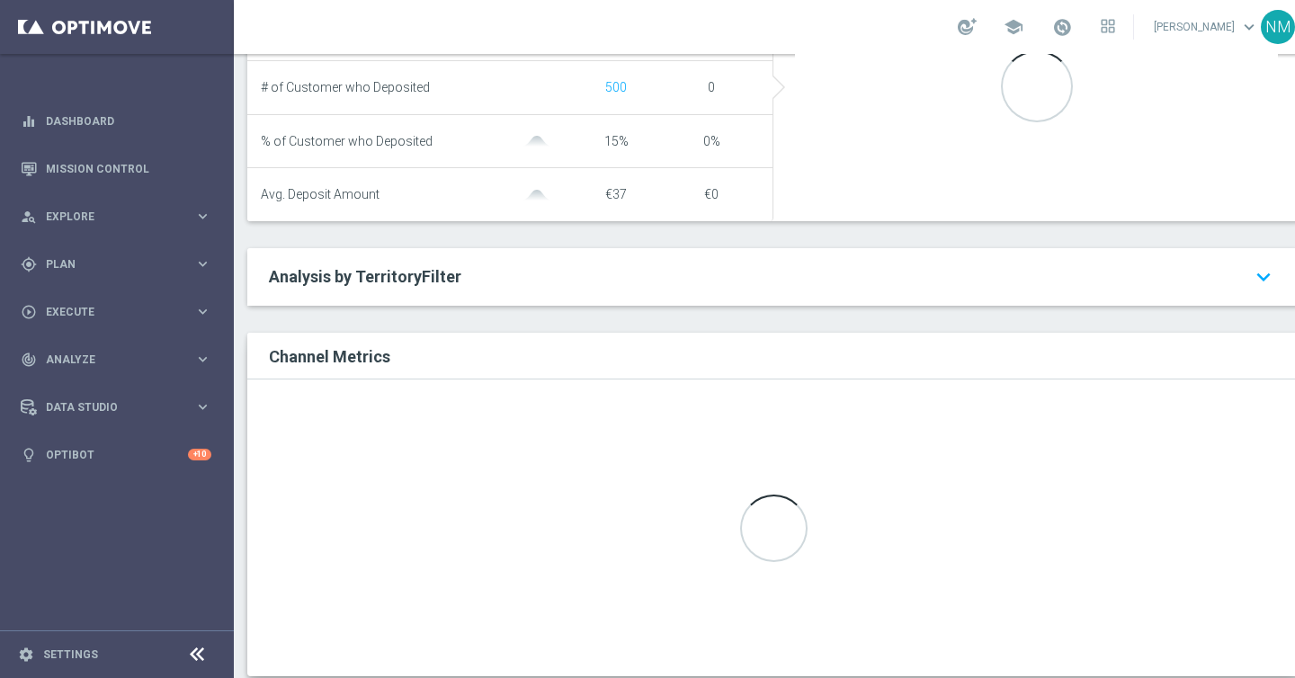
scroll to position [860, 0]
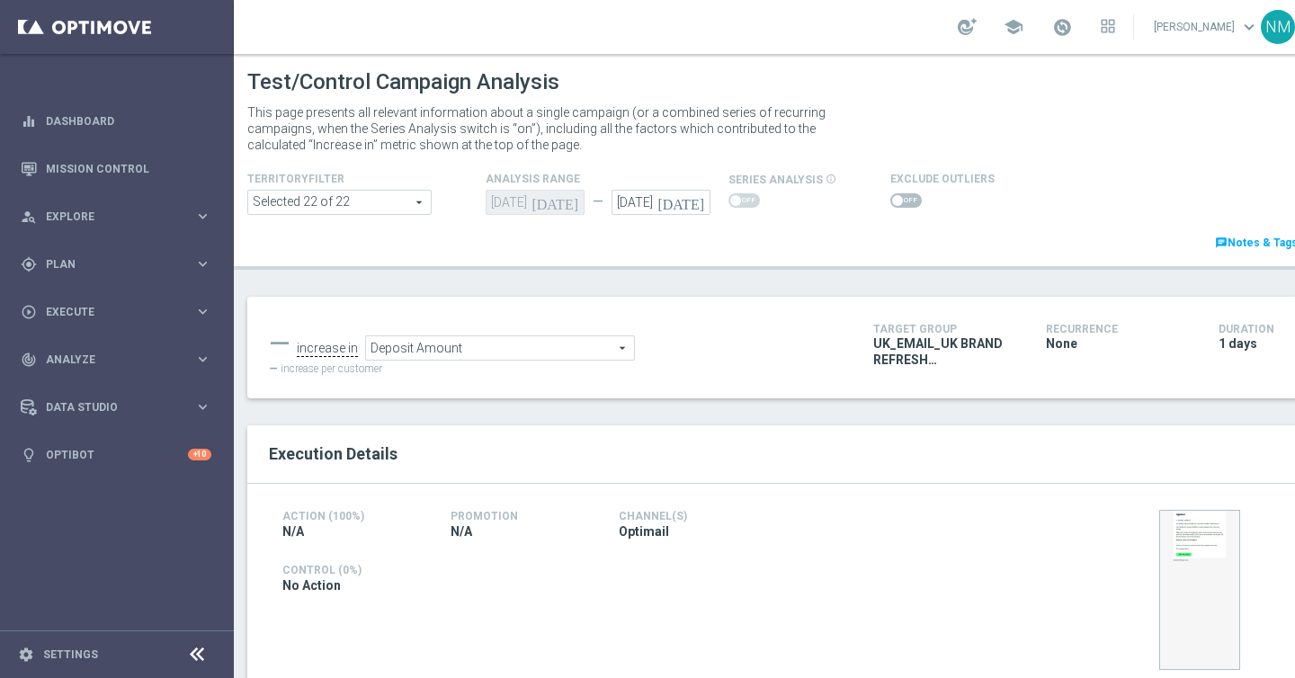
scroll to position [879, 0]
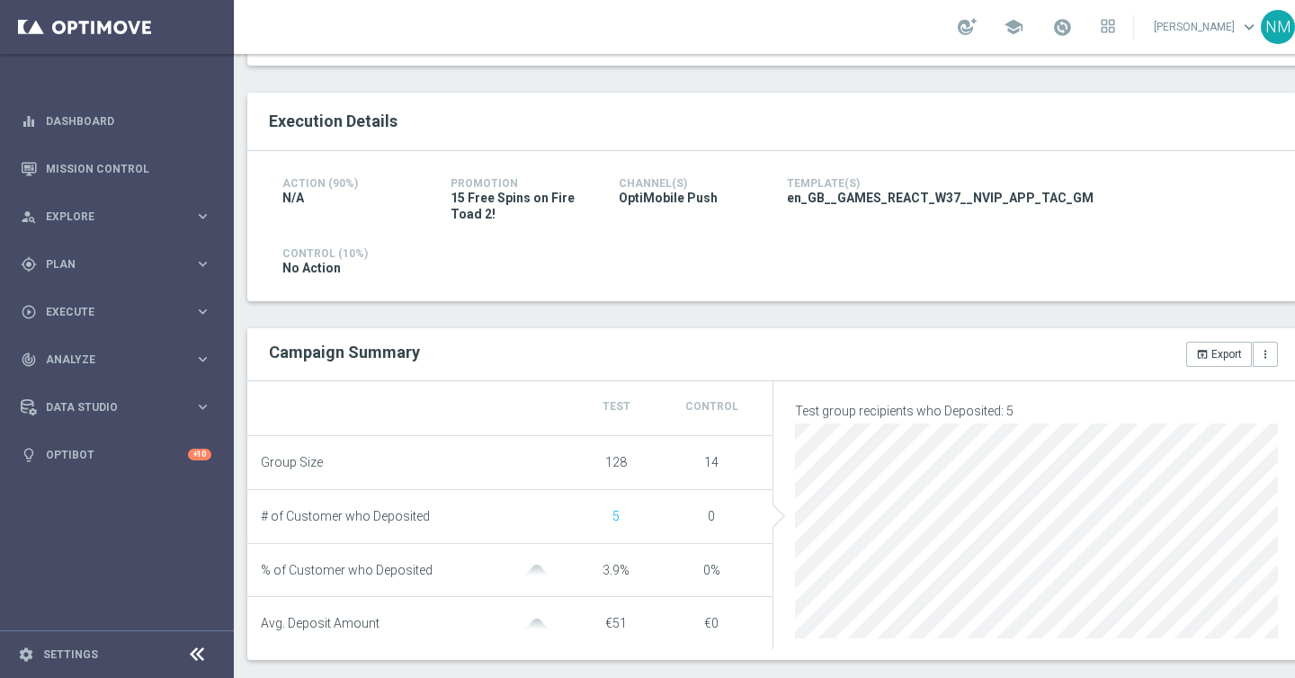
scroll to position [829, 0]
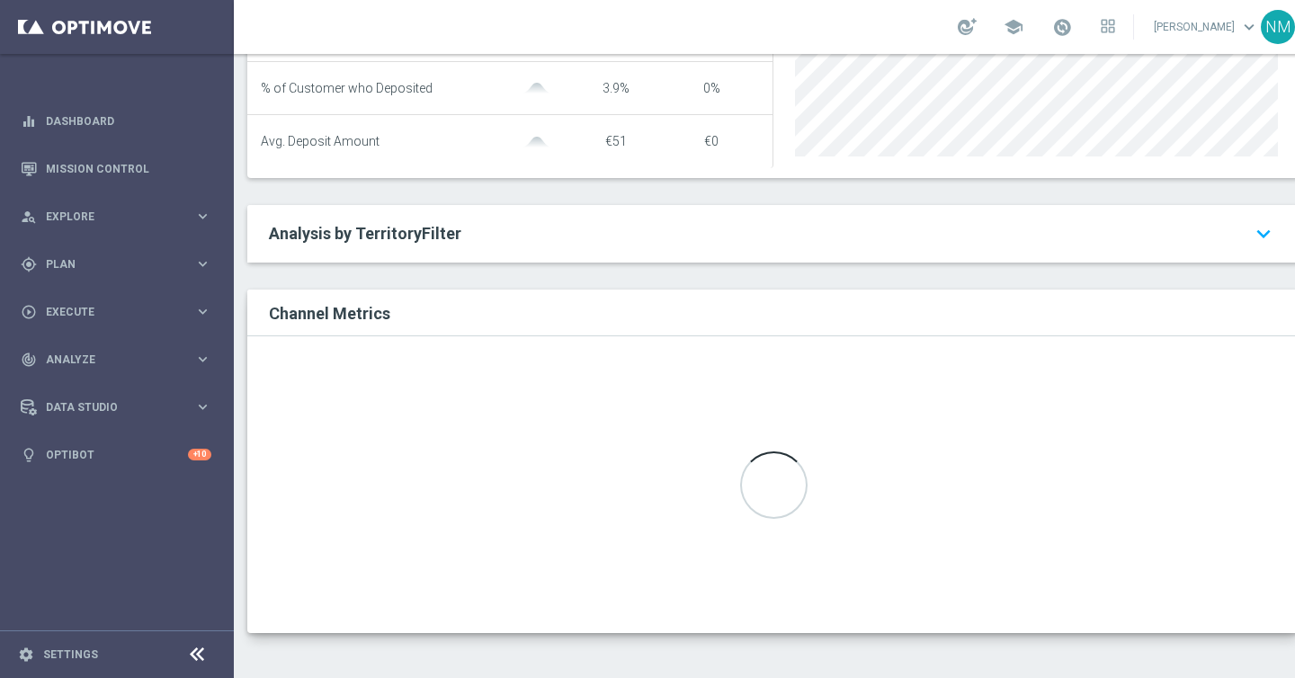
click at [473, 233] on h2 "Analysis by TerritoryFilter keyboard_arrow_down" at bounding box center [773, 234] width 1009 height 22
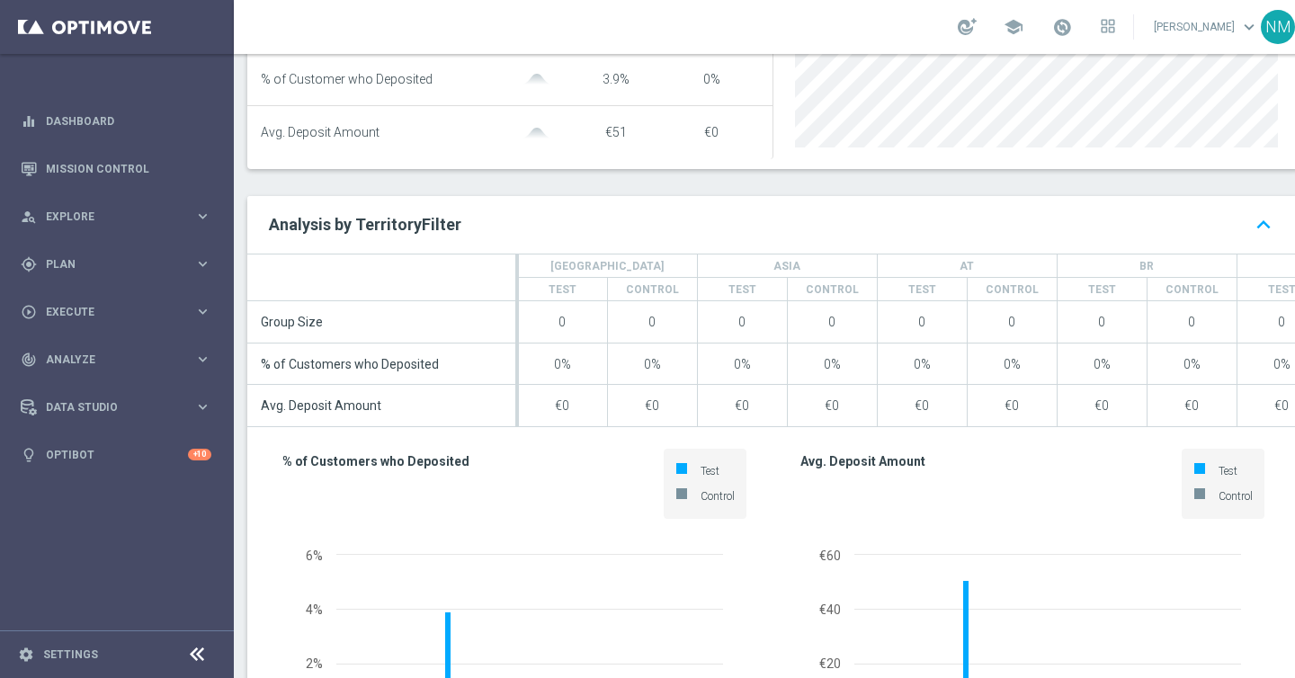
click at [473, 233] on h2 "Analysis by TerritoryFilter keyboard_arrow_up" at bounding box center [773, 225] width 1009 height 22
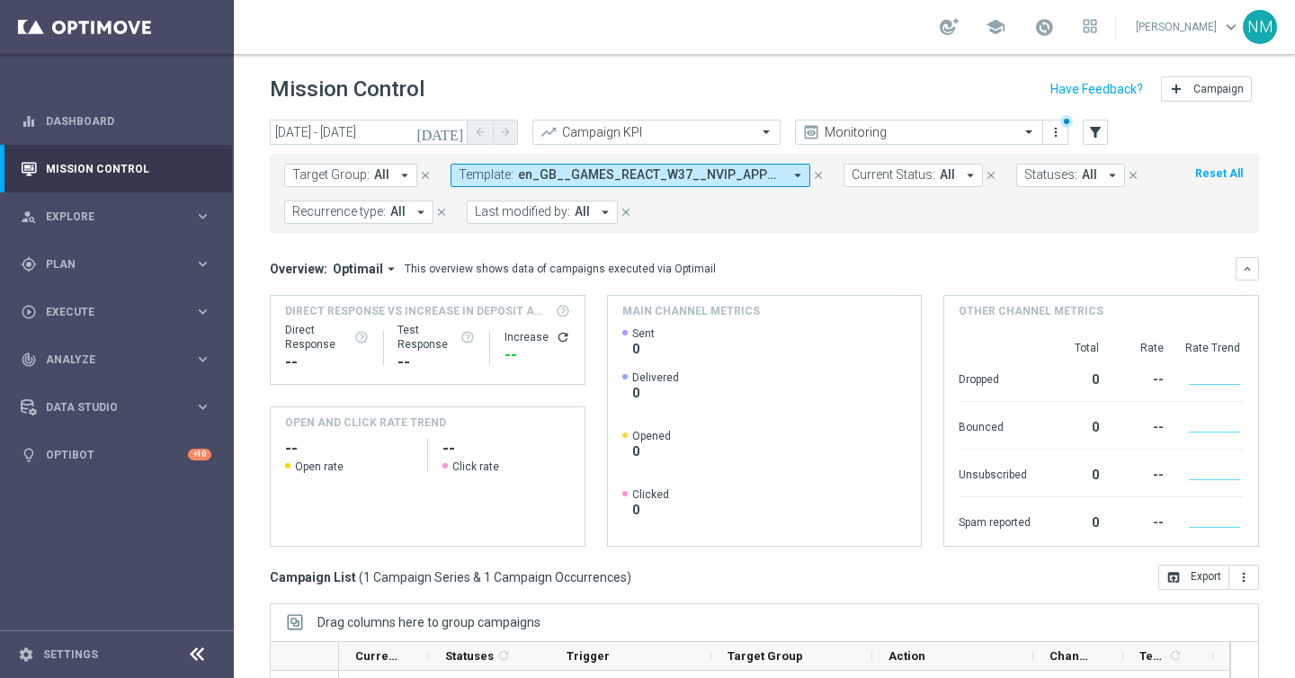
click at [452, 136] on icon "[DATE]" at bounding box center [440, 132] width 49 height 16
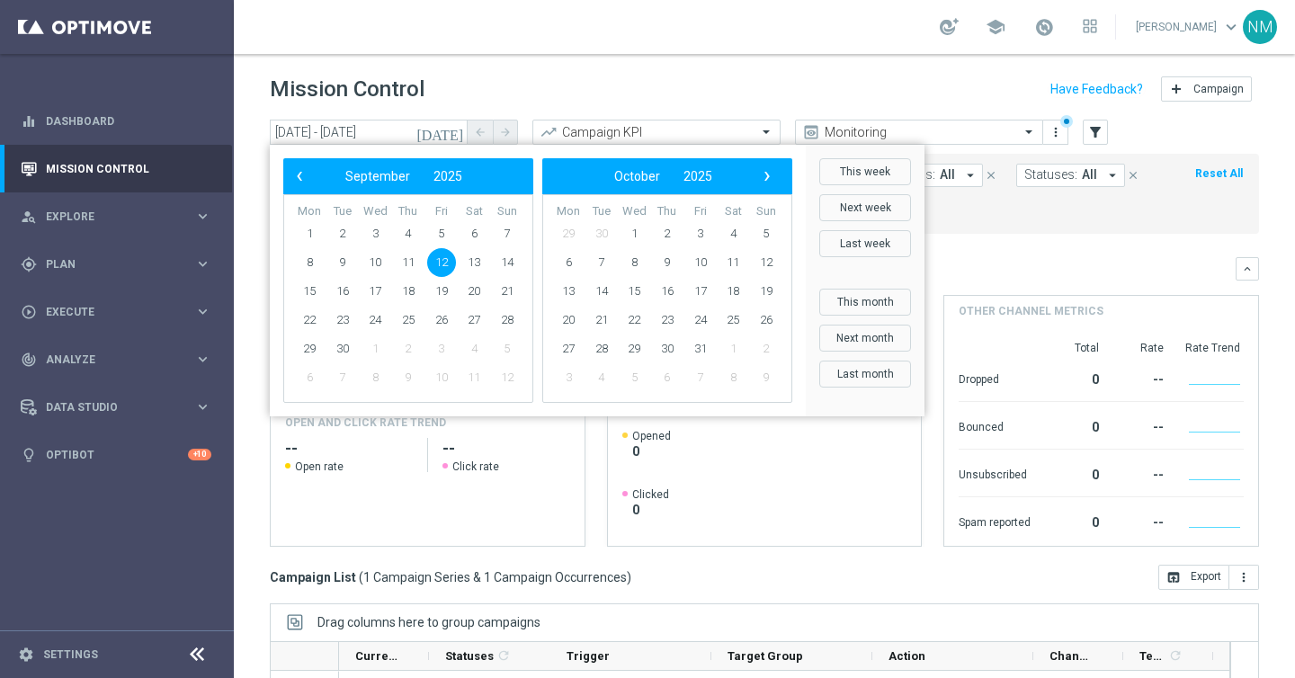
click at [449, 262] on span "12" at bounding box center [441, 262] width 29 height 29
click at [506, 273] on span "14" at bounding box center [507, 262] width 29 height 29
type input "[DATE] - [DATE]"
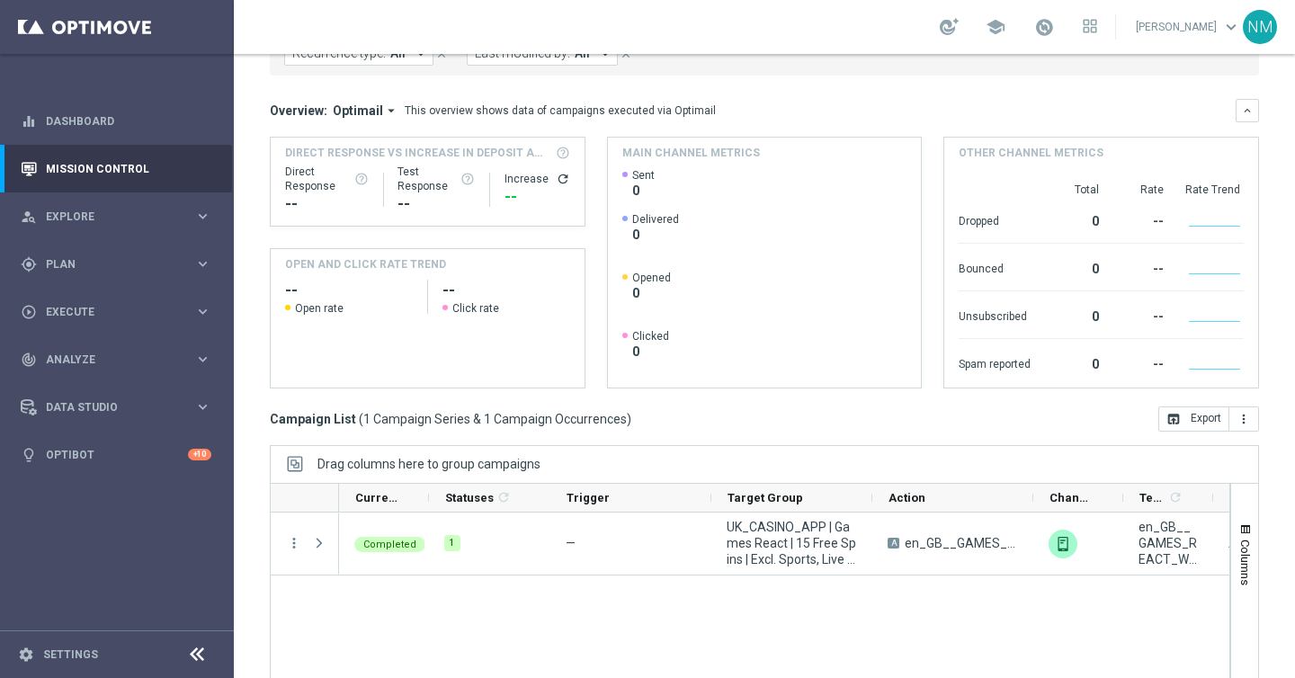
scroll to position [114, 0]
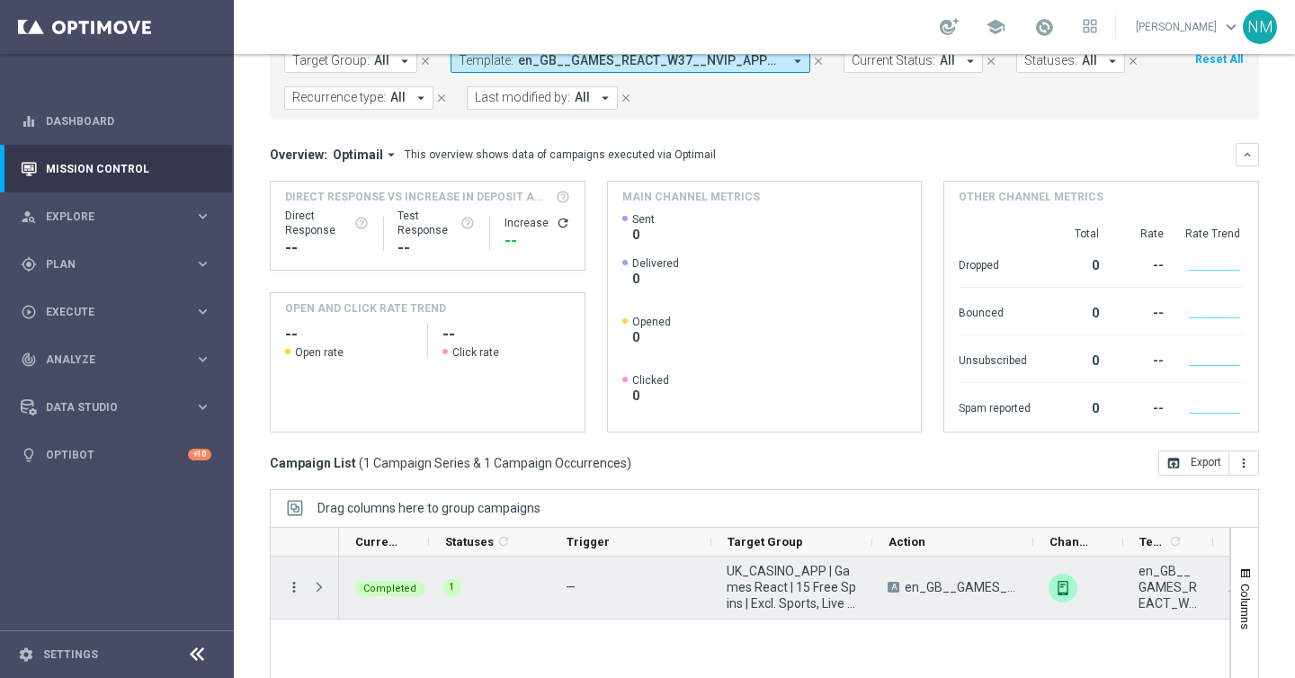
click at [291, 582] on icon "more_vert" at bounding box center [294, 587] width 16 height 16
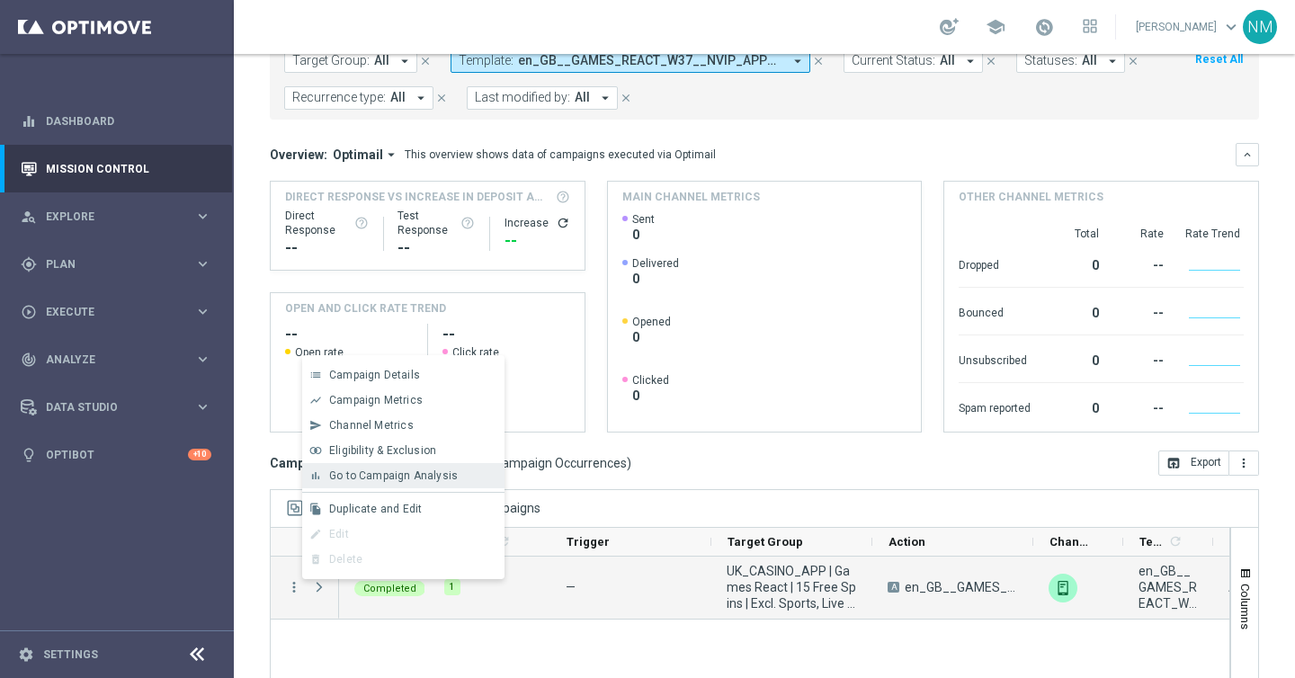
click at [405, 478] on span "Go to Campaign Analysis" at bounding box center [393, 476] width 129 height 13
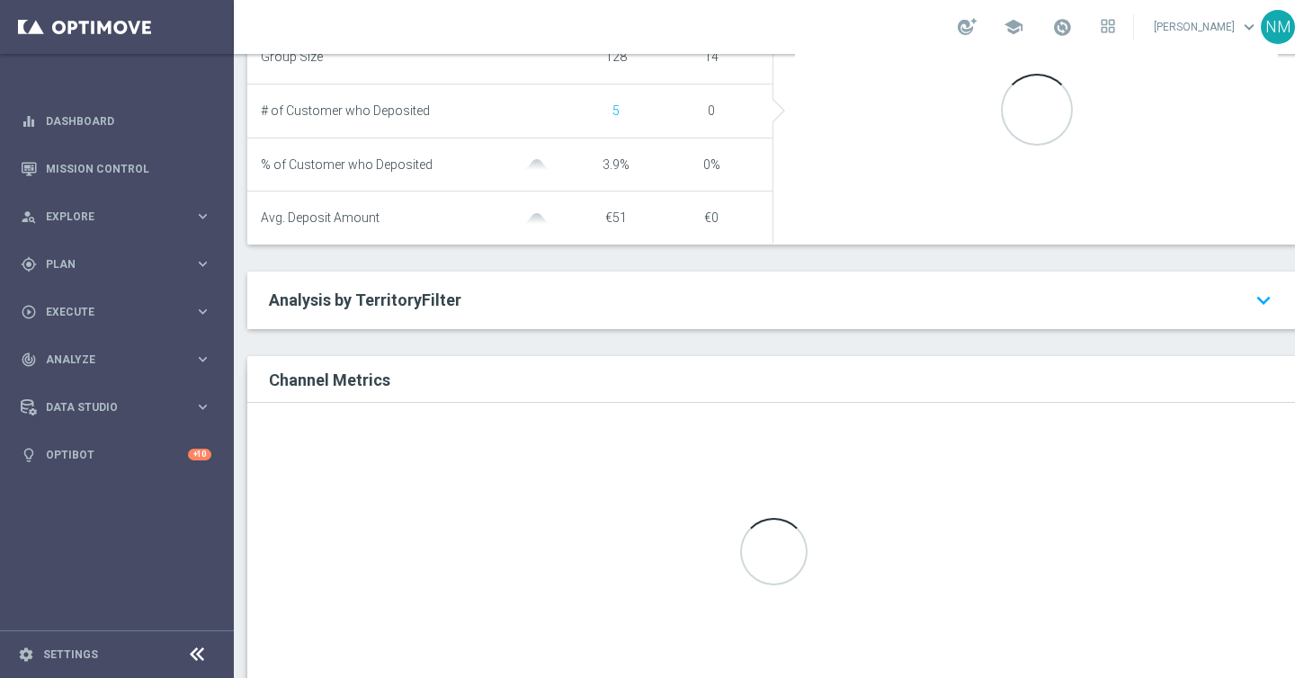
scroll to position [810, 0]
